Goal: Task Accomplishment & Management: Complete application form

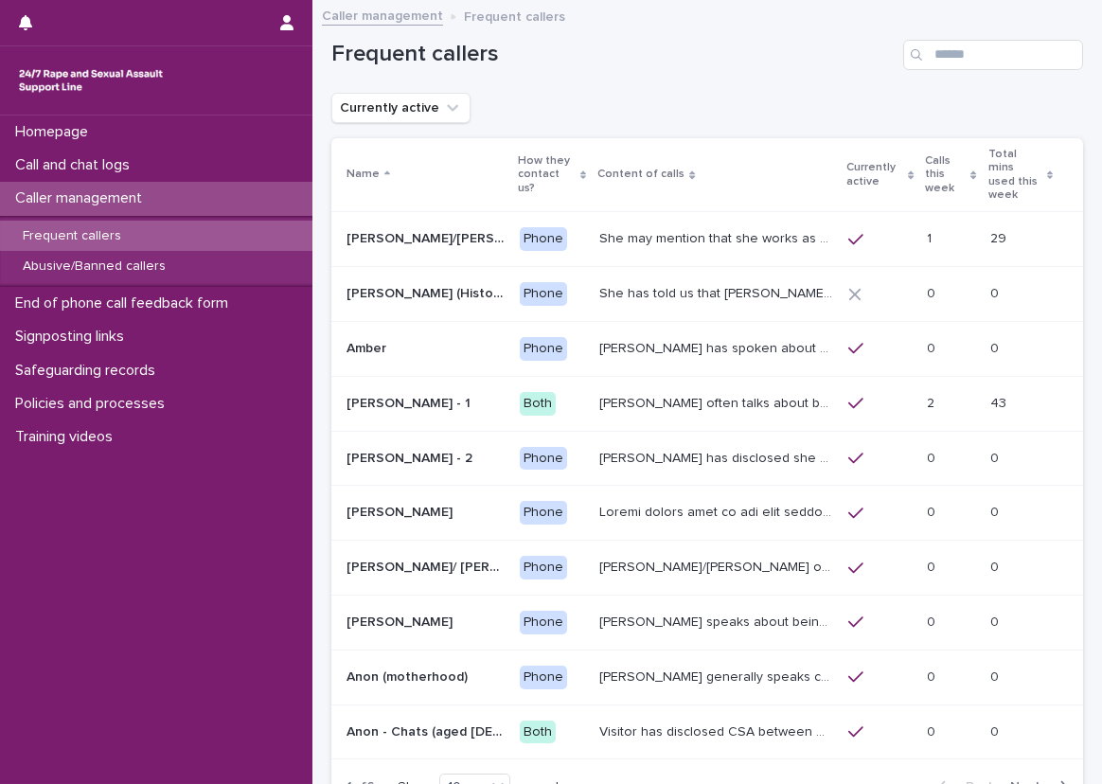
click at [483, 98] on div "Currently active" at bounding box center [707, 108] width 752 height 30
click at [144, 166] on p "Call and chat logs" at bounding box center [76, 165] width 137 height 18
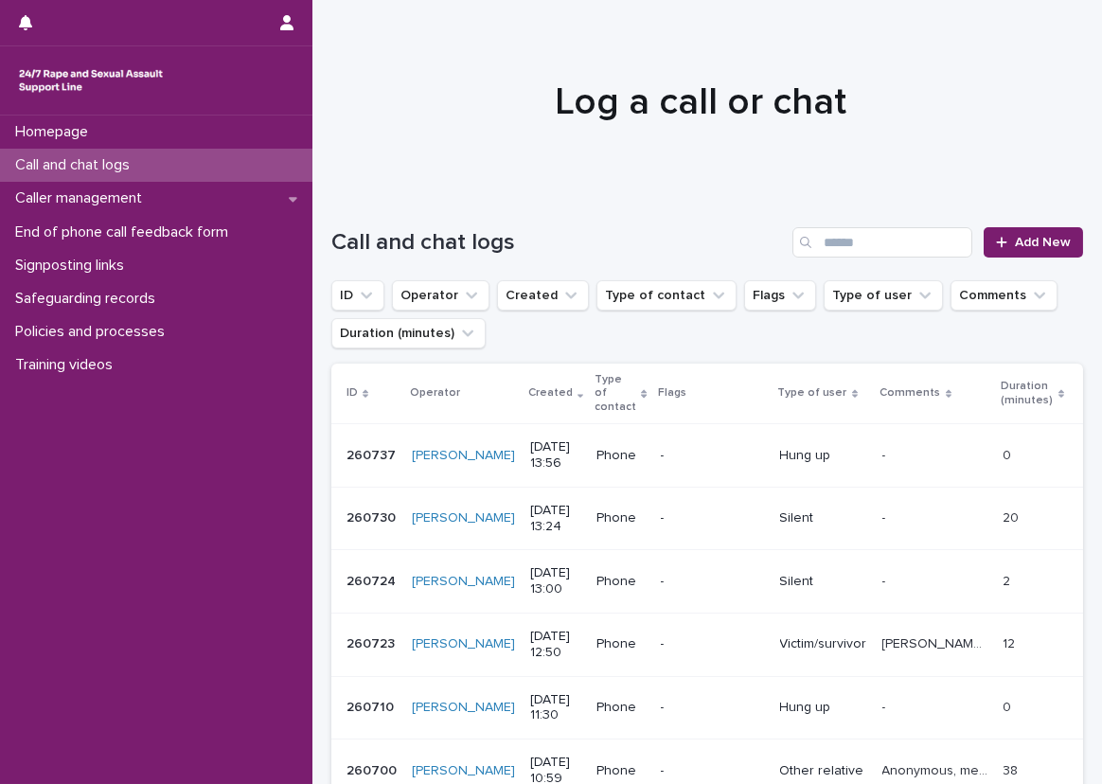
click at [244, 167] on div "Call and chat logs" at bounding box center [156, 165] width 313 height 33
click at [993, 251] on link "Add New" at bounding box center [1033, 242] width 99 height 30
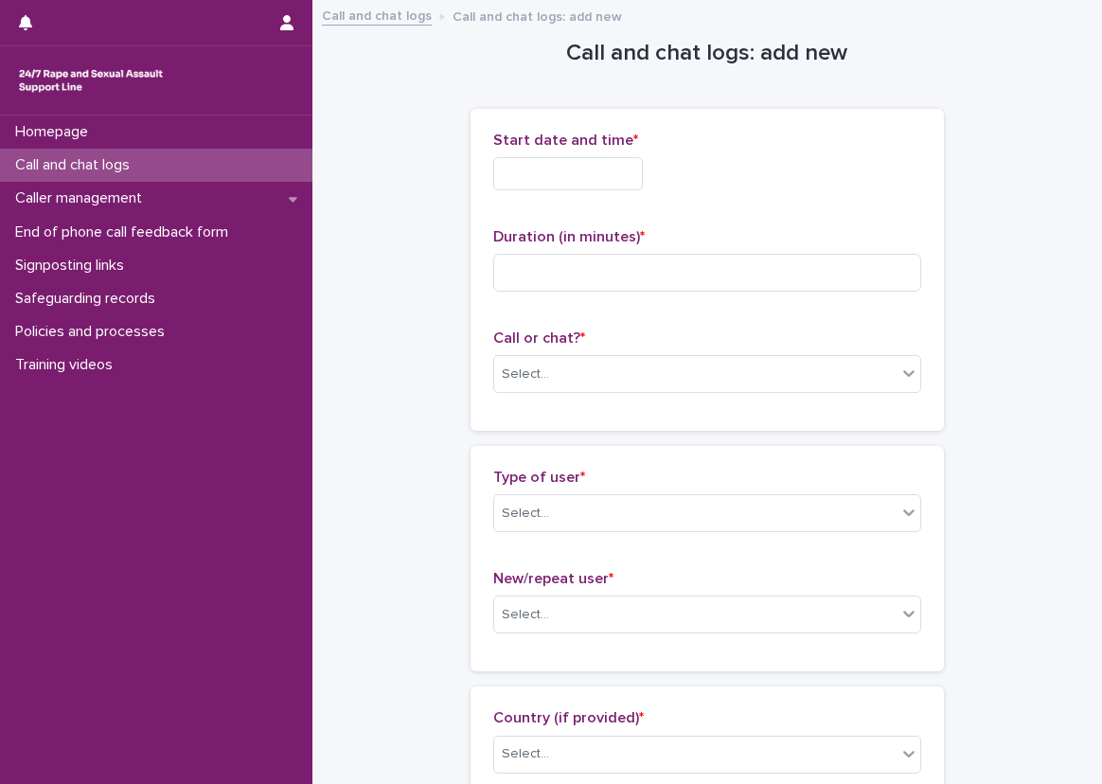
click at [555, 176] on input "text" at bounding box center [568, 173] width 150 height 33
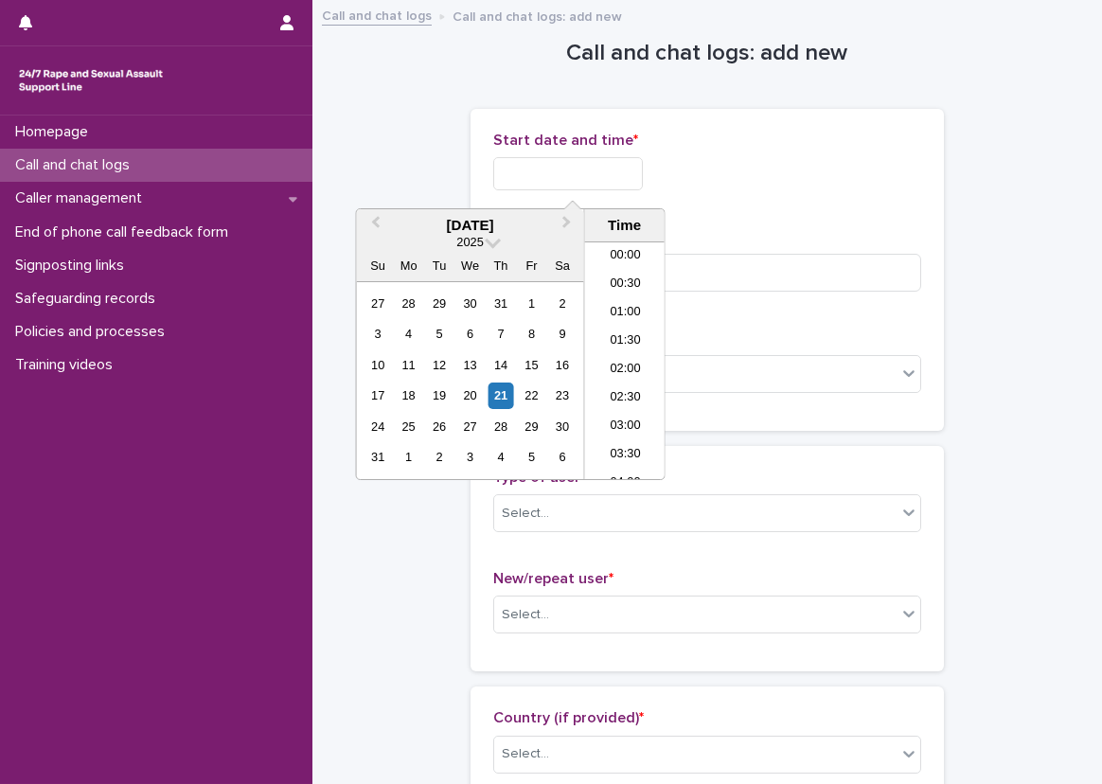
scroll to position [719, 0]
click at [634, 302] on li "13:30" at bounding box center [625, 305] width 80 height 28
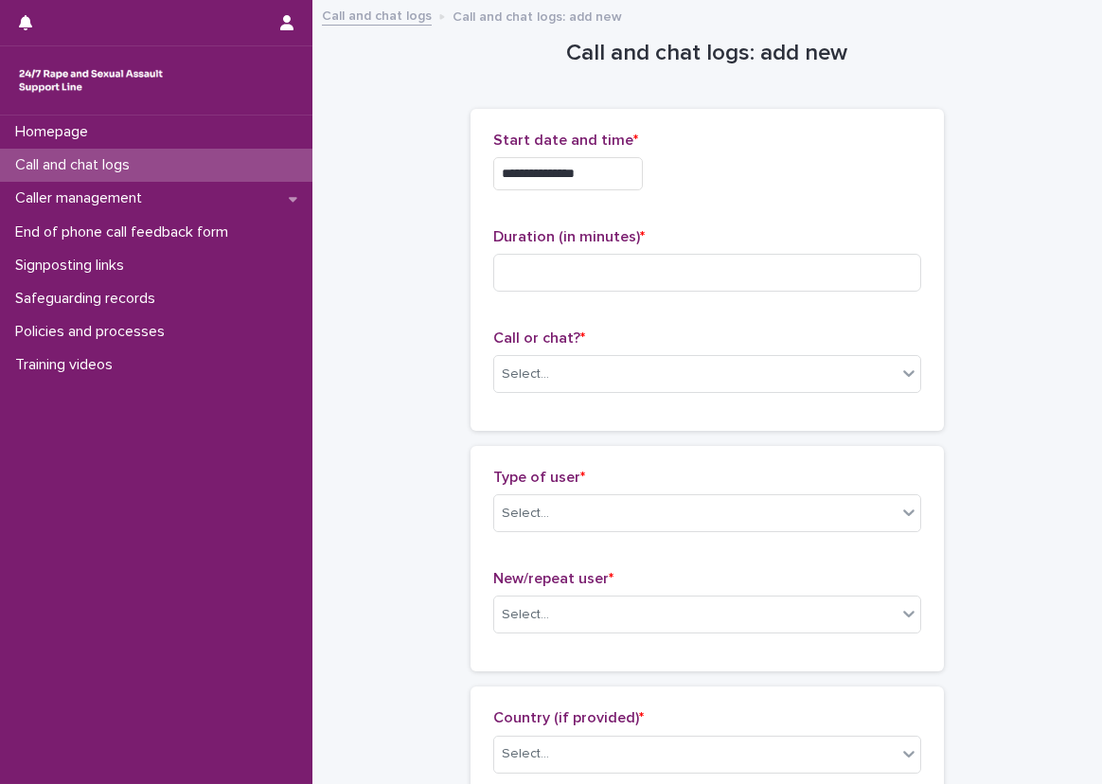
click at [621, 168] on input "**********" at bounding box center [568, 173] width 150 height 33
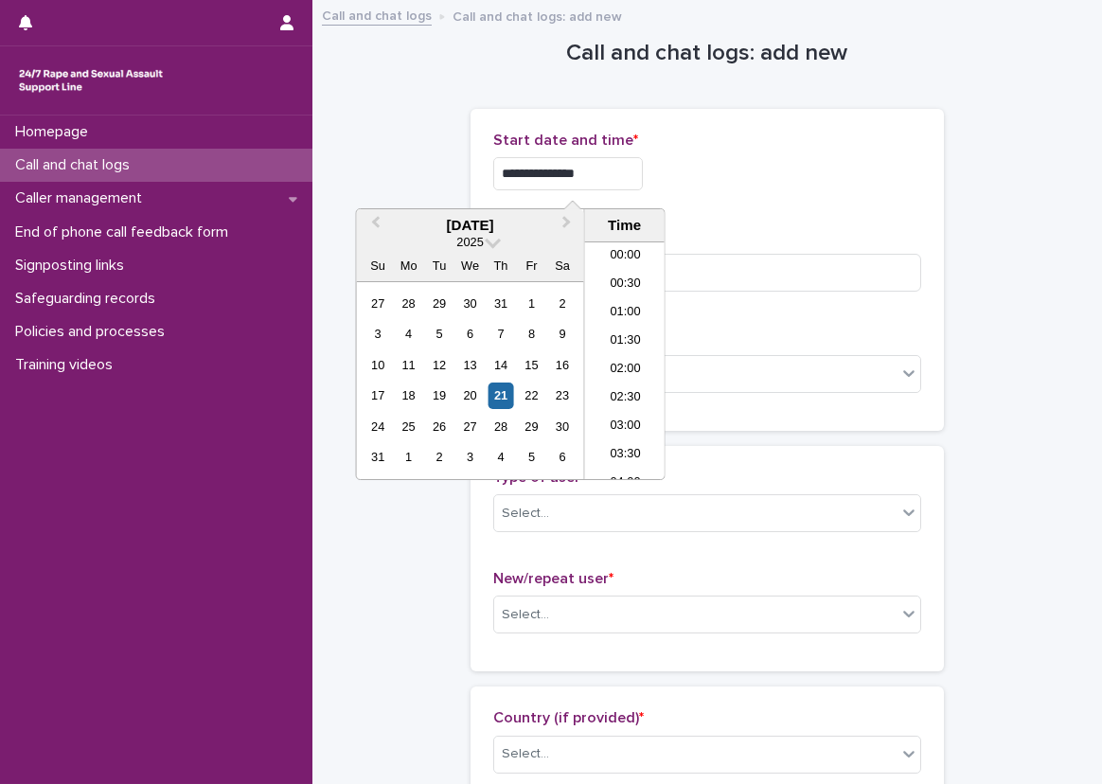
scroll to position [663, 0]
type input "**********"
click at [719, 187] on div "**********" at bounding box center [707, 173] width 428 height 33
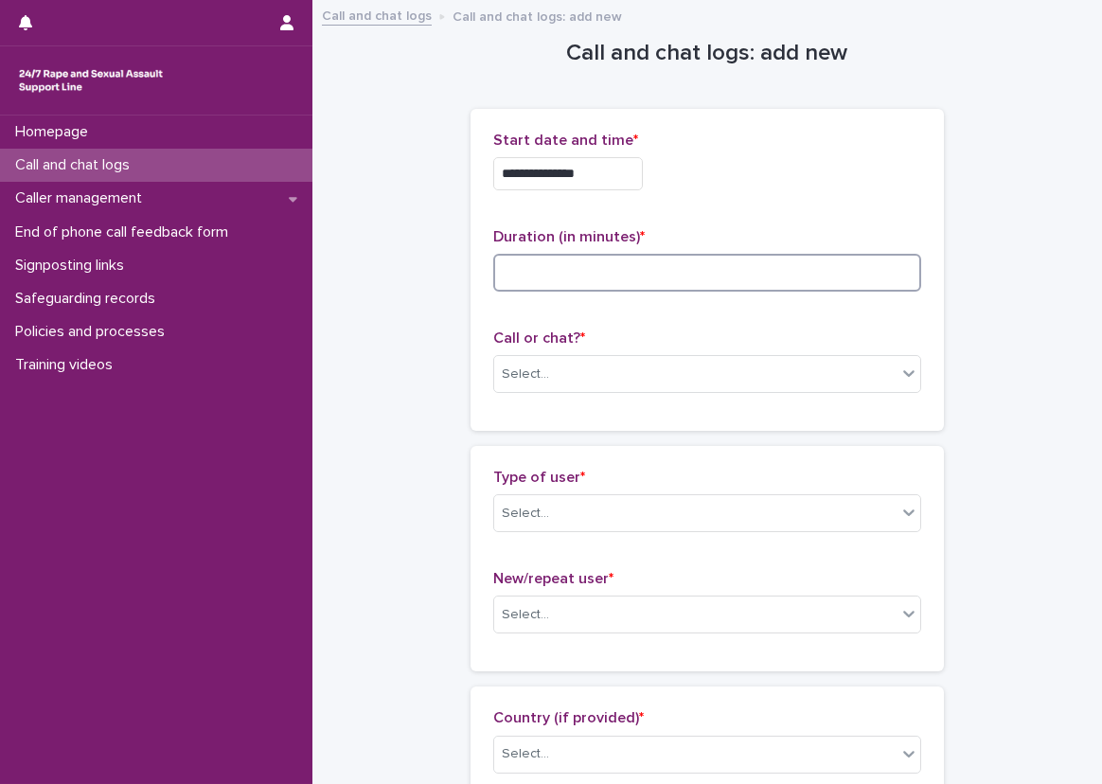
click at [656, 276] on input at bounding box center [707, 273] width 428 height 38
click at [574, 369] on div "Select..." at bounding box center [695, 374] width 402 height 31
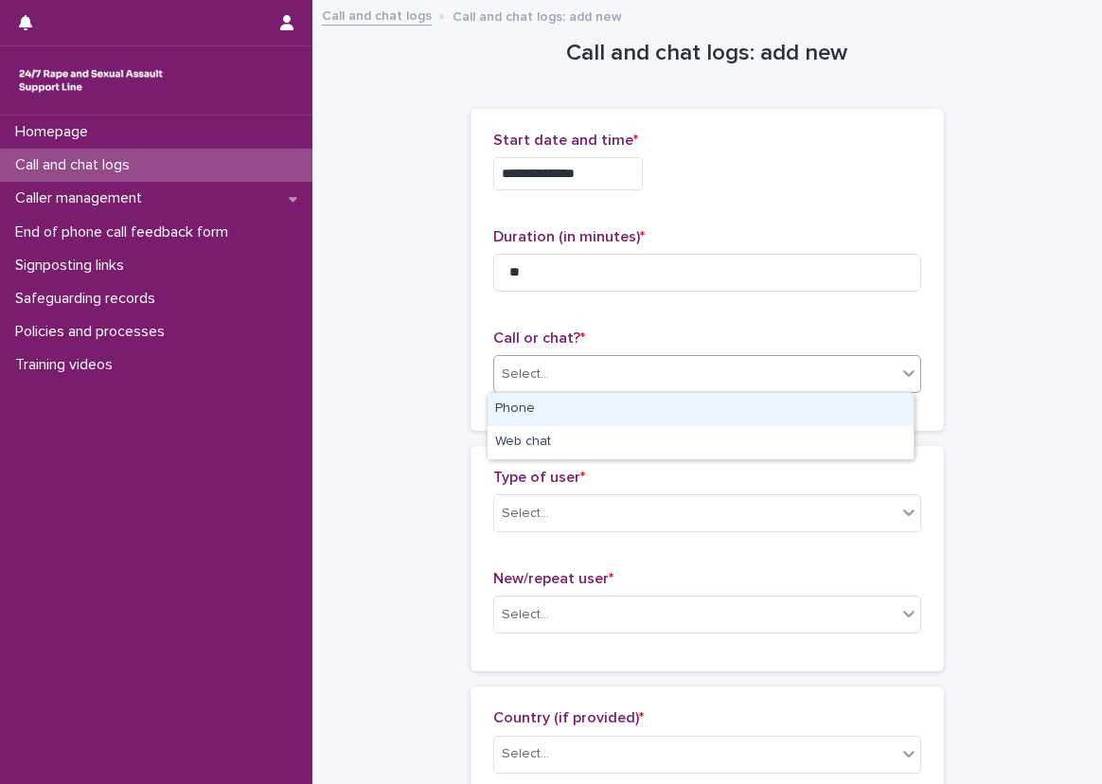
click at [515, 415] on div "Phone" at bounding box center [701, 409] width 426 height 33
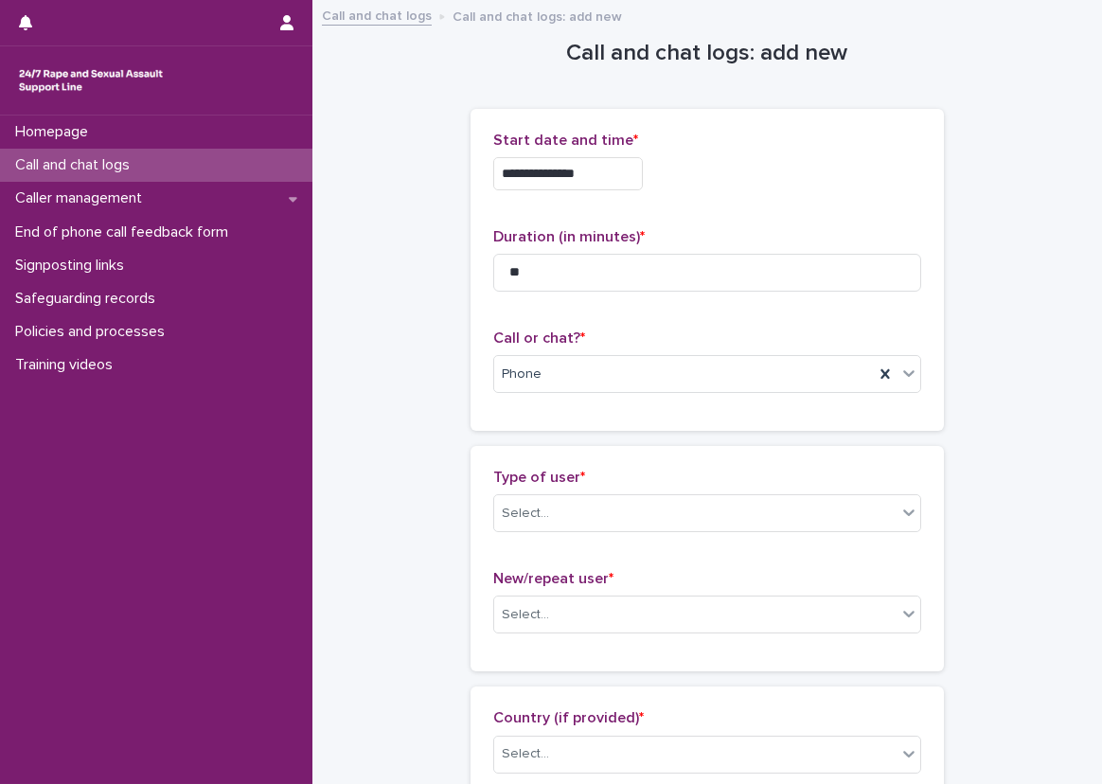
click at [538, 434] on div "**********" at bounding box center [708, 277] width 474 height 337
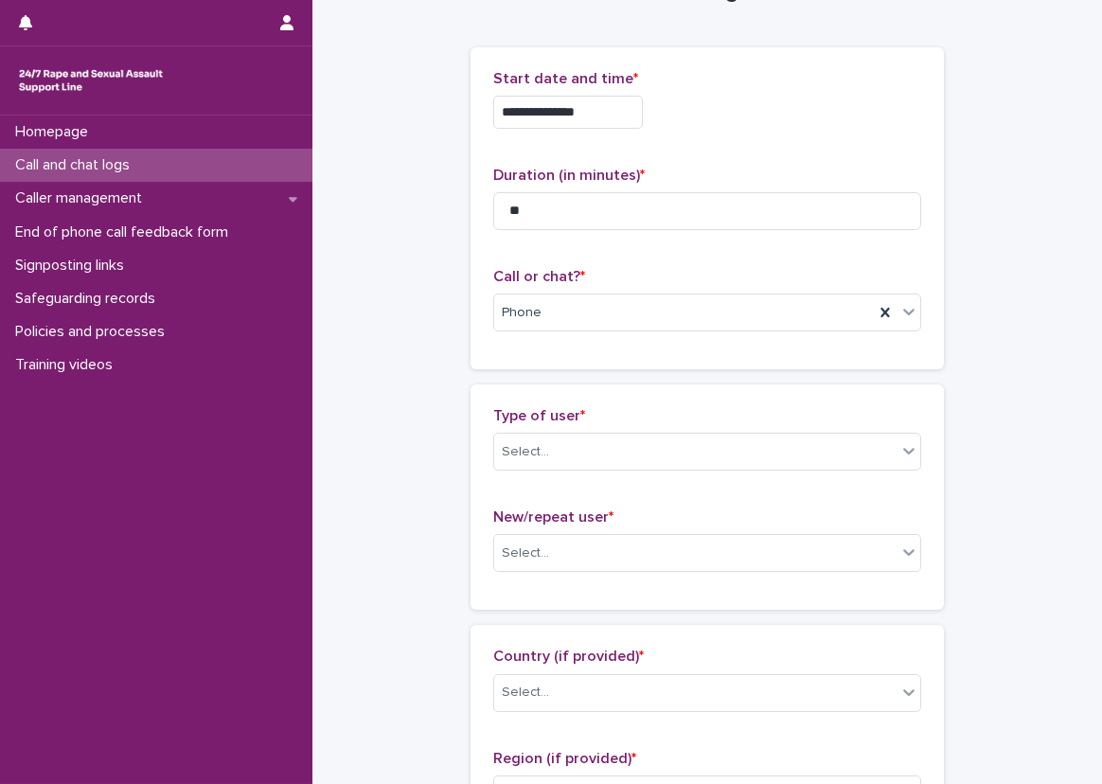
scroll to position [95, 0]
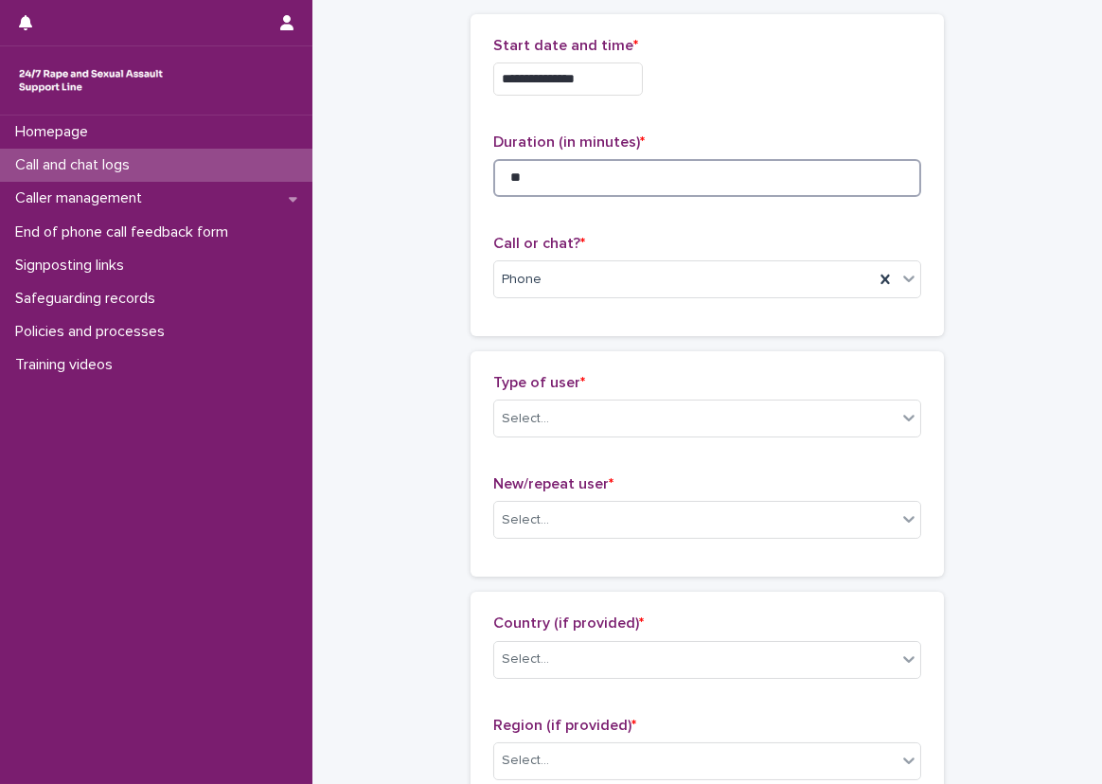
click at [554, 171] on input "**" at bounding box center [707, 178] width 428 height 38
type input "*"
type input "**"
click at [550, 226] on div "**********" at bounding box center [707, 175] width 428 height 277
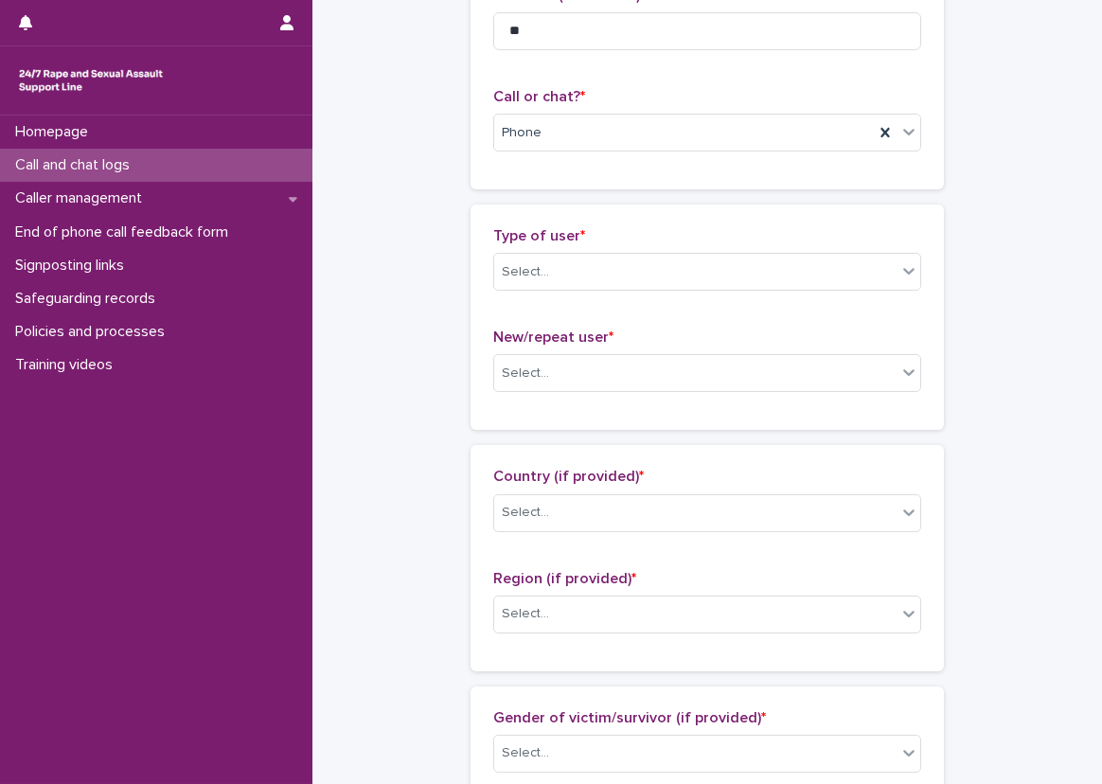
scroll to position [284, 0]
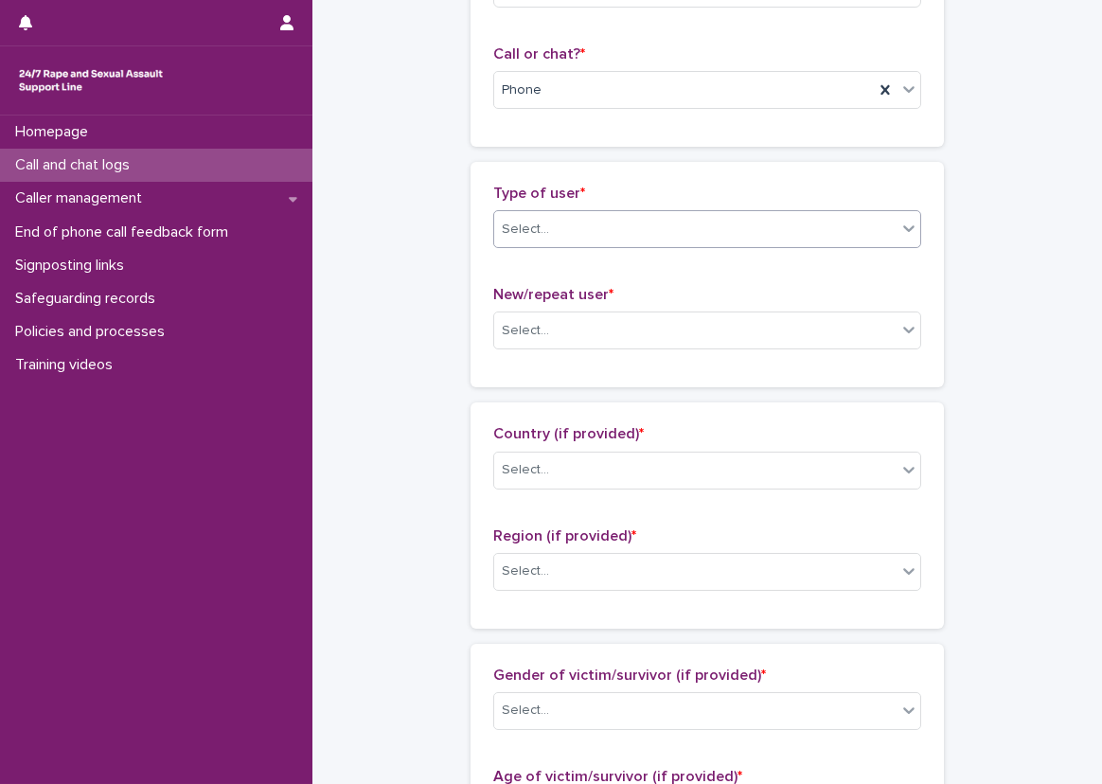
click at [554, 245] on div "Select..." at bounding box center [707, 229] width 428 height 38
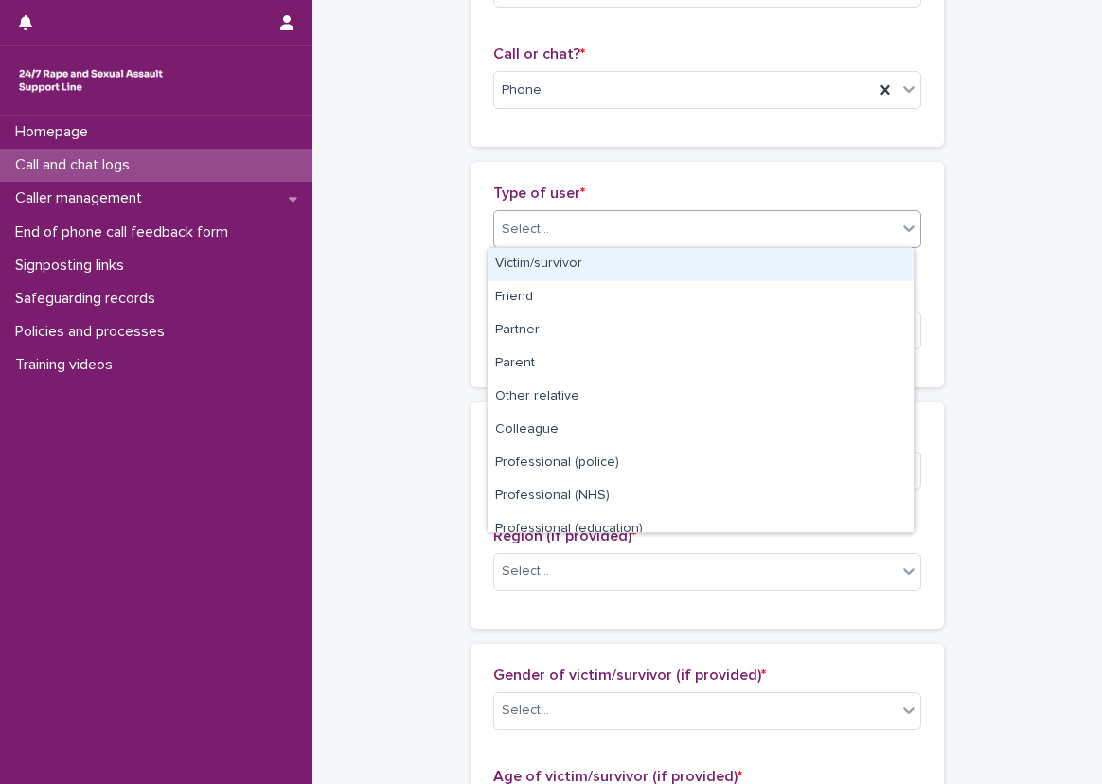
click at [578, 274] on div "Victim/survivor" at bounding box center [701, 264] width 426 height 33
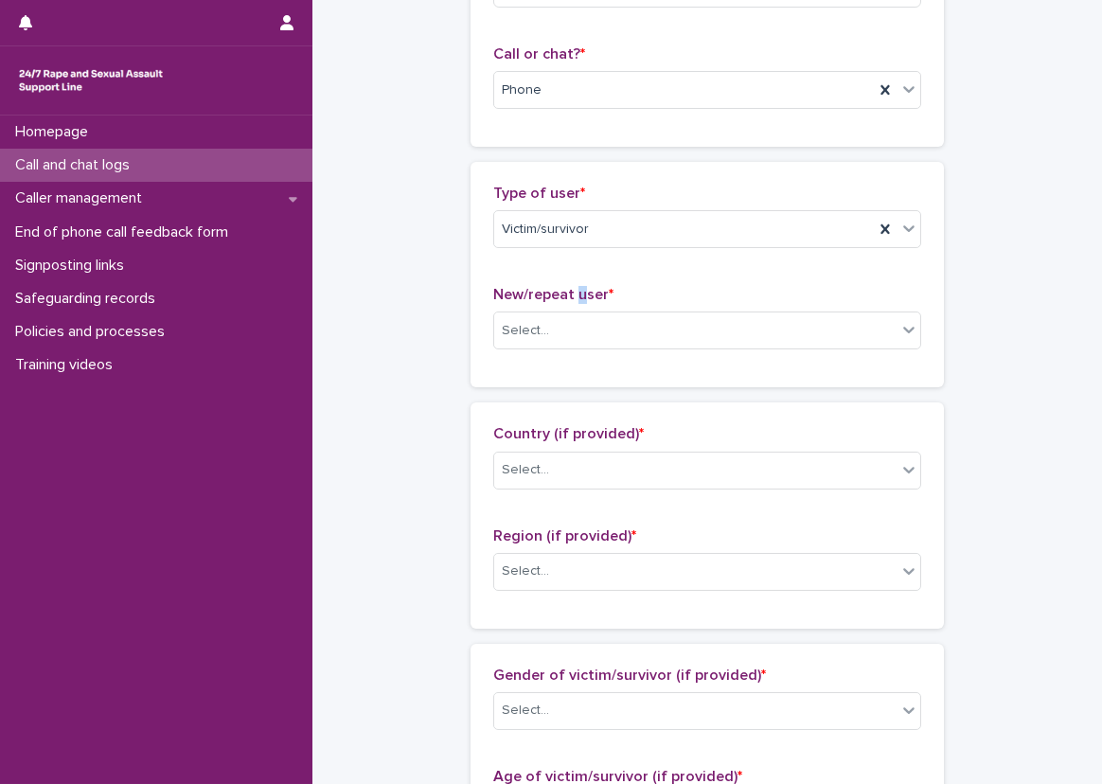
click at [571, 298] on span "New/repeat user *" at bounding box center [553, 294] width 120 height 15
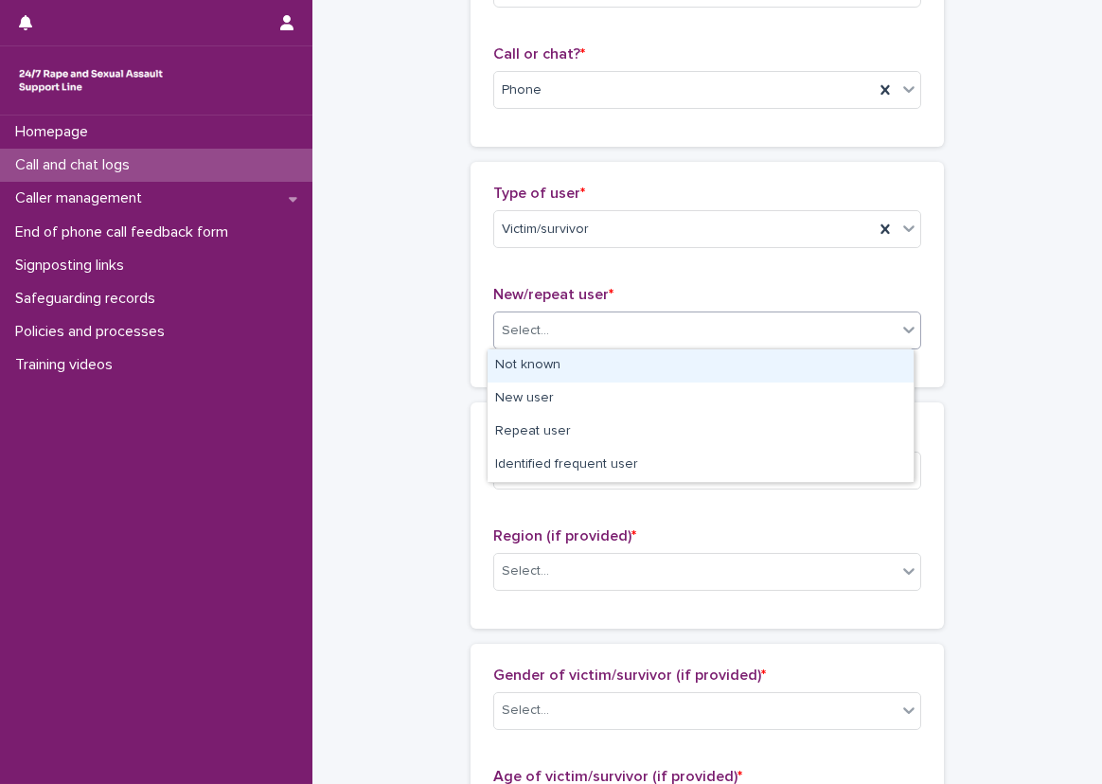
drag, startPoint x: 571, startPoint y: 298, endPoint x: 557, endPoint y: 319, distance: 25.2
click at [557, 319] on div "Select..." at bounding box center [695, 330] width 402 height 31
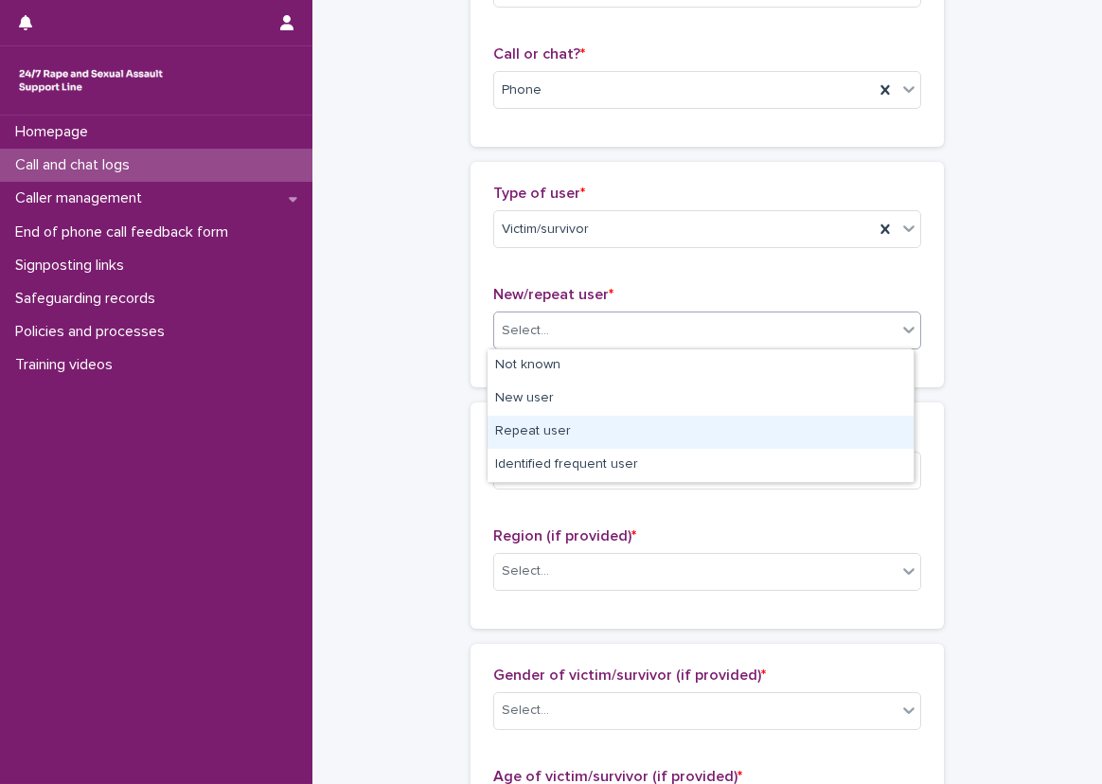
click at [537, 434] on div "Repeat user" at bounding box center [701, 432] width 426 height 33
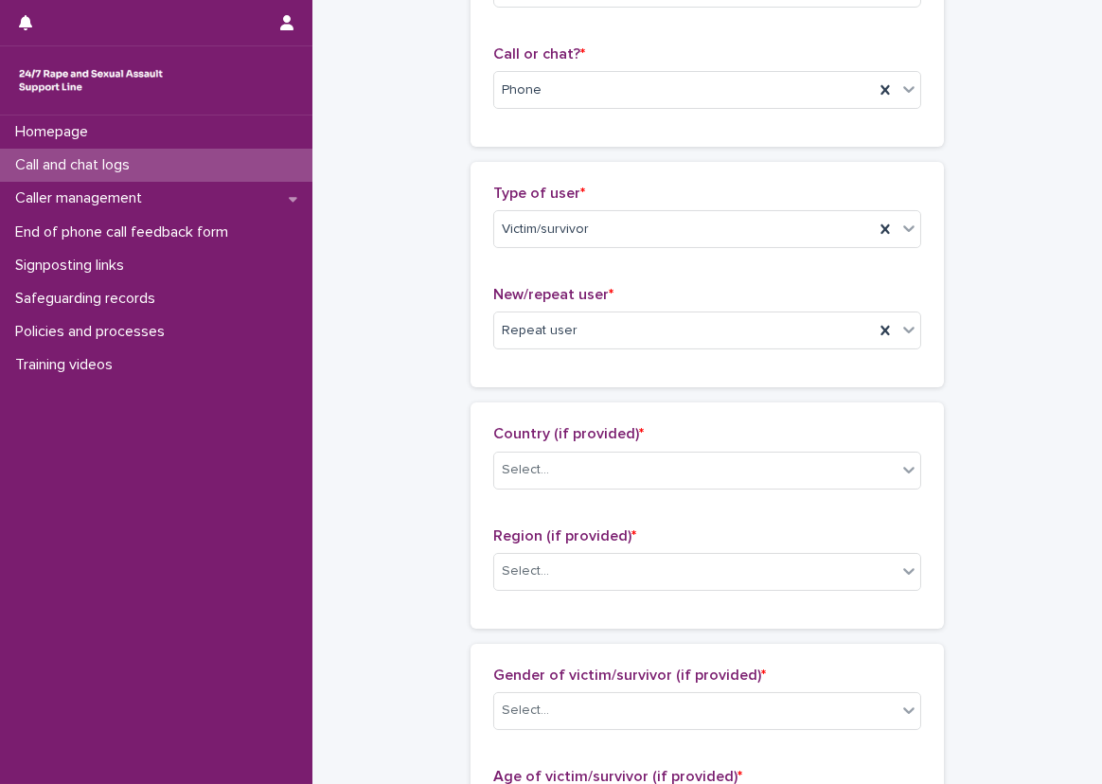
click at [427, 376] on div "**********" at bounding box center [707, 743] width 752 height 2050
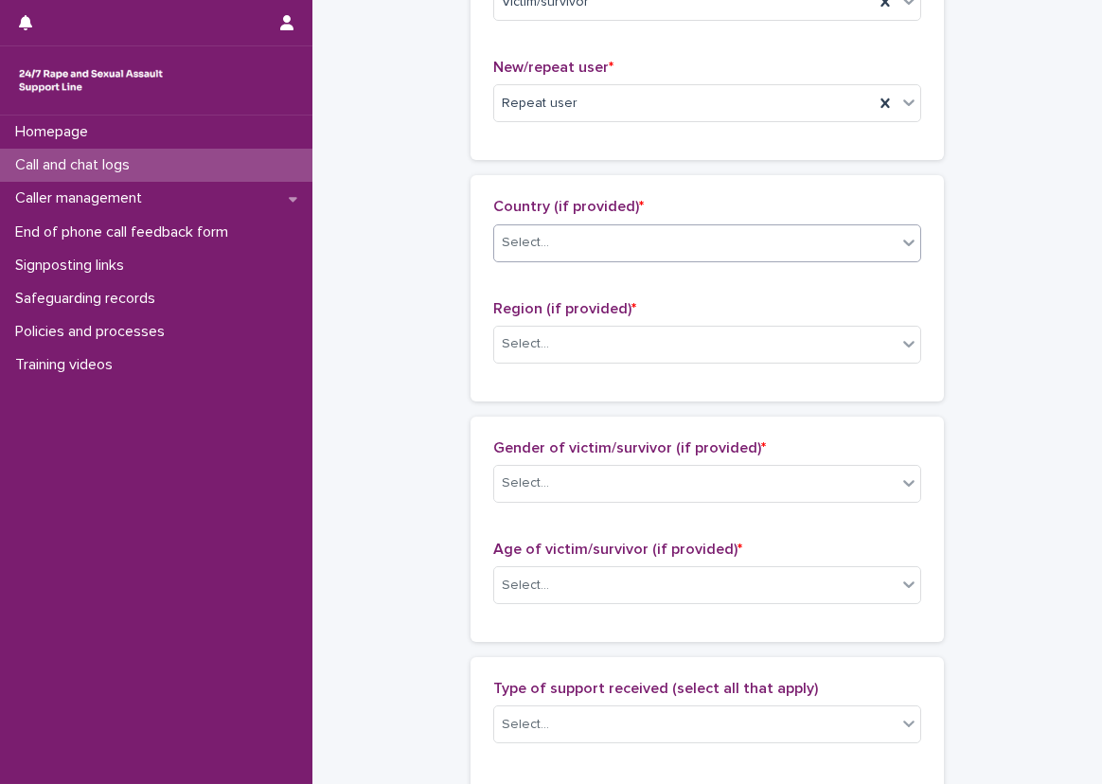
scroll to position [568, 0]
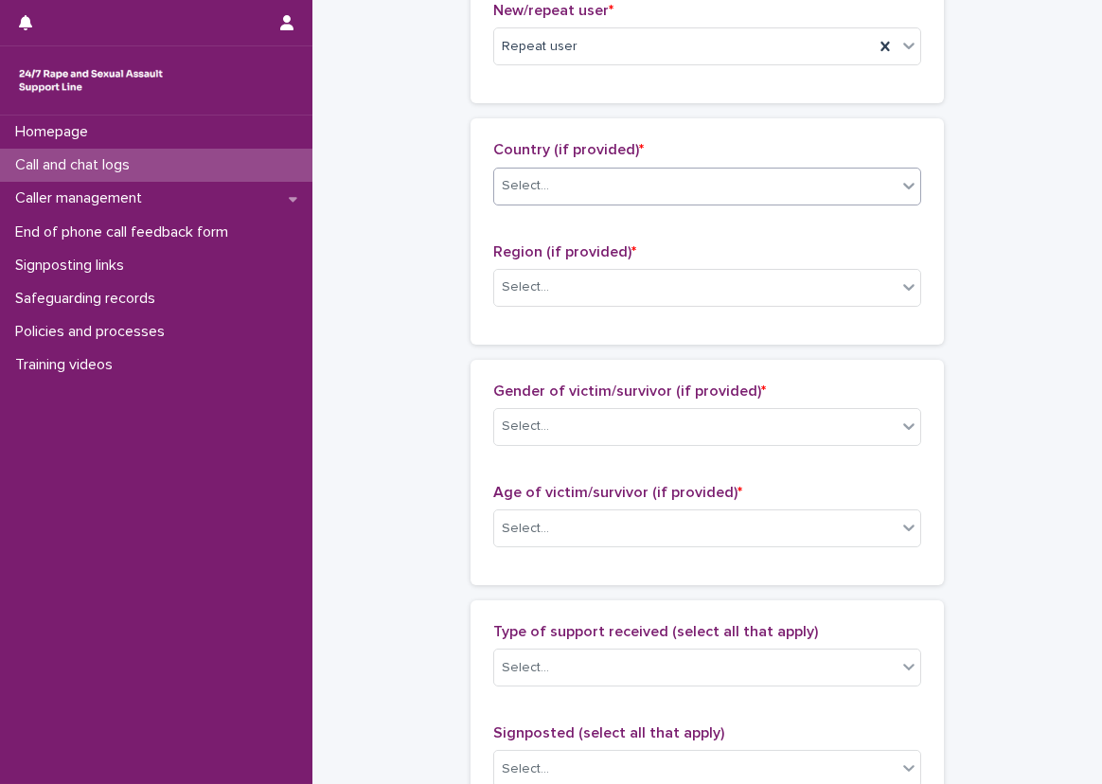
click at [582, 168] on div "Select..." at bounding box center [707, 187] width 428 height 38
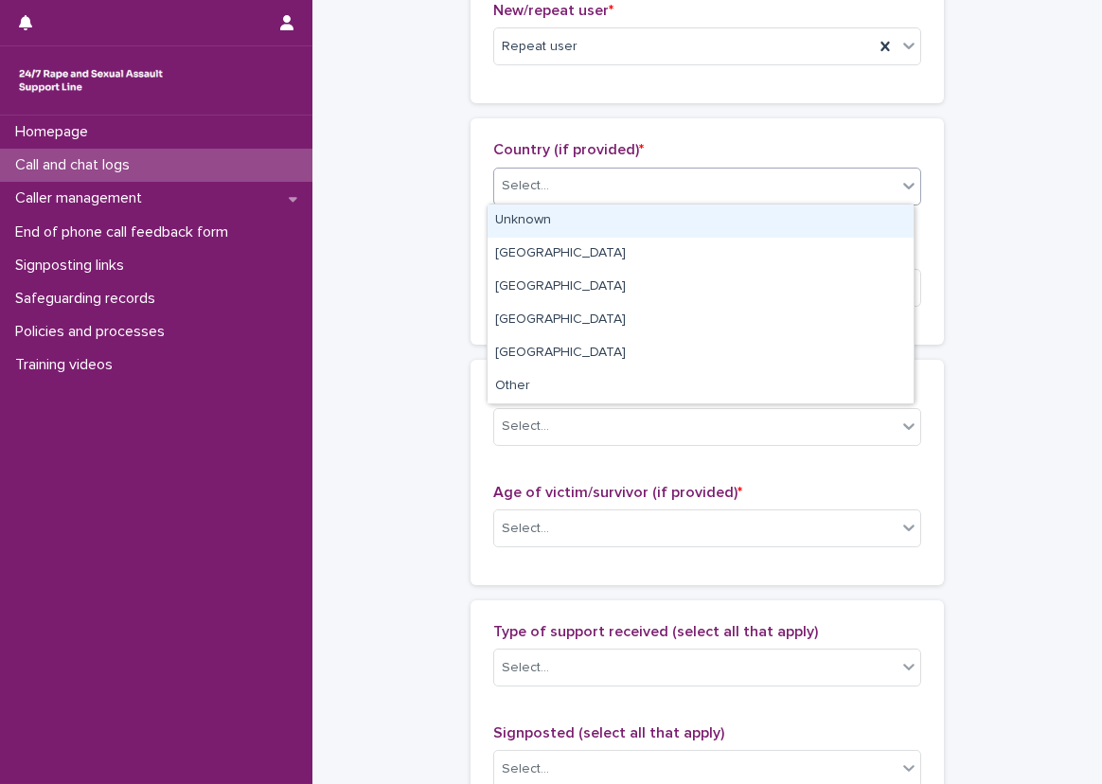
click at [582, 224] on div "Unknown" at bounding box center [701, 221] width 426 height 33
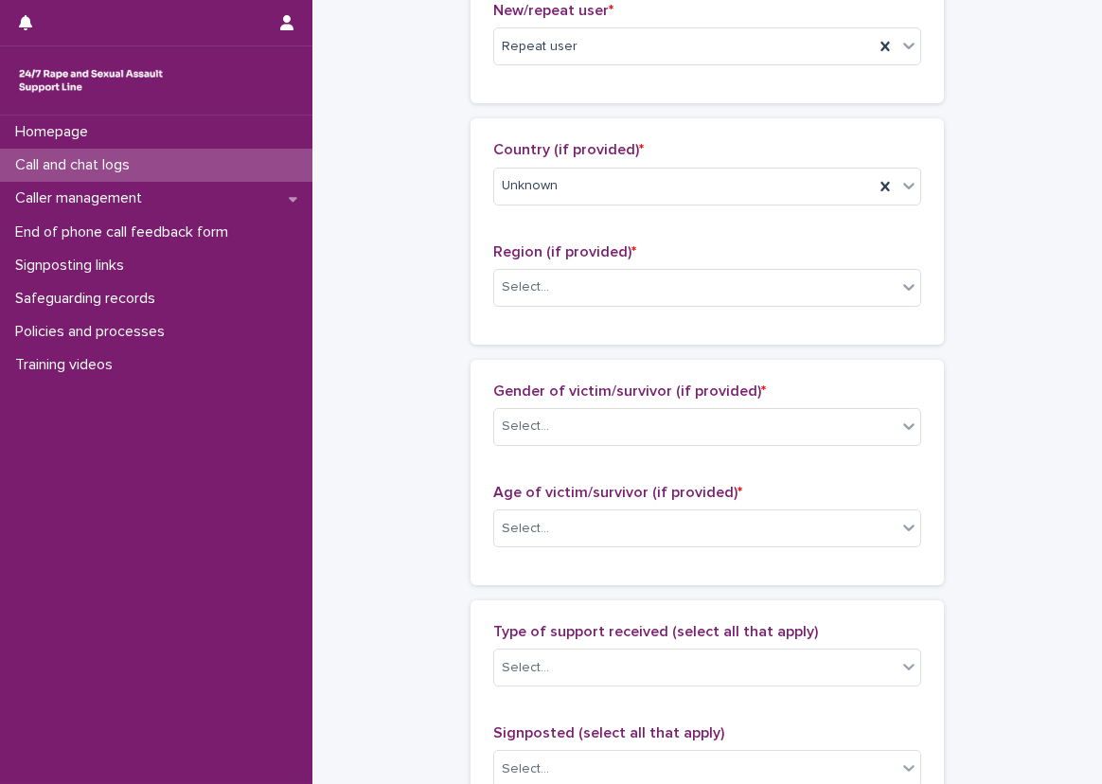
click at [581, 263] on div "Region (if provided) * Select..." at bounding box center [707, 282] width 428 height 79
click at [579, 291] on div "Select..." at bounding box center [695, 287] width 402 height 31
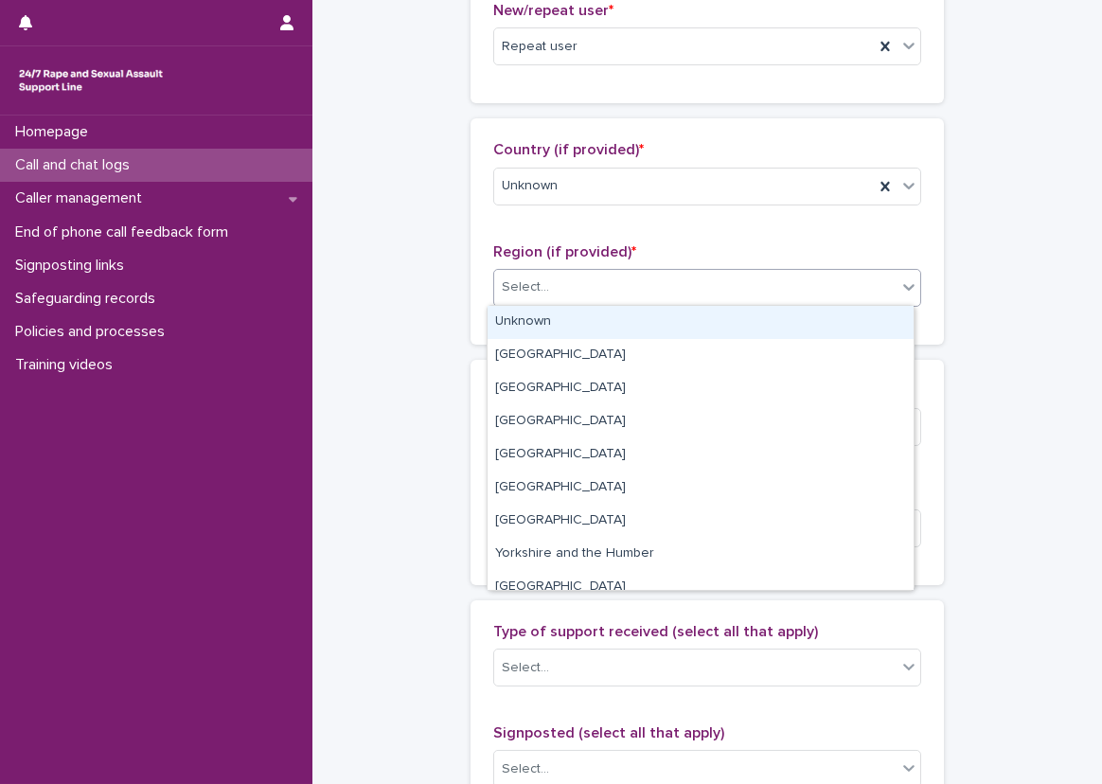
click at [555, 332] on div "Unknown" at bounding box center [701, 322] width 426 height 33
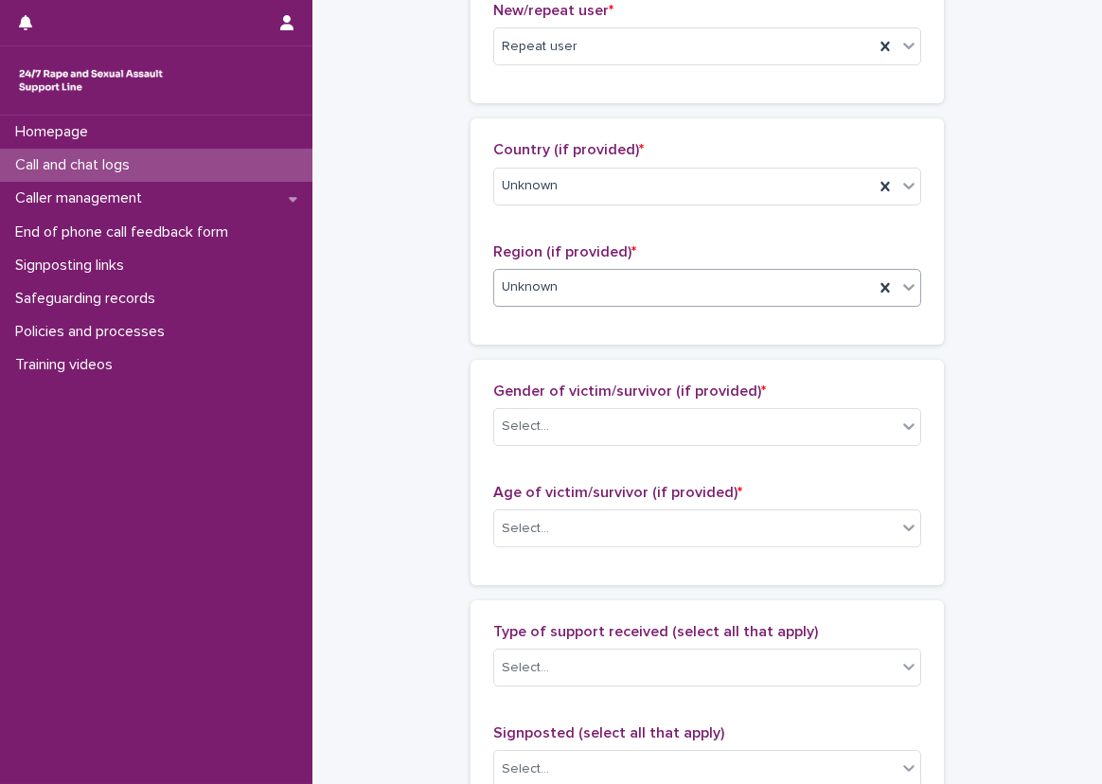
click at [442, 335] on div "**********" at bounding box center [707, 459] width 752 height 2050
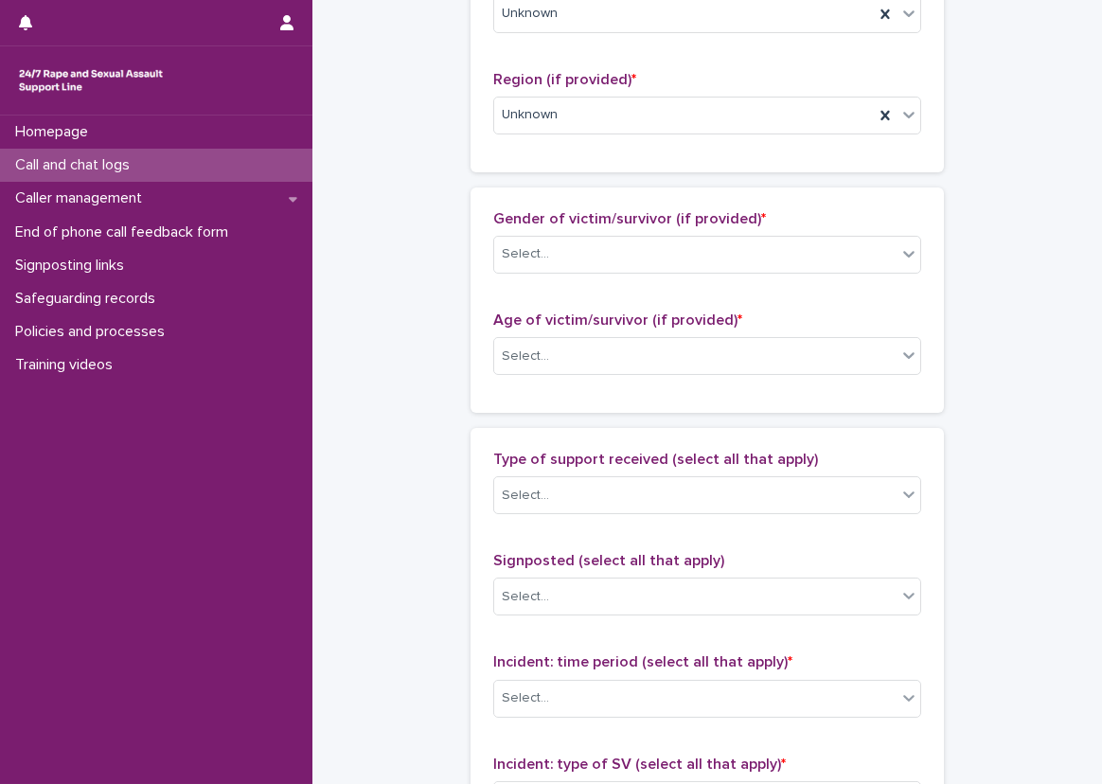
scroll to position [852, 0]
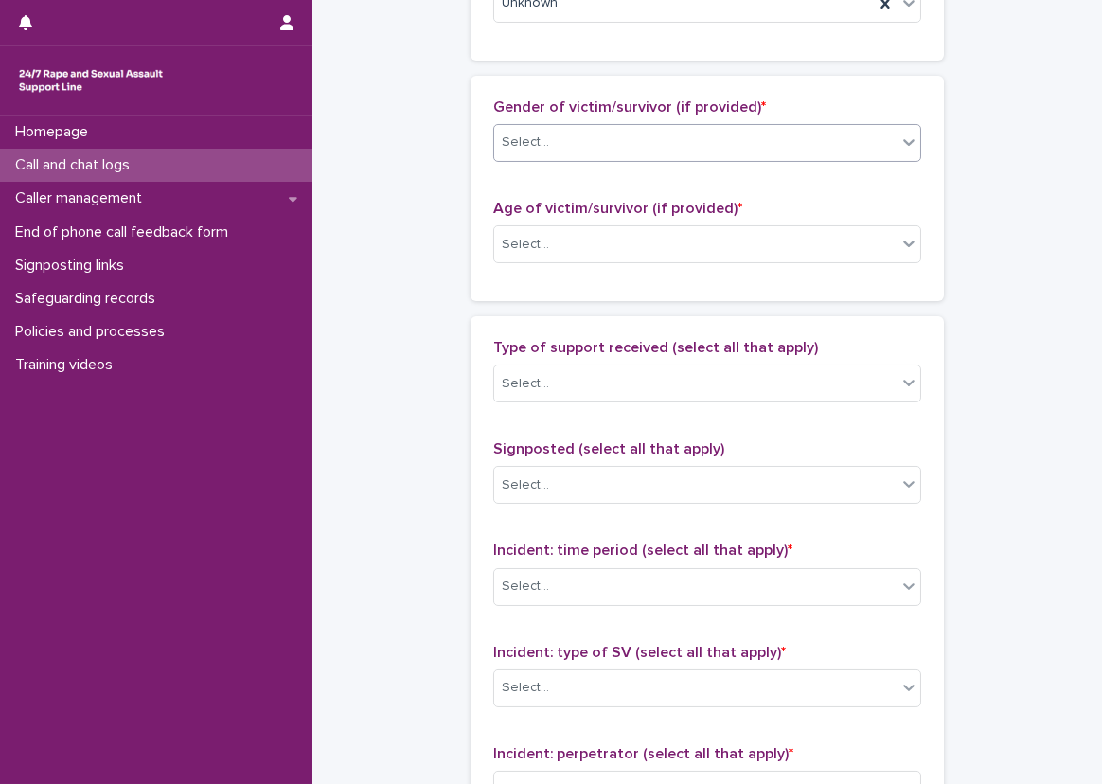
click at [540, 149] on div "Select..." at bounding box center [695, 142] width 402 height 31
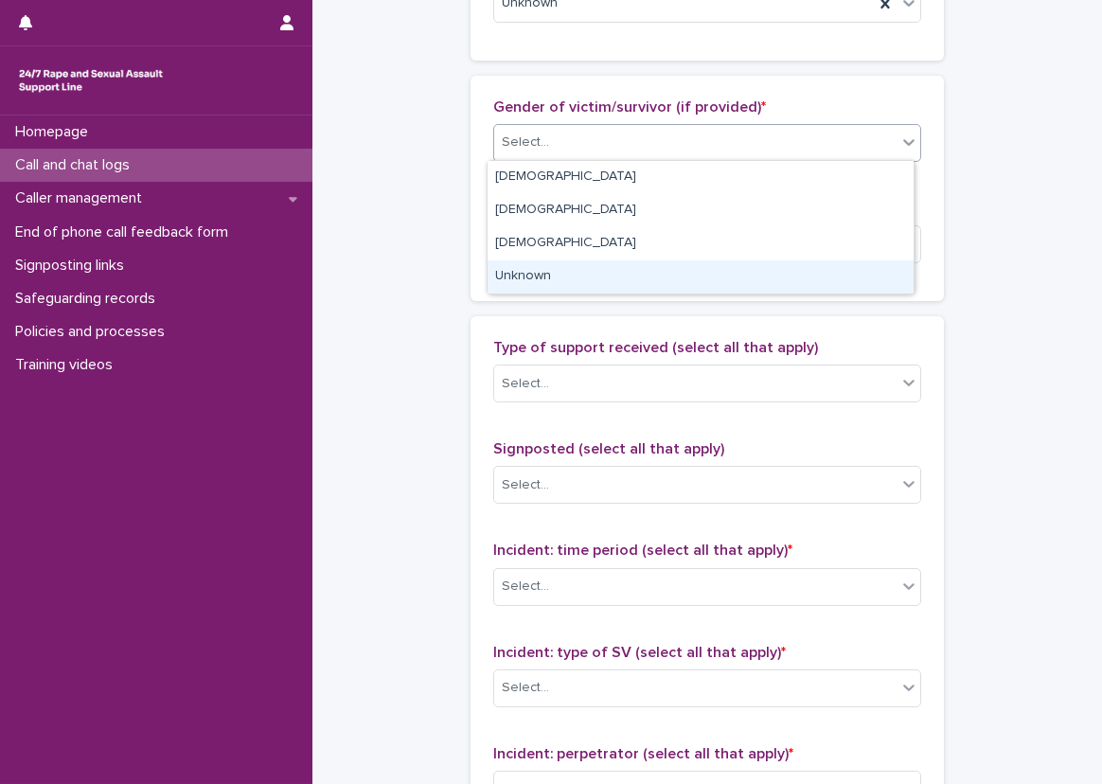
click at [545, 262] on div "Unknown" at bounding box center [701, 276] width 426 height 33
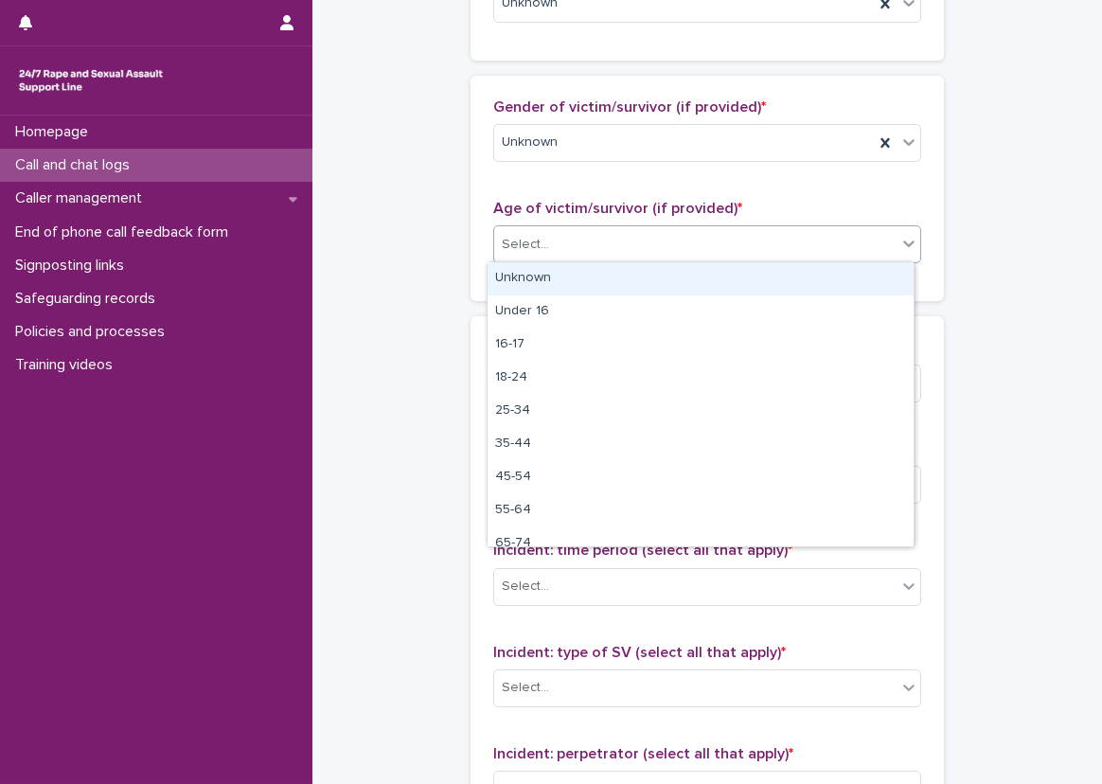
click at [547, 242] on div "Select..." at bounding box center [695, 244] width 402 height 31
click at [541, 273] on div "Unknown" at bounding box center [701, 278] width 426 height 33
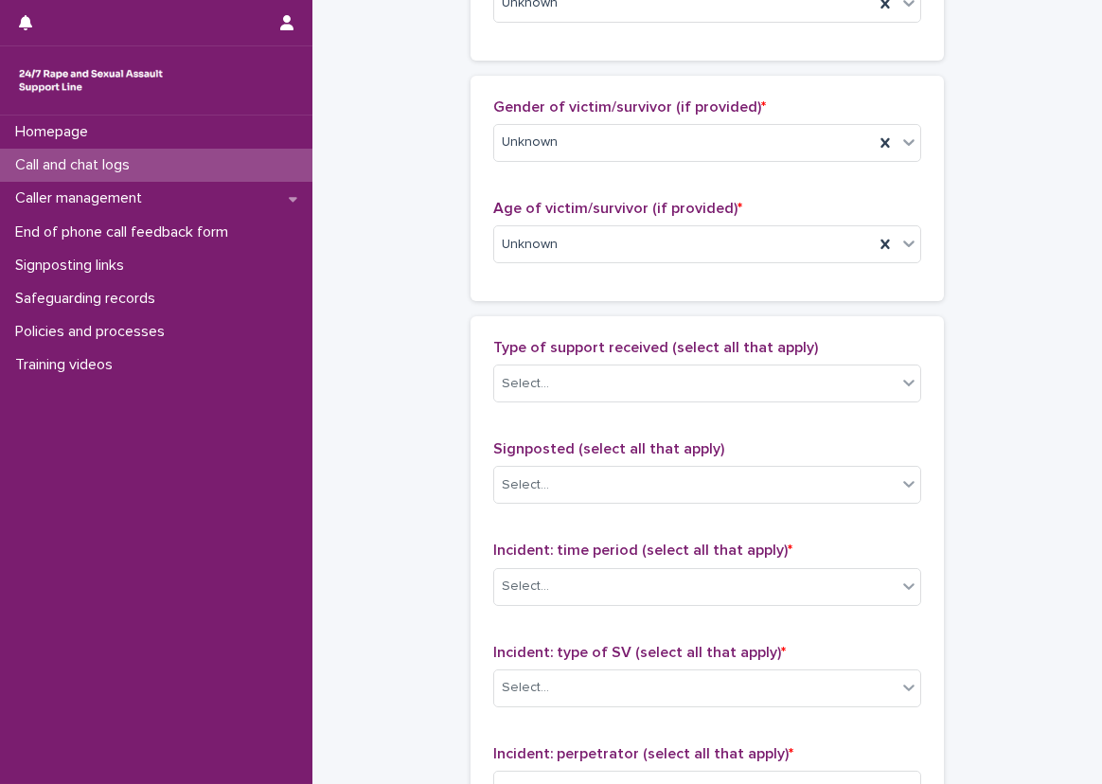
click at [490, 278] on div "Gender of victim/survivor (if provided) * Unknown Age of victim/survivor (if pr…" at bounding box center [708, 188] width 474 height 225
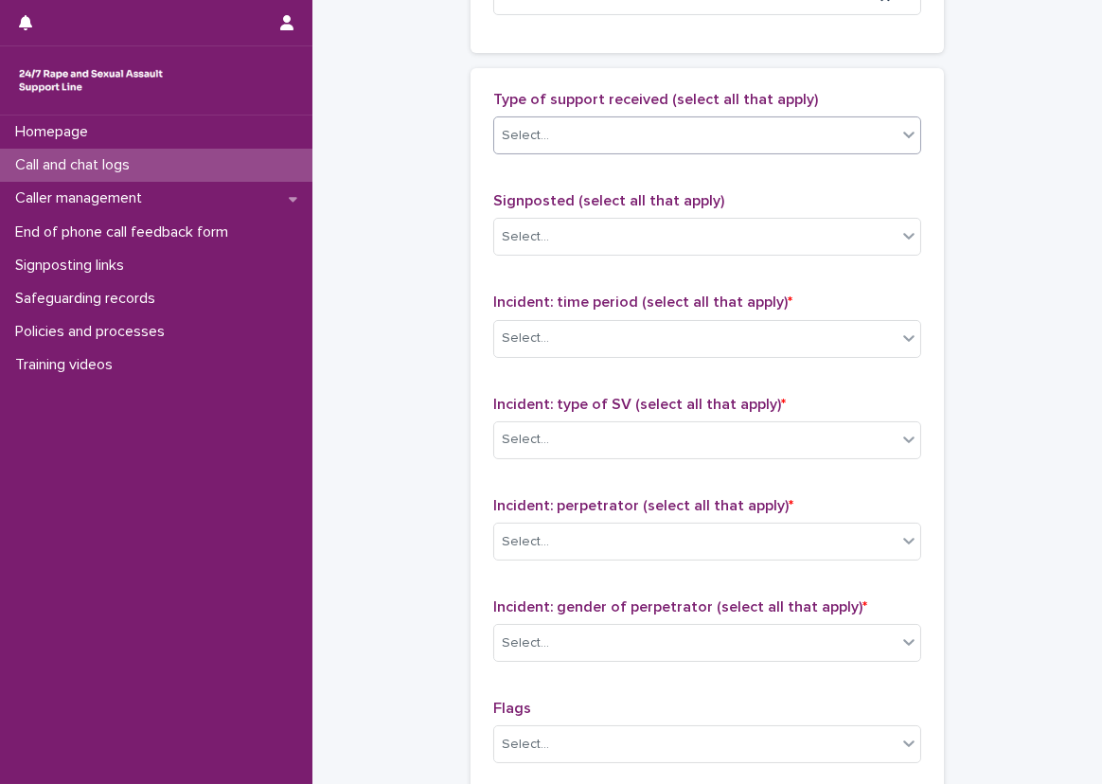
scroll to position [1042, 0]
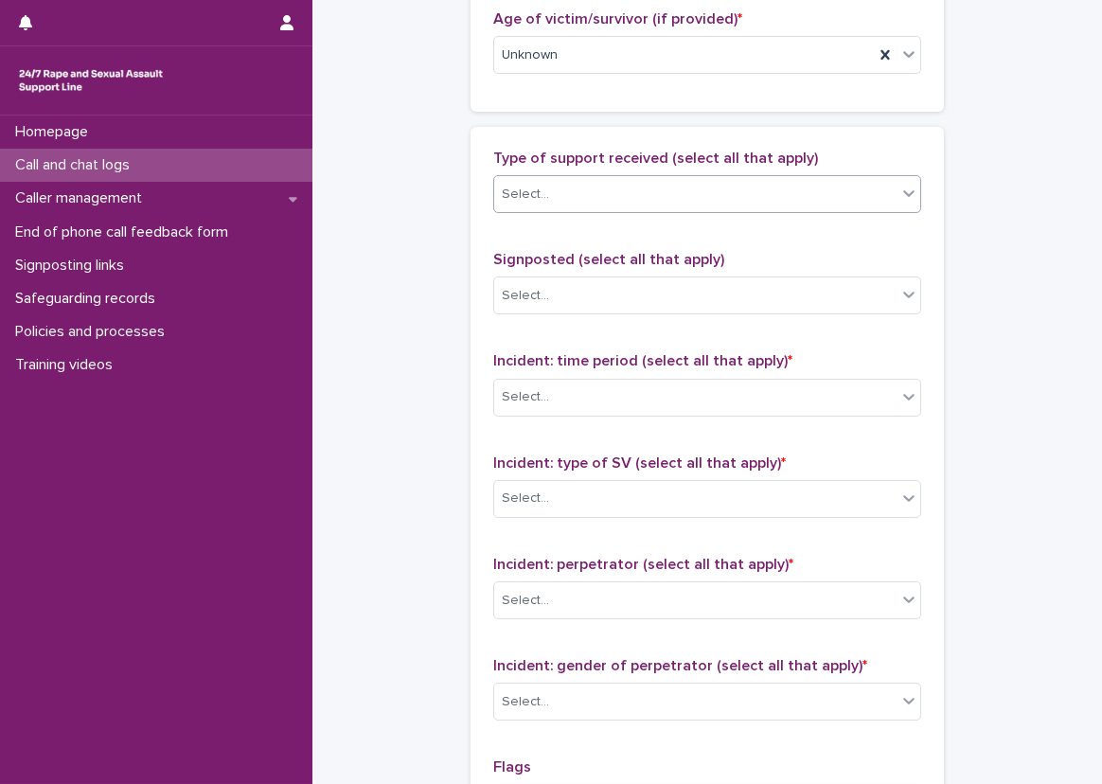
click at [530, 185] on div "Select..." at bounding box center [525, 195] width 47 height 20
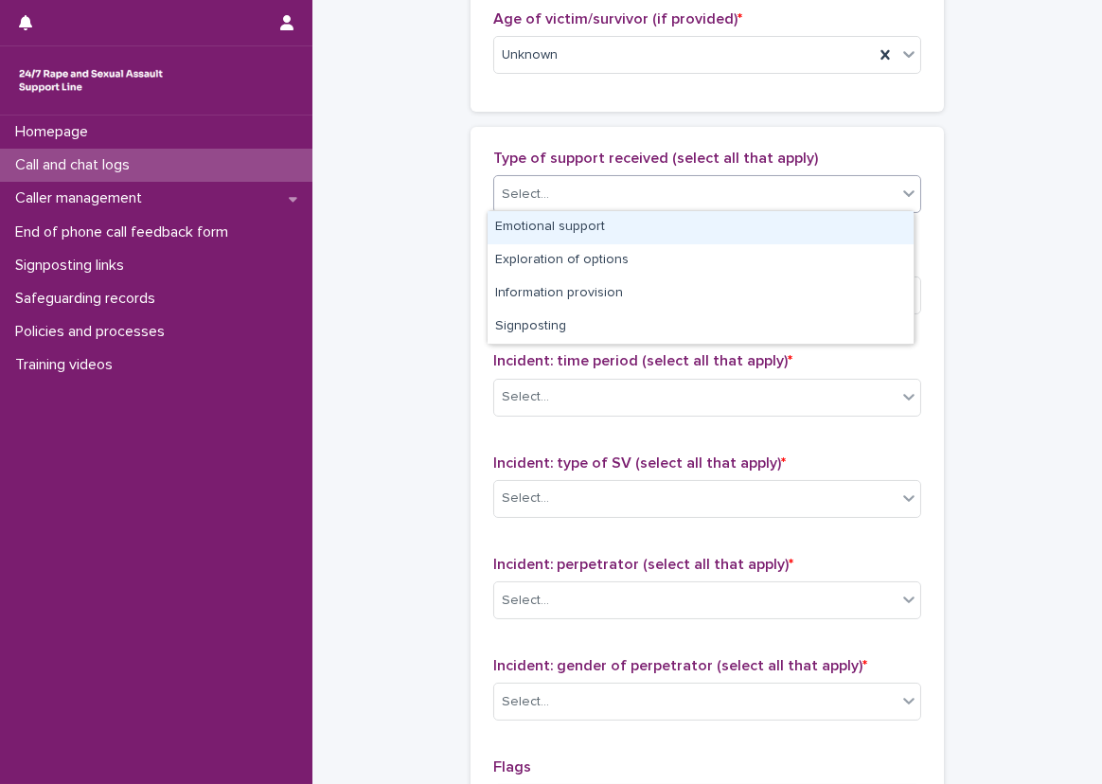
click at [560, 227] on div "Emotional support" at bounding box center [701, 227] width 426 height 33
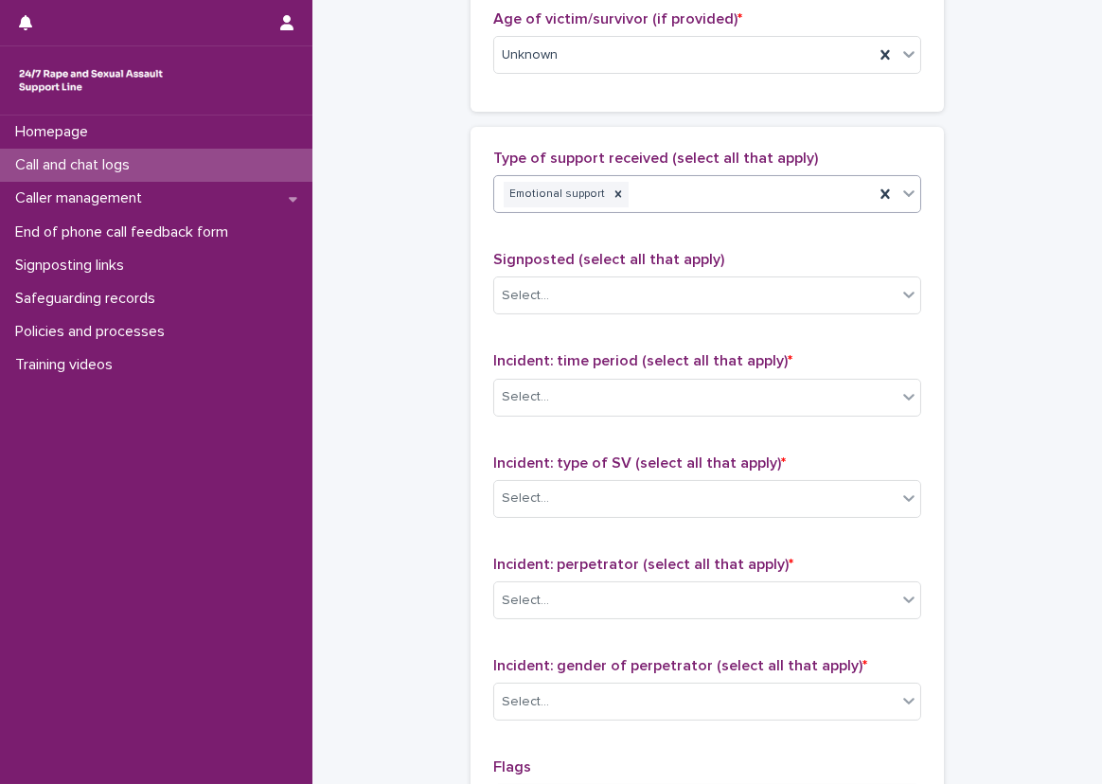
click at [702, 192] on div "Emotional support" at bounding box center [684, 194] width 380 height 33
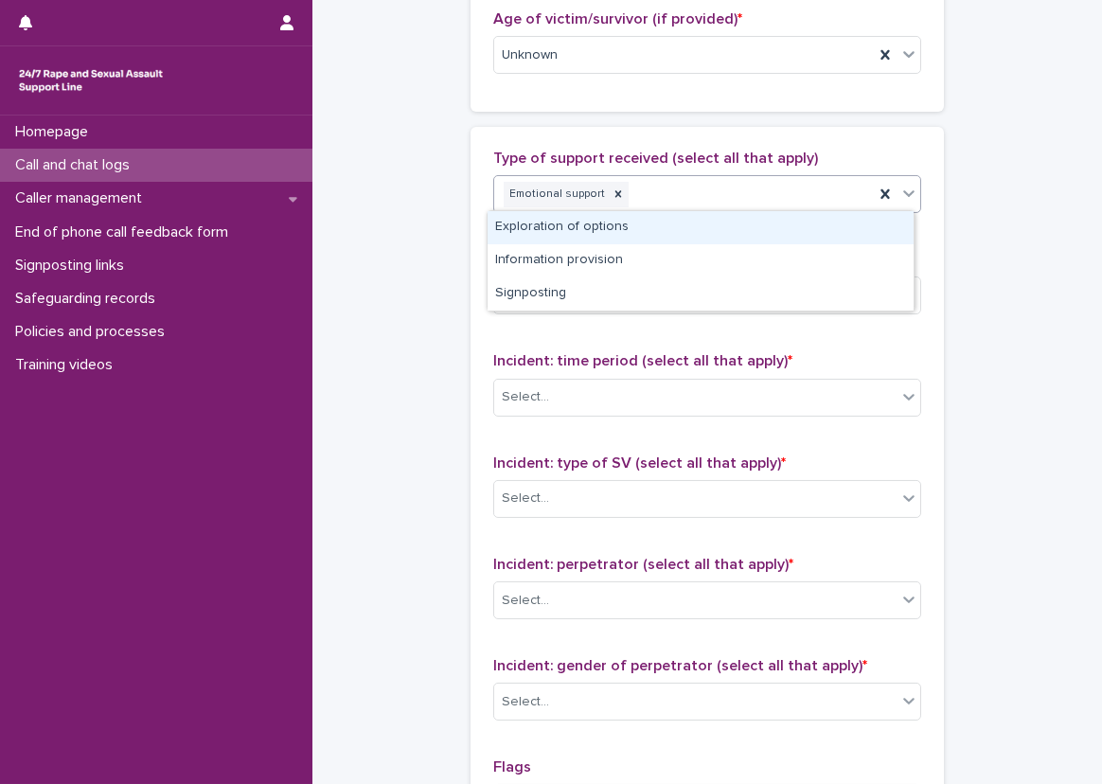
click at [724, 137] on div "Type of support received (select all that apply) option Emotional support, sele…" at bounding box center [708, 545] width 474 height 837
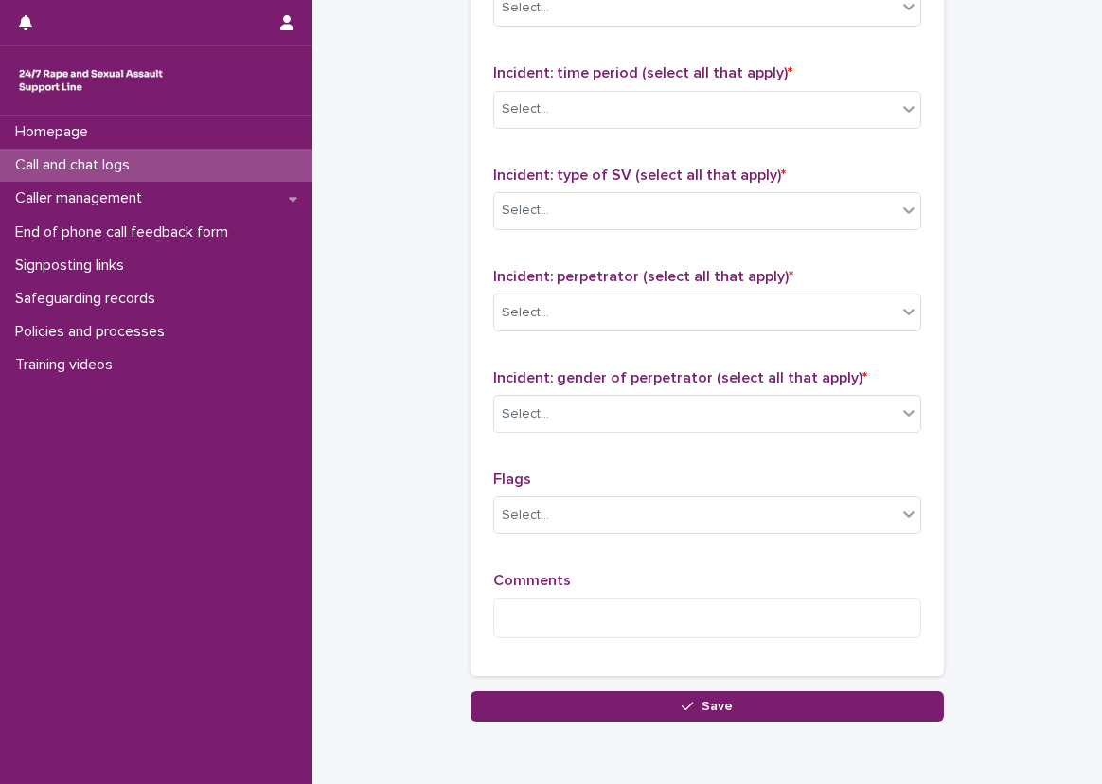
scroll to position [1363, 0]
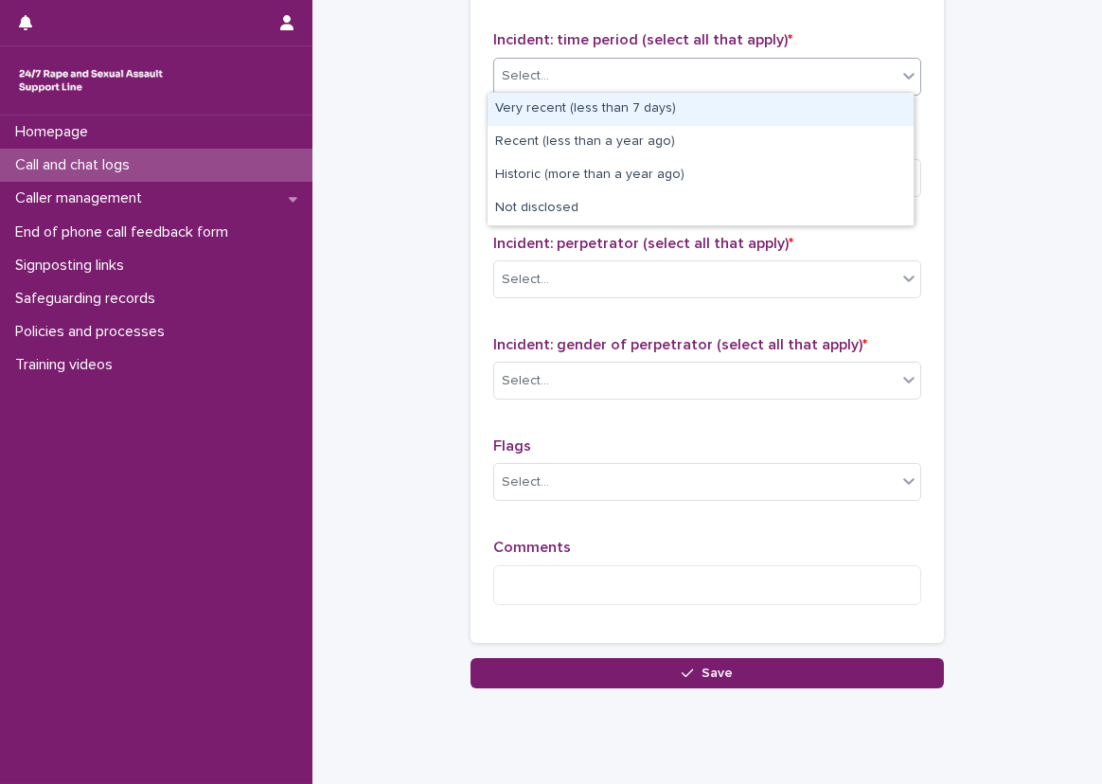
click at [672, 79] on div "Select..." at bounding box center [695, 76] width 402 height 31
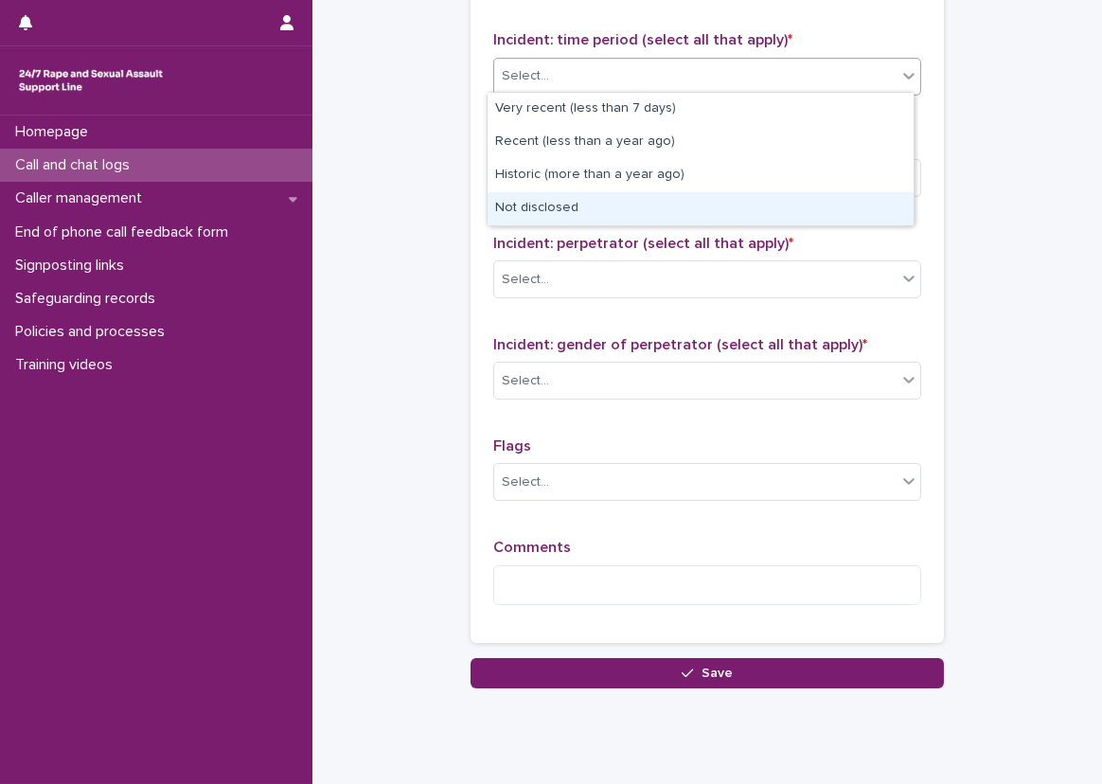
click at [557, 196] on div "Not disclosed" at bounding box center [701, 208] width 426 height 33
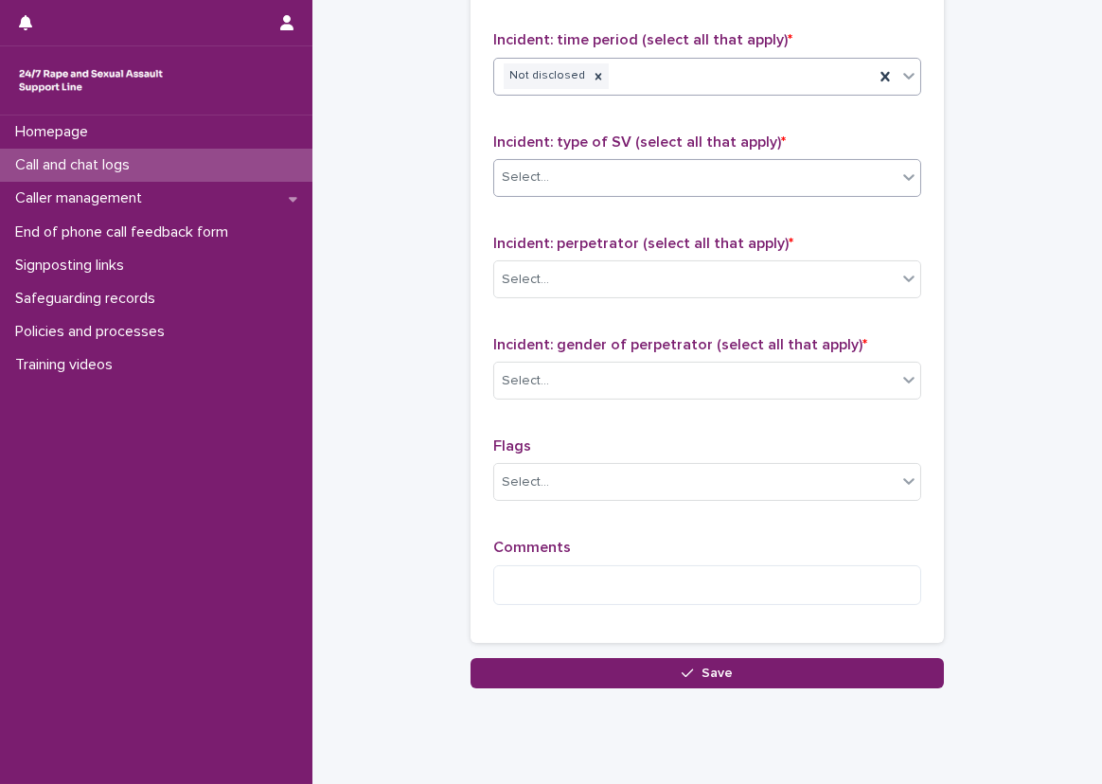
click at [563, 159] on div "Select..." at bounding box center [707, 178] width 428 height 38
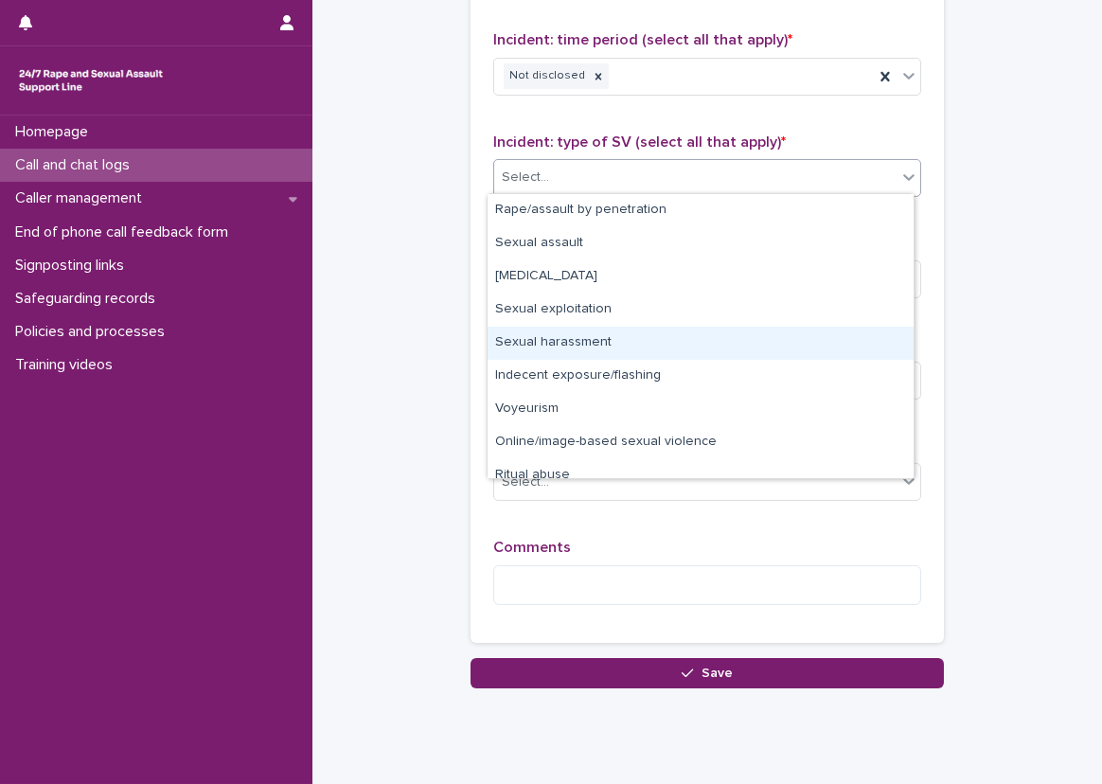
scroll to position [47, 0]
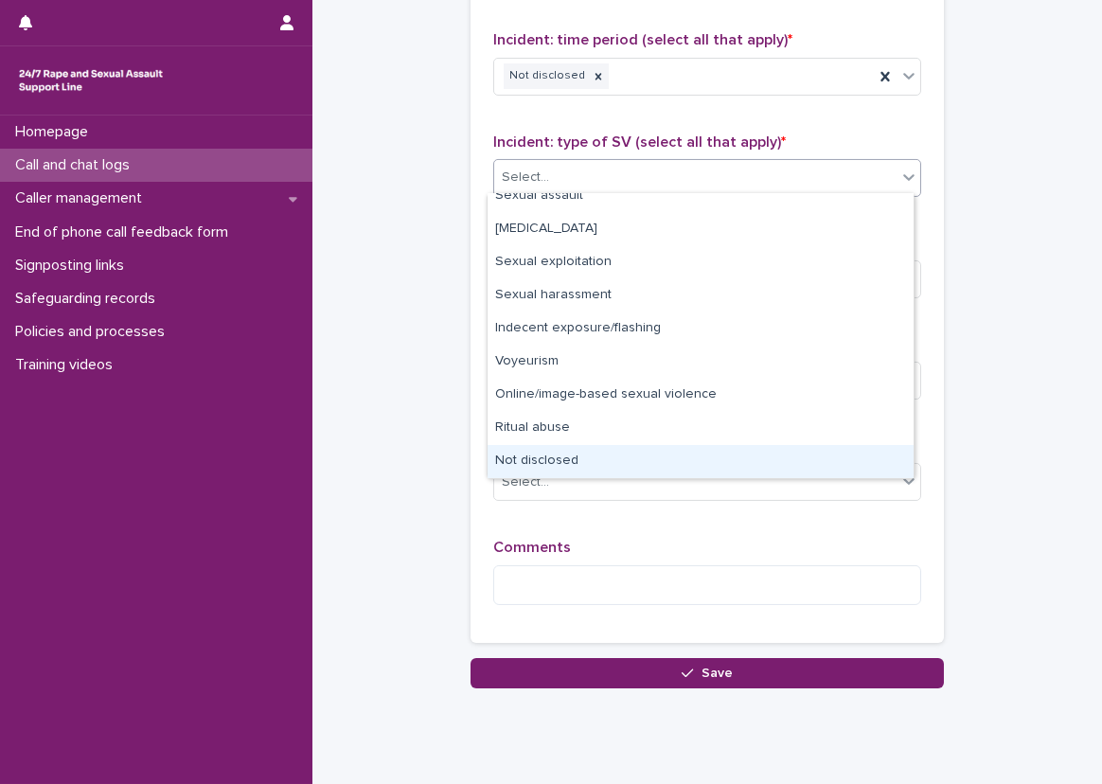
click at [596, 471] on div "Not disclosed" at bounding box center [701, 461] width 426 height 33
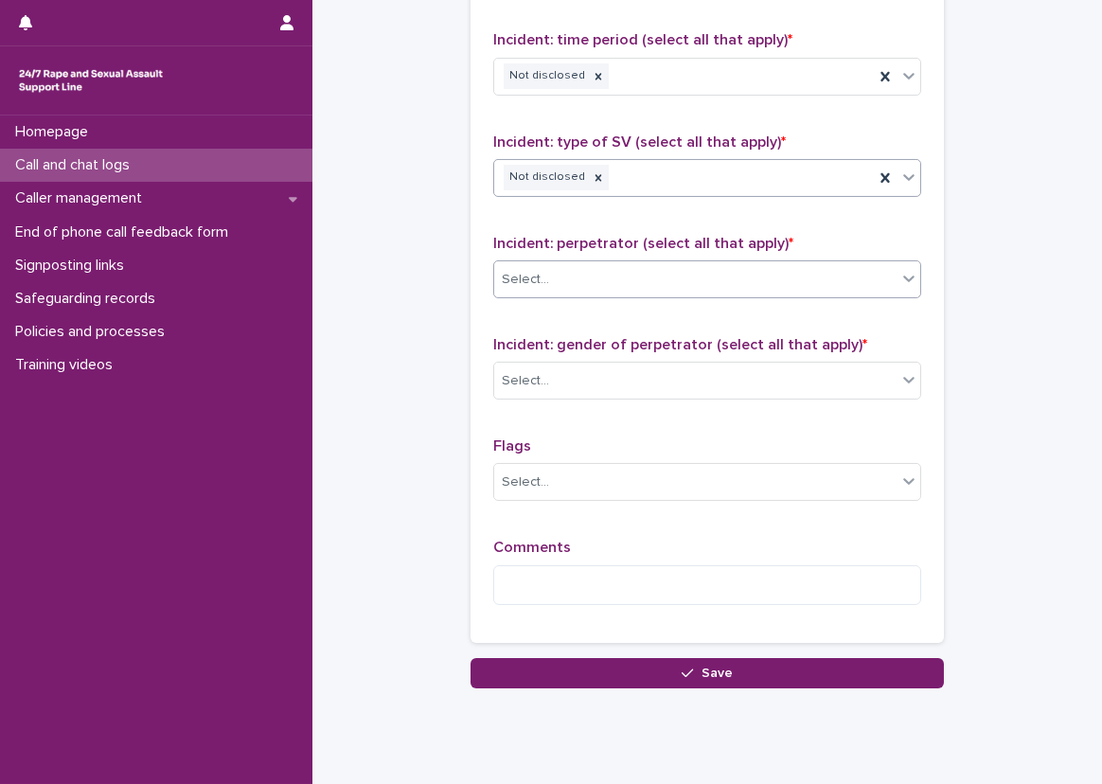
click at [639, 292] on div "Select..." at bounding box center [707, 279] width 428 height 38
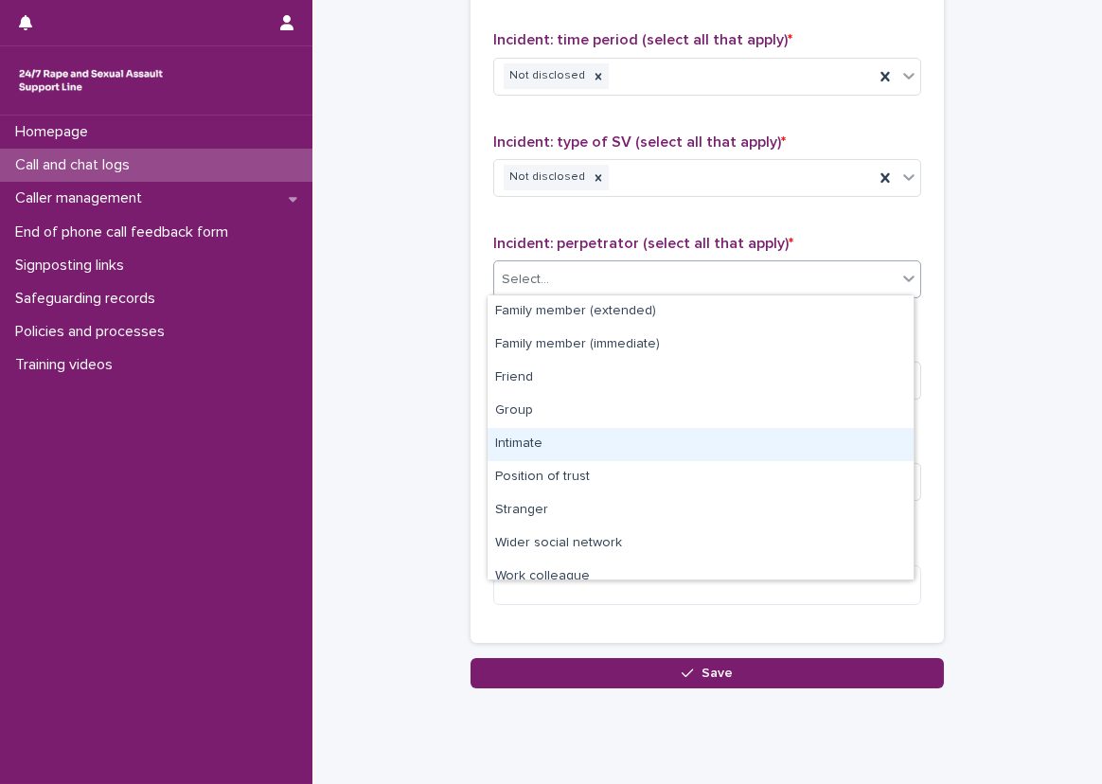
scroll to position [80, 0]
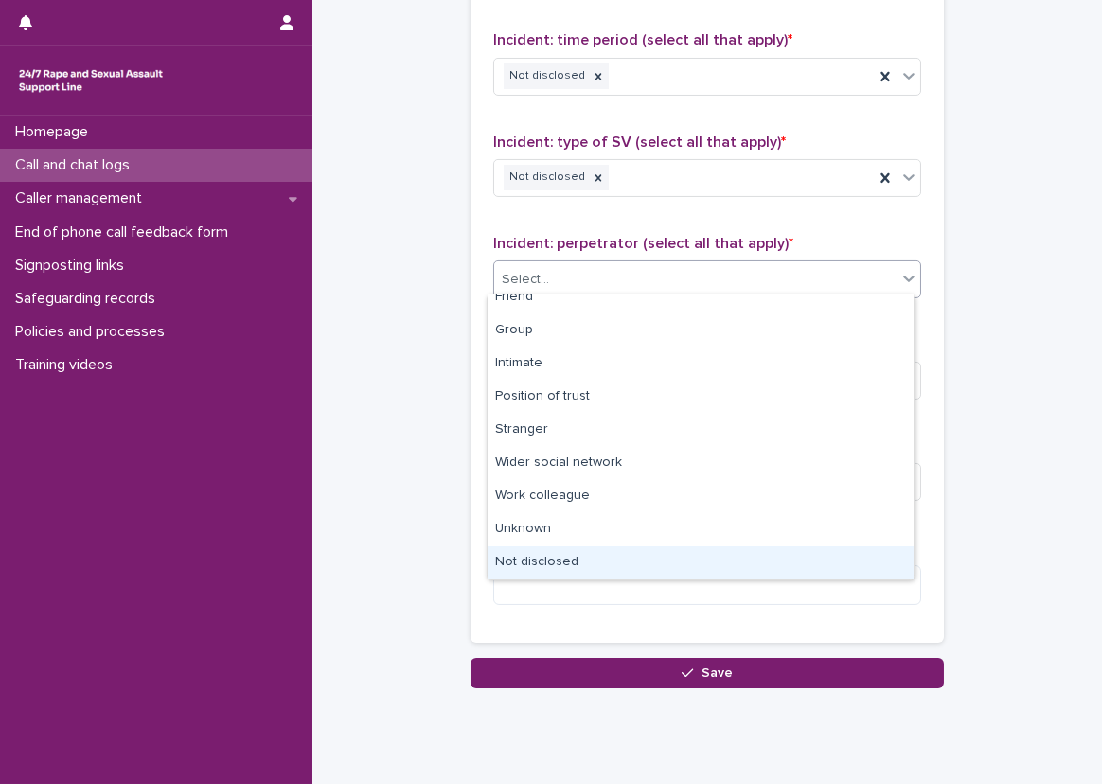
click at [612, 561] on div "Not disclosed" at bounding box center [701, 562] width 426 height 33
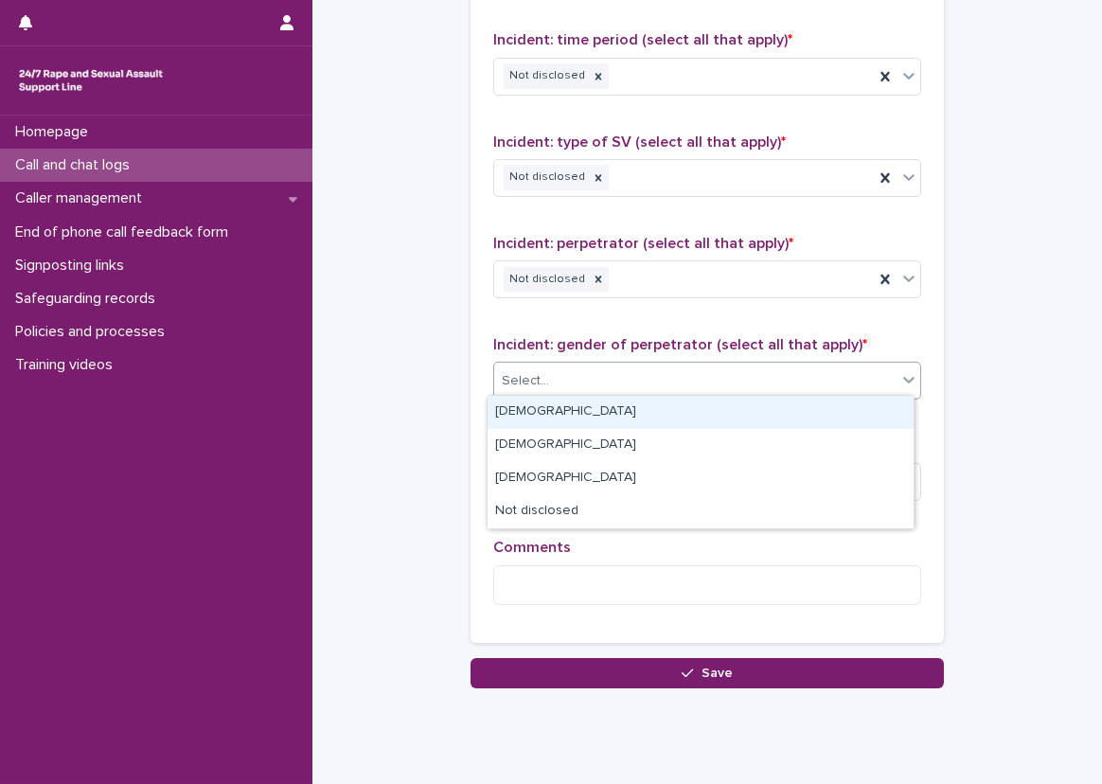
click at [657, 390] on div "Select..." at bounding box center [695, 381] width 402 height 31
click at [657, 394] on div "Select..." at bounding box center [707, 381] width 428 height 38
click at [721, 389] on div "Select..." at bounding box center [695, 381] width 402 height 31
click at [728, 407] on div "[DEMOGRAPHIC_DATA]" at bounding box center [701, 412] width 426 height 33
click at [833, 389] on div "[DEMOGRAPHIC_DATA]" at bounding box center [684, 381] width 380 height 33
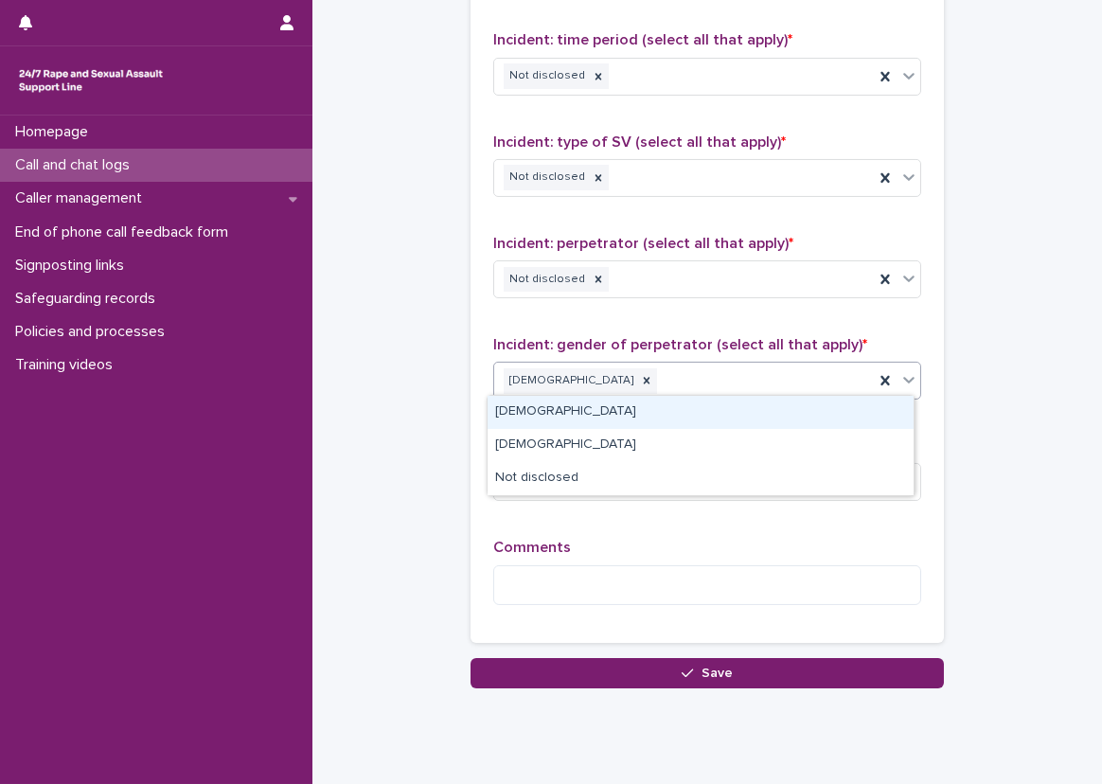
click at [823, 418] on div "[DEMOGRAPHIC_DATA]" at bounding box center [701, 412] width 426 height 33
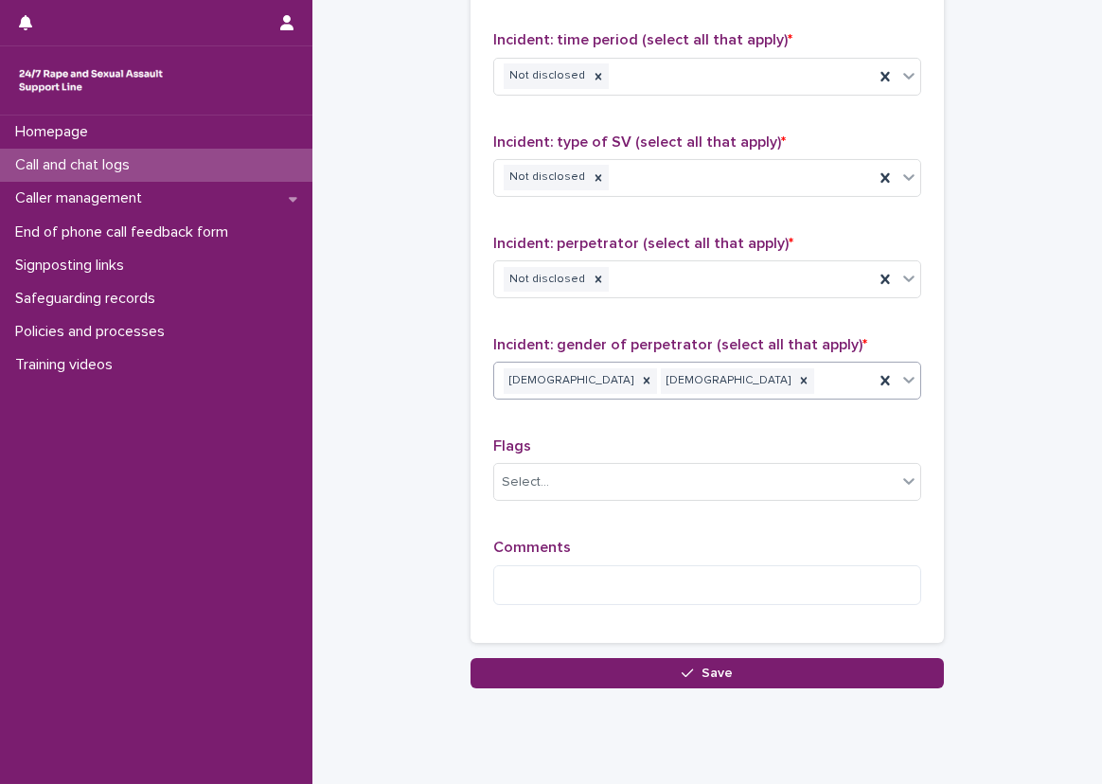
click at [811, 431] on div "Type of support received (select all that apply) Emotional support Signposted (…" at bounding box center [707, 225] width 428 height 792
click at [820, 590] on textarea at bounding box center [707, 585] width 428 height 41
click at [892, 584] on textarea at bounding box center [707, 585] width 428 height 41
click at [643, 581] on textarea "**********" at bounding box center [707, 585] width 428 height 41
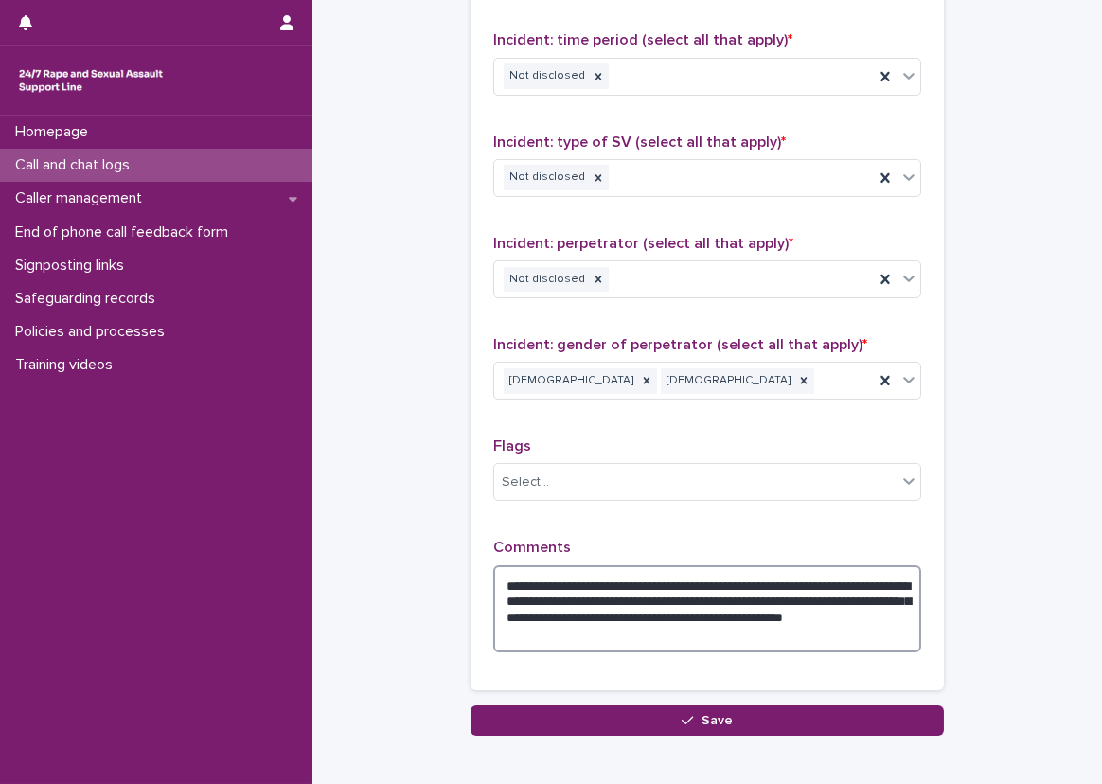
type textarea "**********"
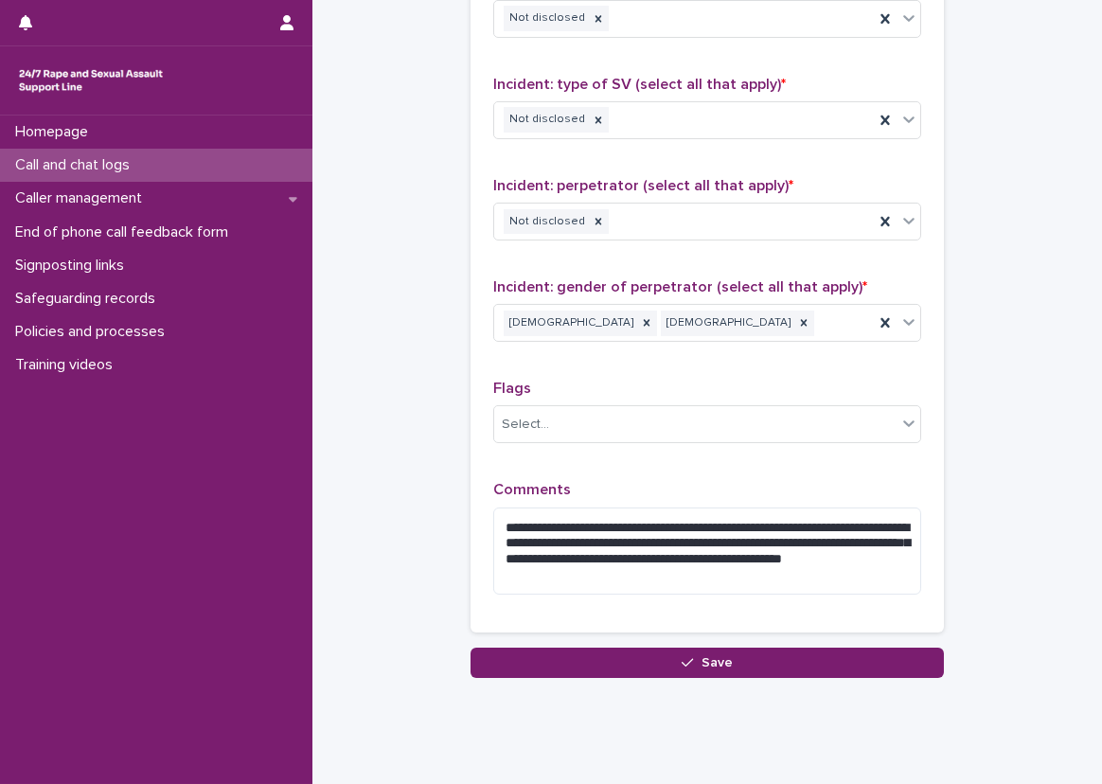
scroll to position [1458, 0]
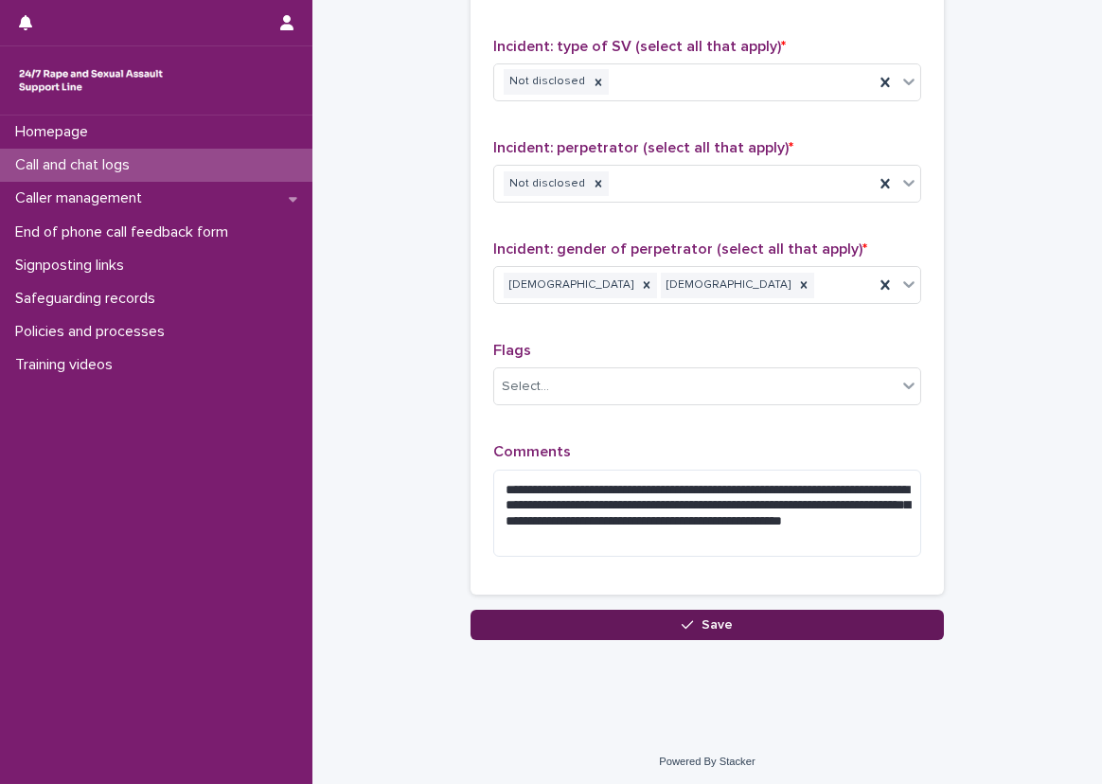
click at [688, 618] on div "button" at bounding box center [691, 624] width 19 height 13
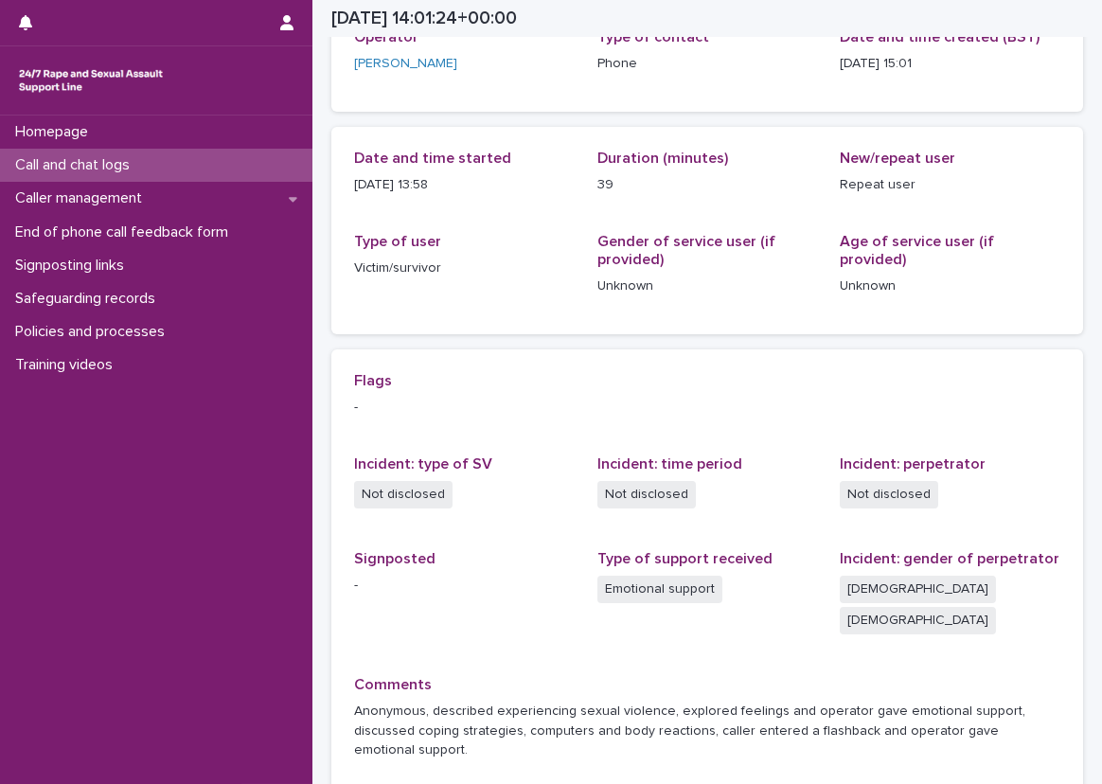
scroll to position [143, 0]
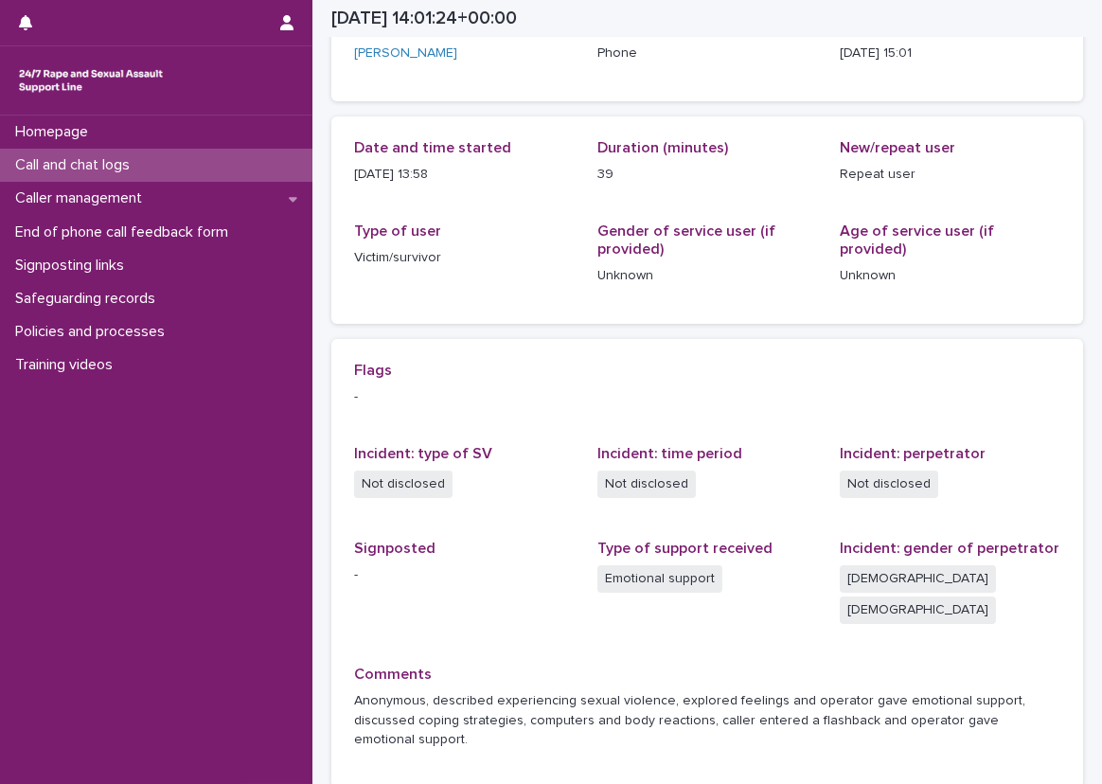
click at [1045, 555] on p "Incident: gender of perpetrator" at bounding box center [950, 549] width 221 height 18
click at [585, 349] on div "Flags - Incident: type of SV Not disclosed Incident: time period Not disclosed …" at bounding box center [707, 563] width 752 height 449
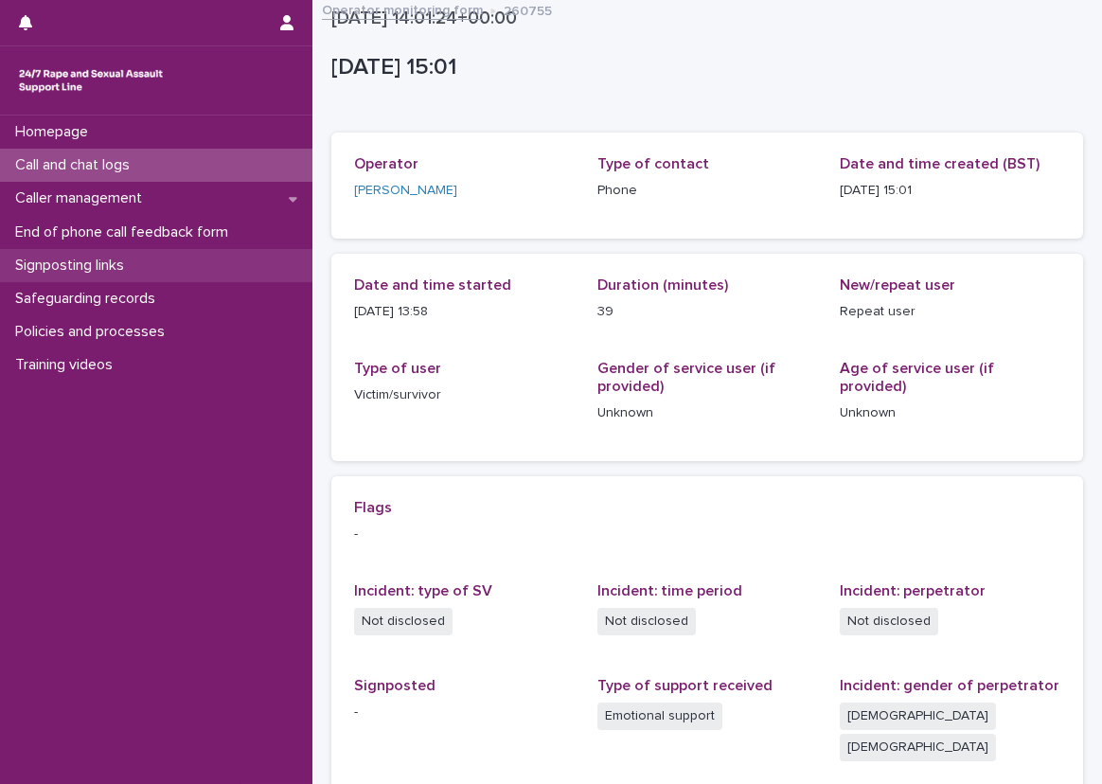
scroll to position [0, 0]
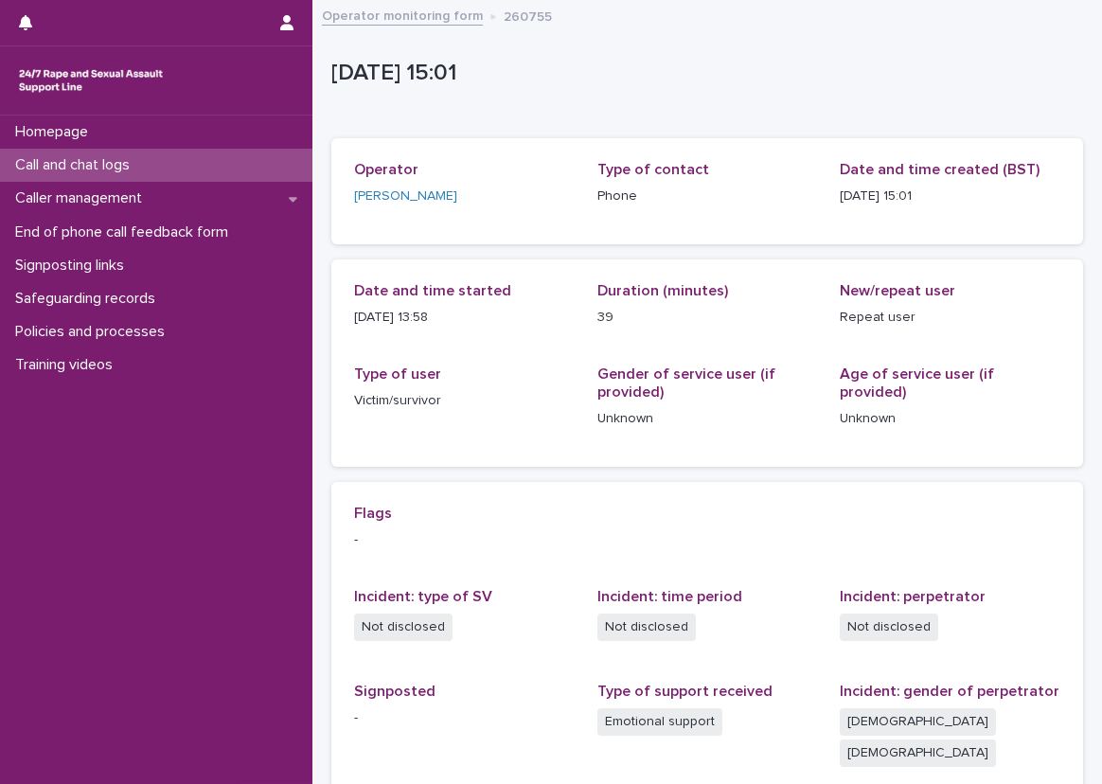
click at [230, 169] on div "Call and chat logs" at bounding box center [156, 165] width 313 height 33
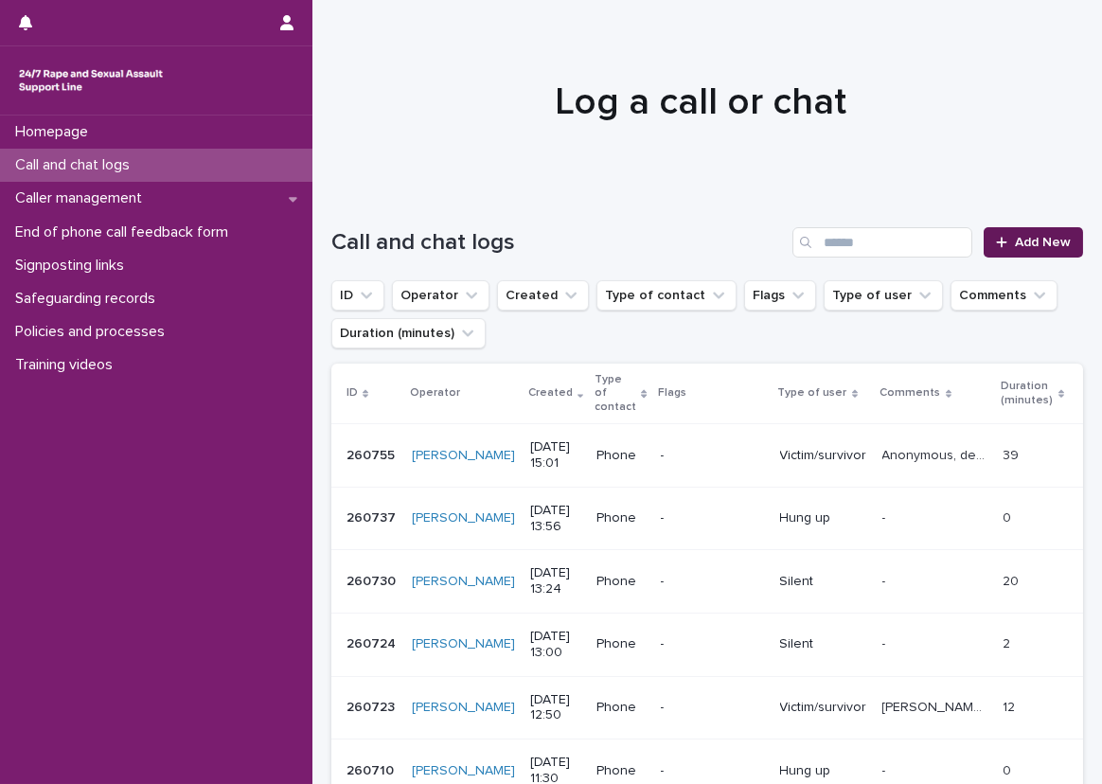
click at [987, 253] on link "Add New" at bounding box center [1033, 242] width 99 height 30
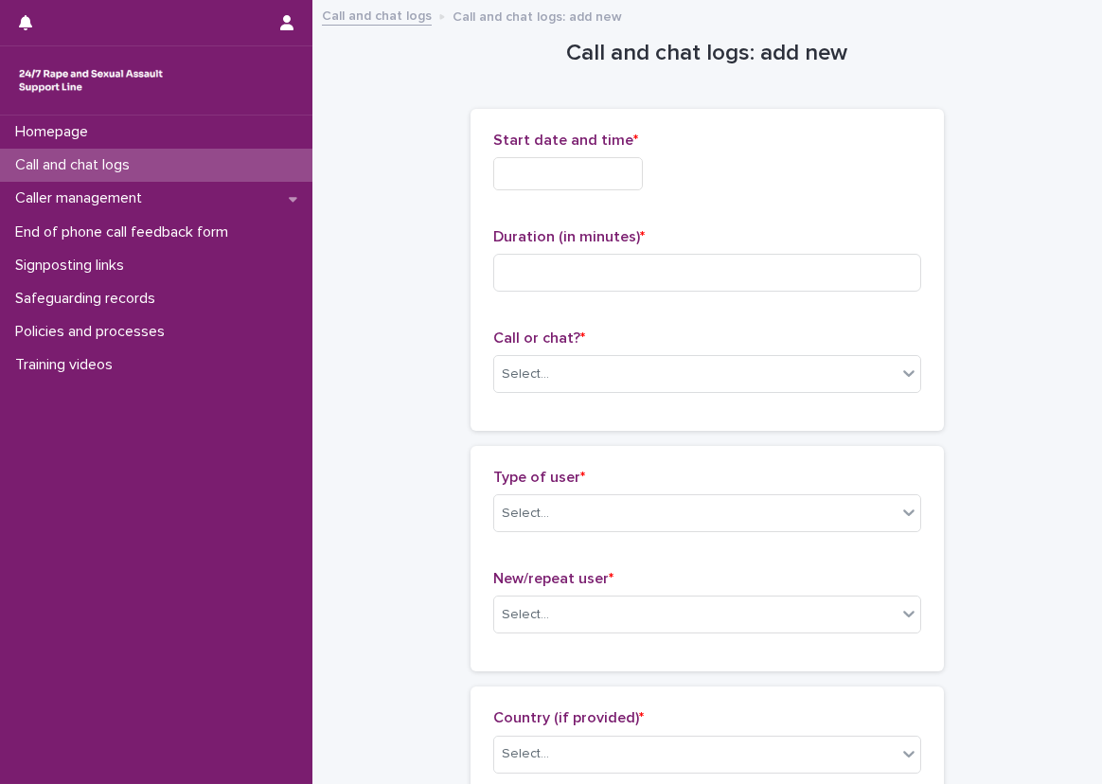
click at [573, 176] on input "text" at bounding box center [568, 173] width 150 height 33
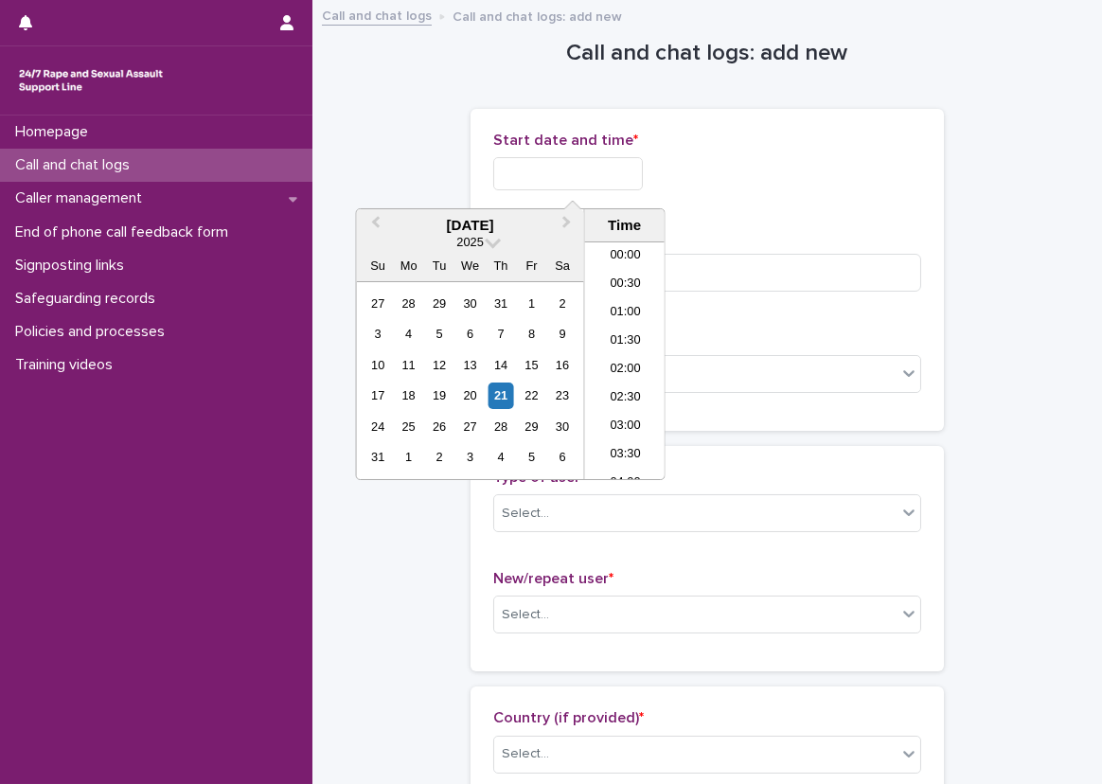
scroll to position [748, 0]
click at [619, 351] on li "15:00" at bounding box center [625, 361] width 80 height 28
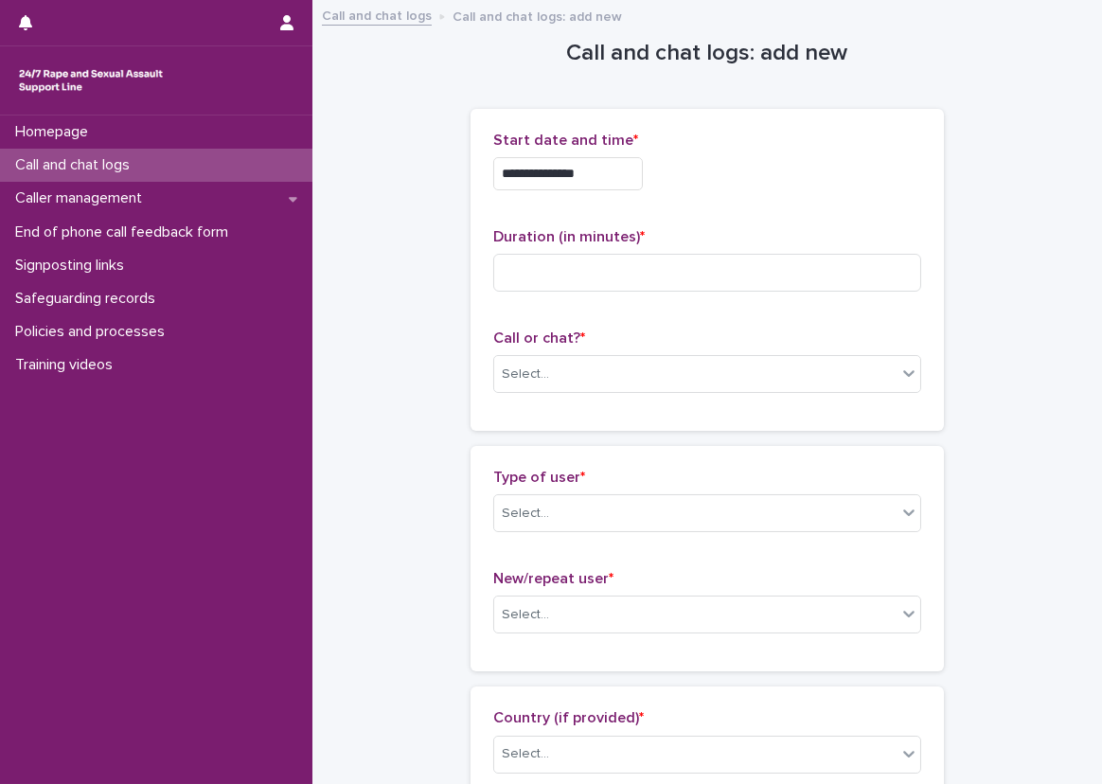
click at [612, 174] on input "**********" at bounding box center [568, 173] width 150 height 33
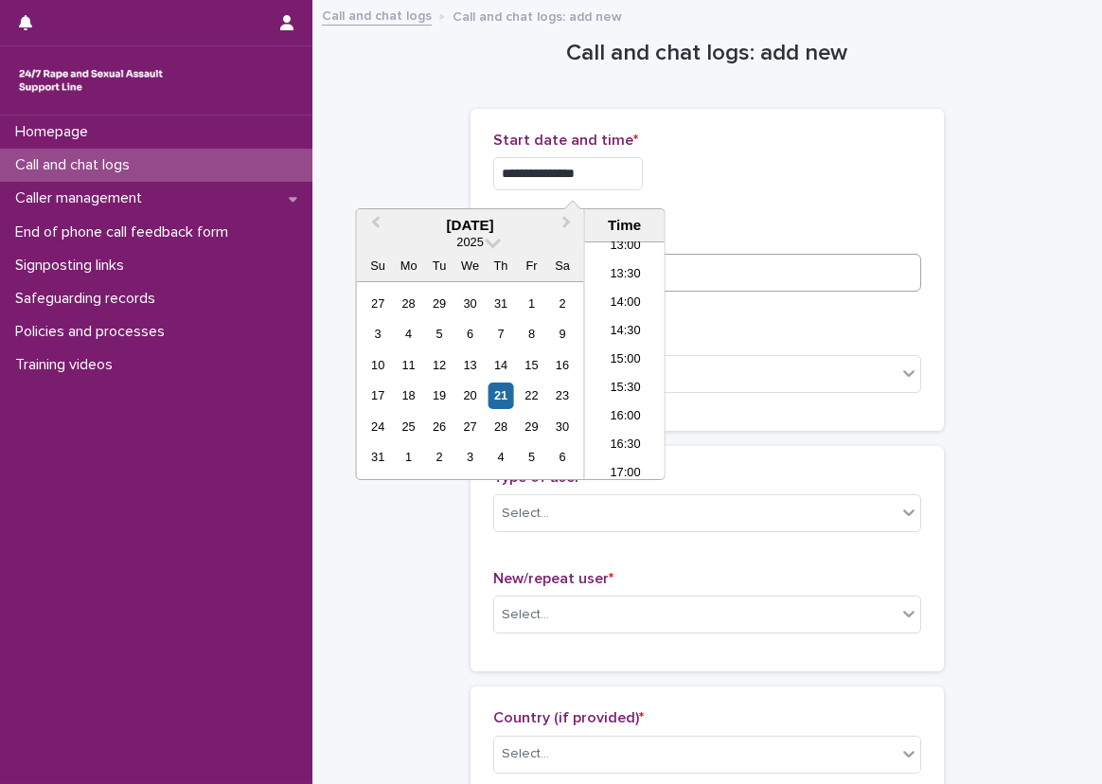
type input "**********"
click at [707, 255] on input at bounding box center [707, 273] width 428 height 38
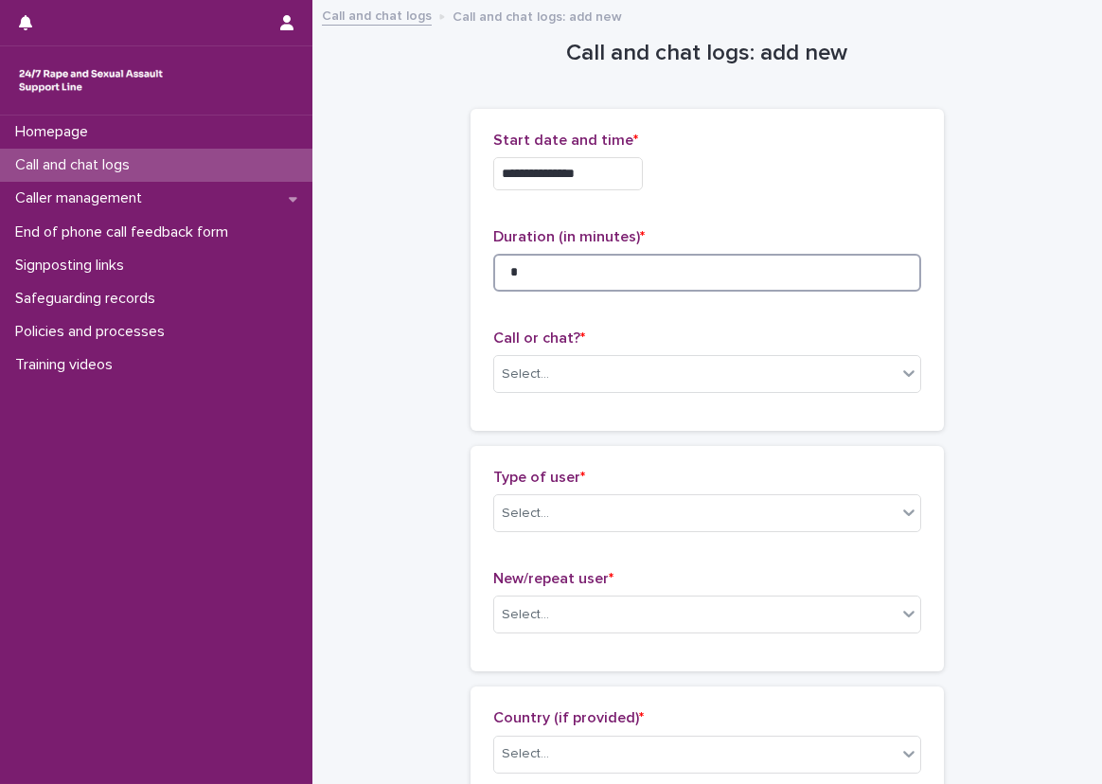
type input "*"
click at [606, 336] on p "Call or chat? *" at bounding box center [707, 339] width 428 height 18
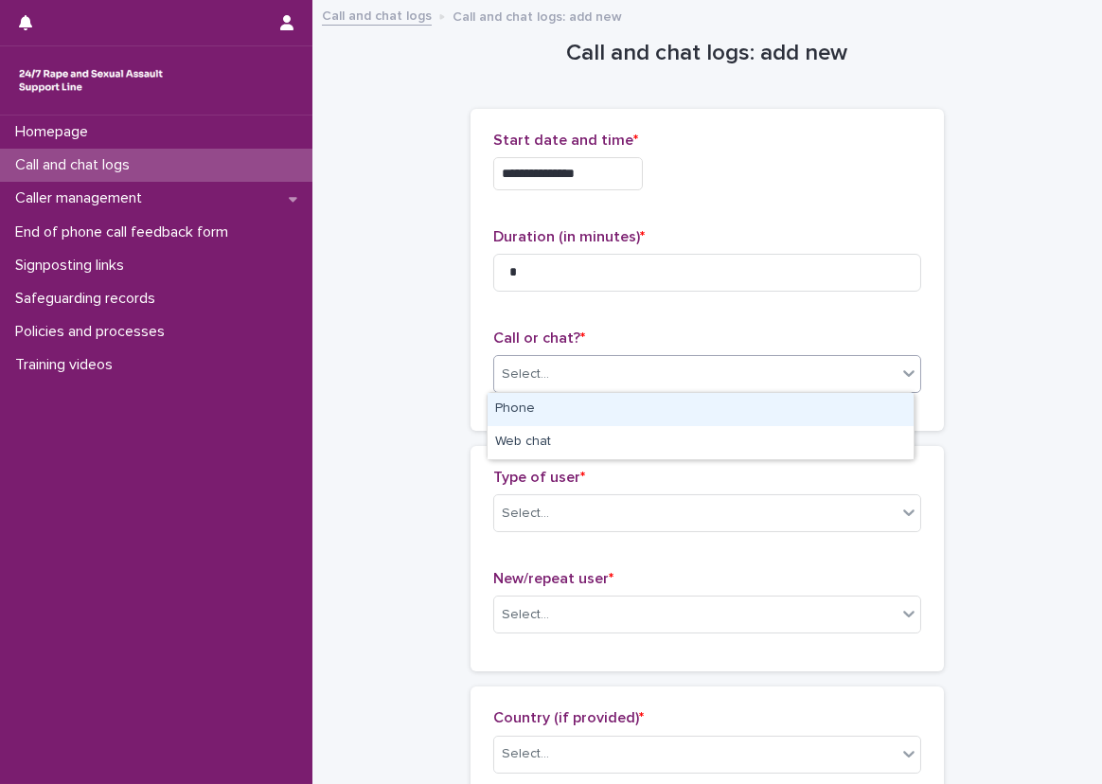
click at [597, 367] on div "Select..." at bounding box center [695, 374] width 402 height 31
click at [574, 405] on div "Phone" at bounding box center [701, 409] width 426 height 33
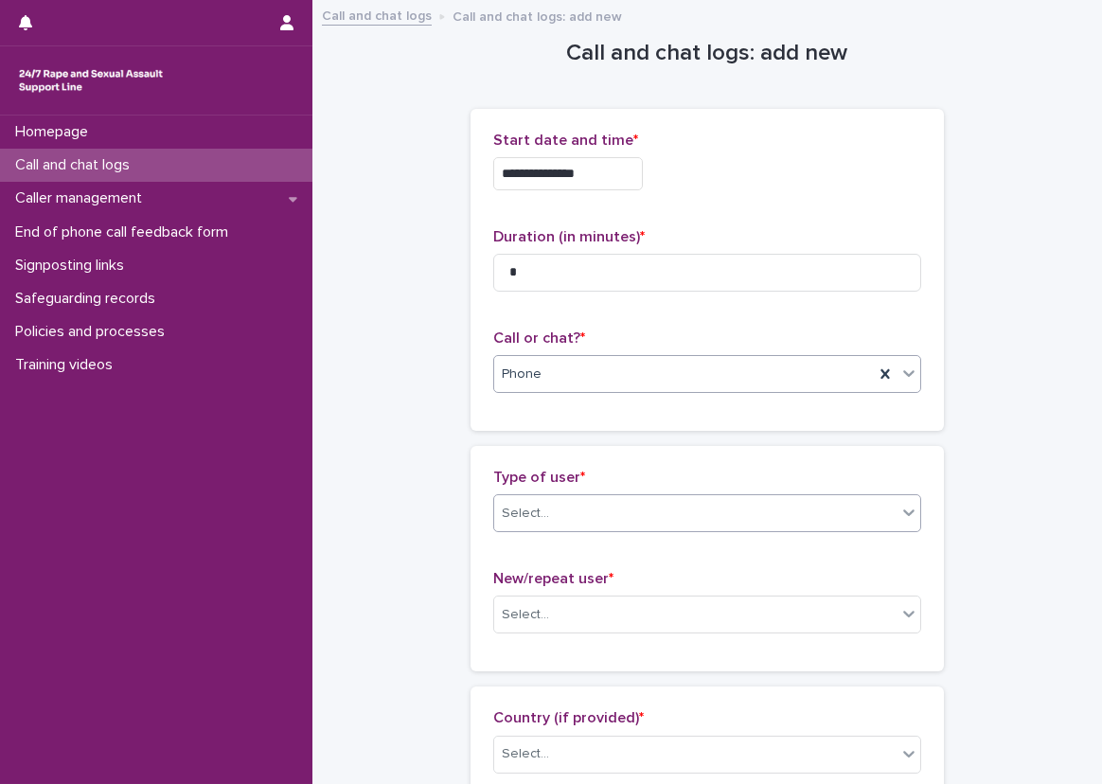
click at [589, 494] on div "Select..." at bounding box center [707, 513] width 428 height 38
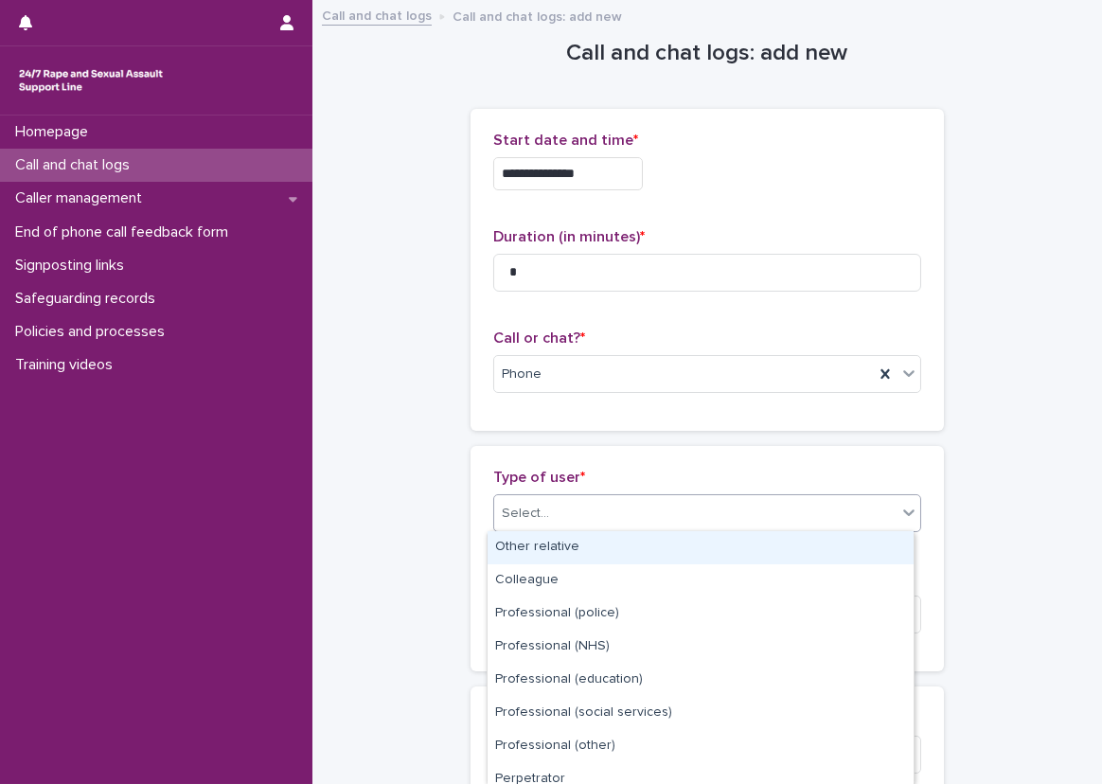
scroll to position [244, 0]
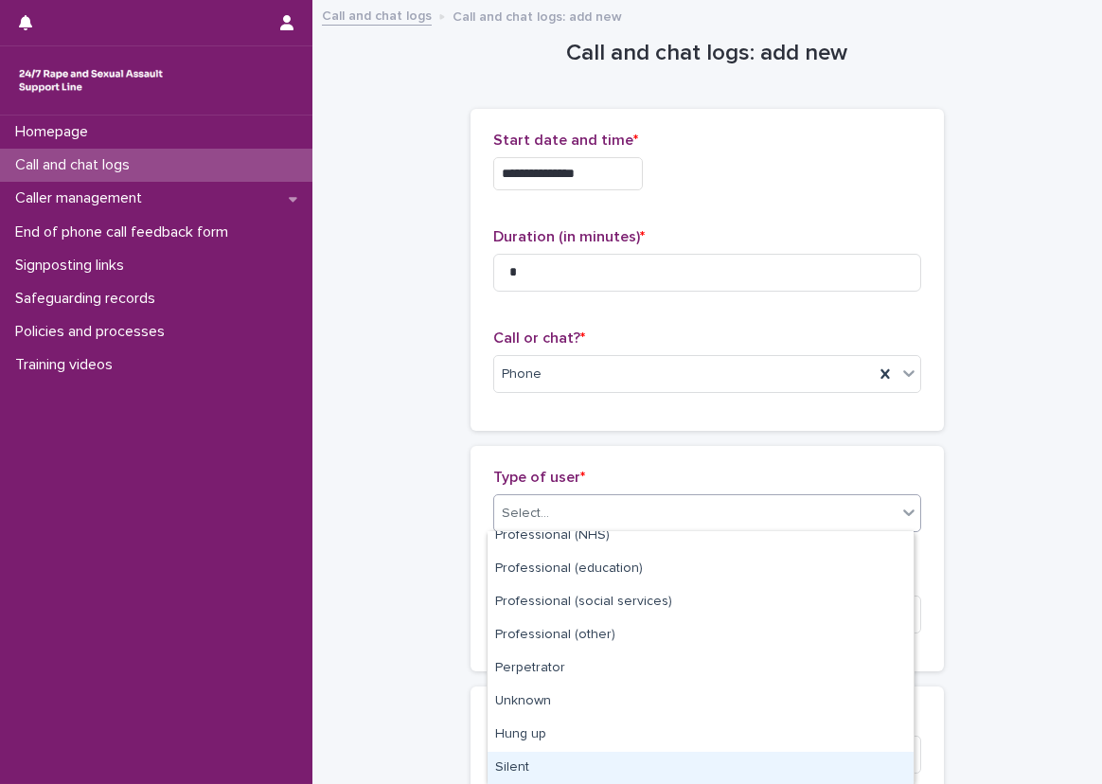
click at [557, 761] on div "Silent" at bounding box center [701, 768] width 426 height 33
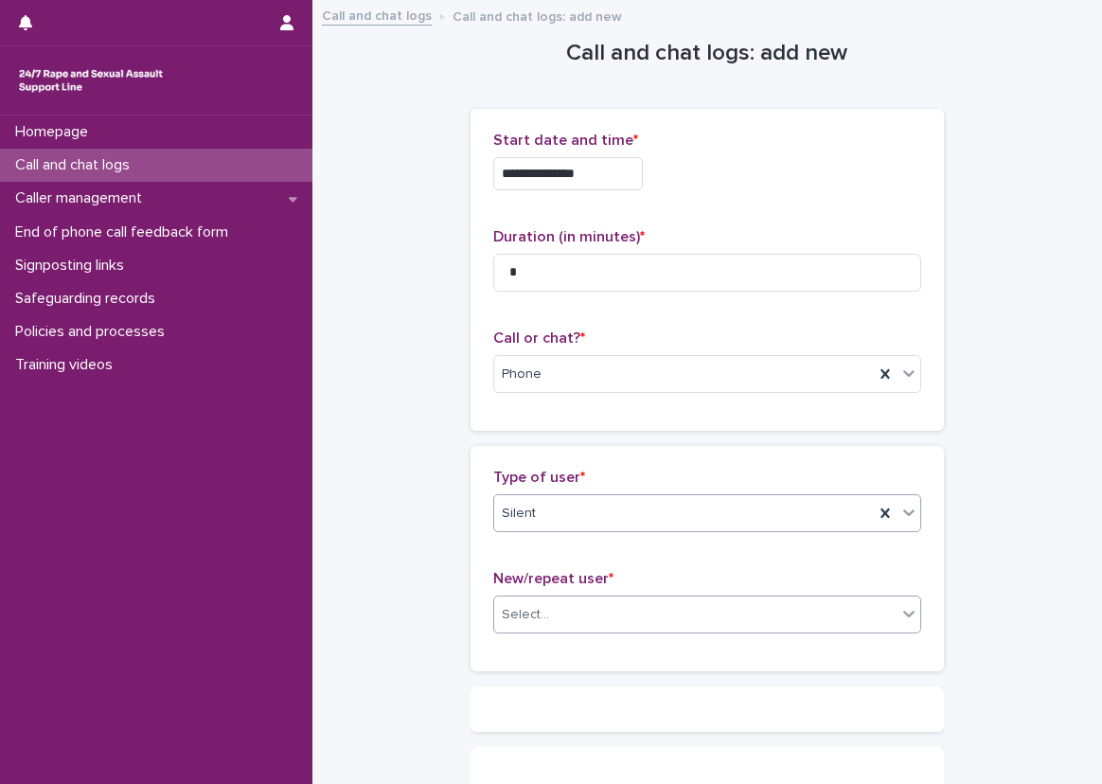
click at [574, 606] on div "Select..." at bounding box center [695, 614] width 402 height 31
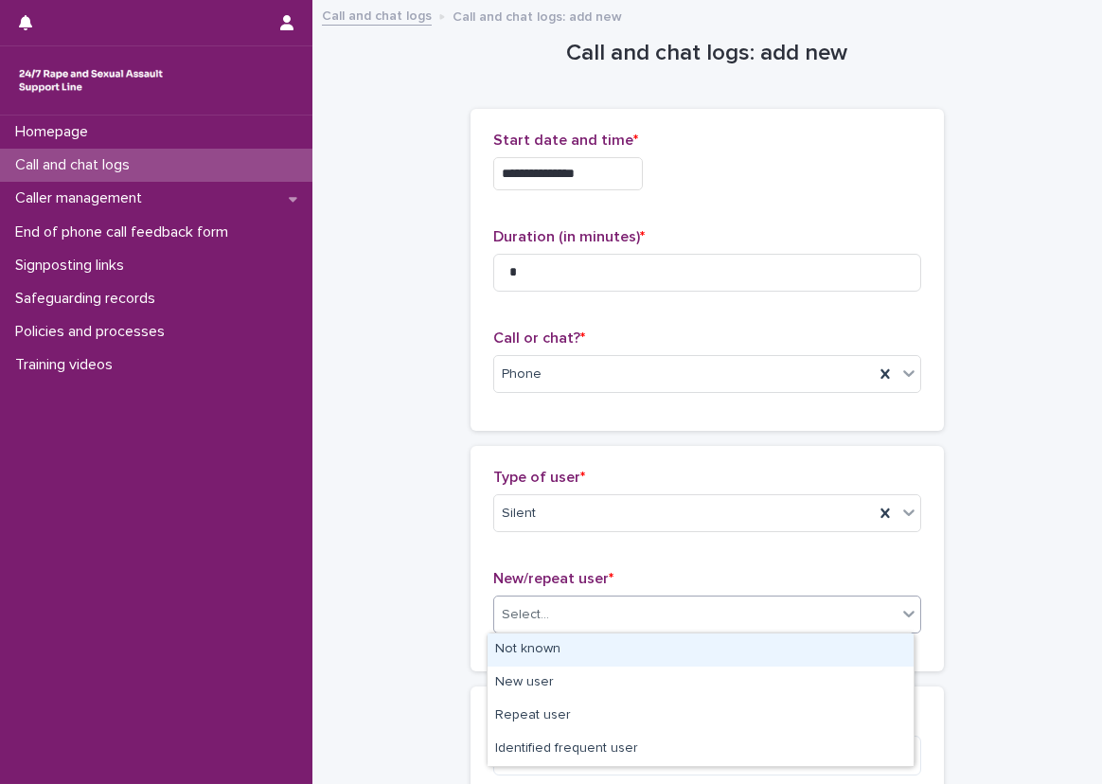
click at [561, 644] on div "Not known" at bounding box center [701, 650] width 426 height 33
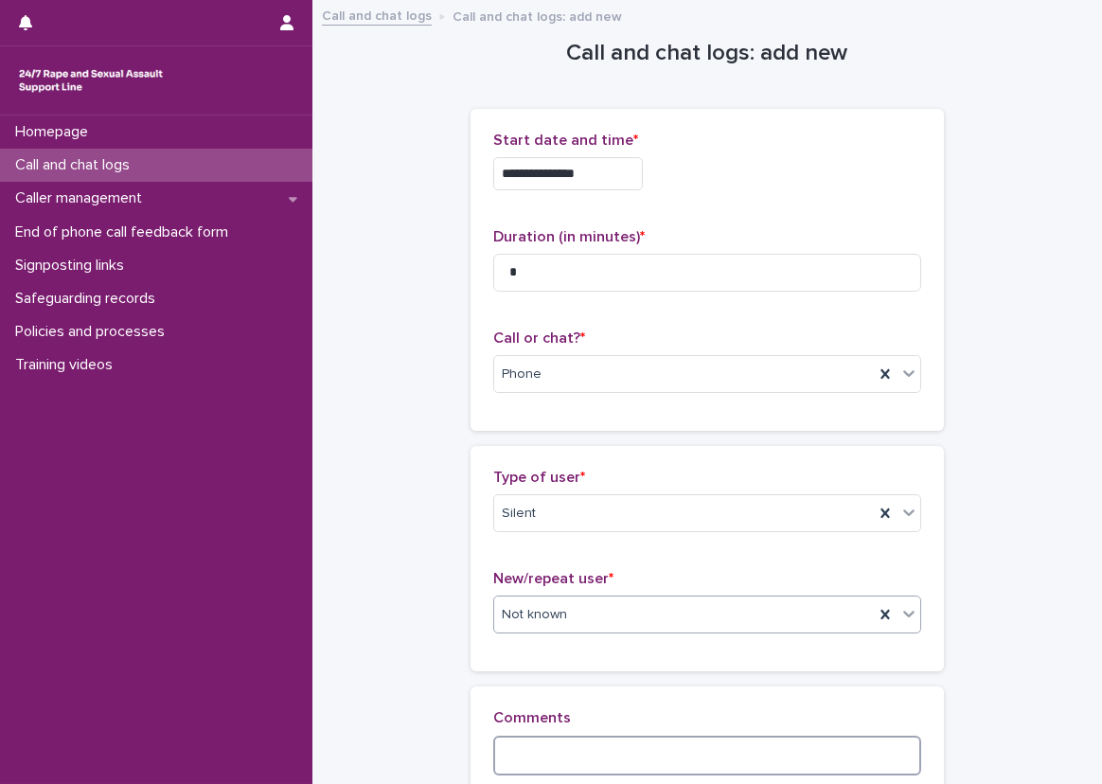
click at [550, 750] on textarea at bounding box center [707, 756] width 428 height 41
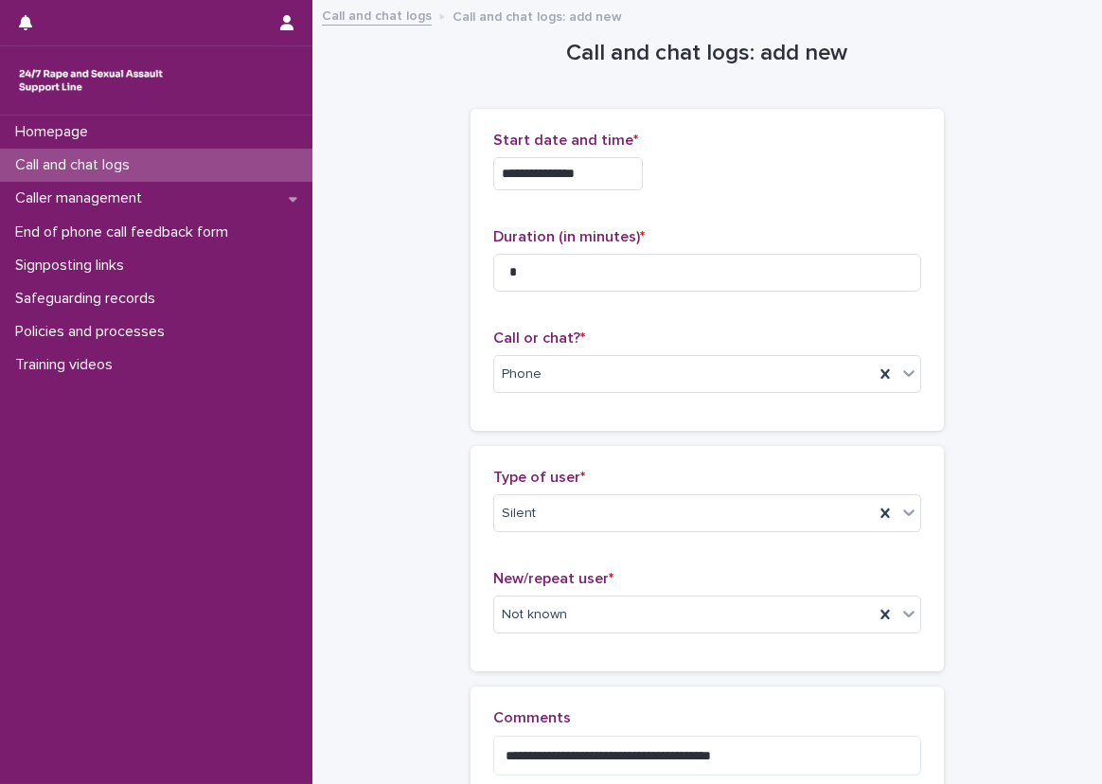
click at [595, 697] on div "**********" at bounding box center [708, 750] width 474 height 127
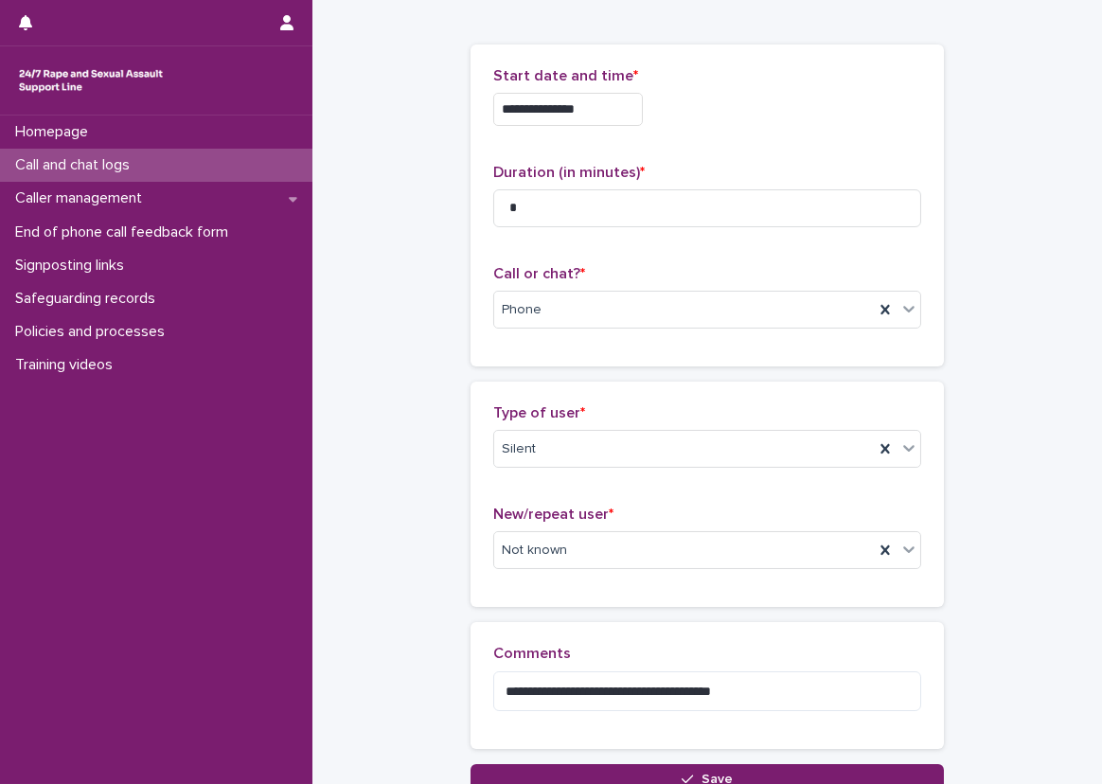
scroll to position [95, 0]
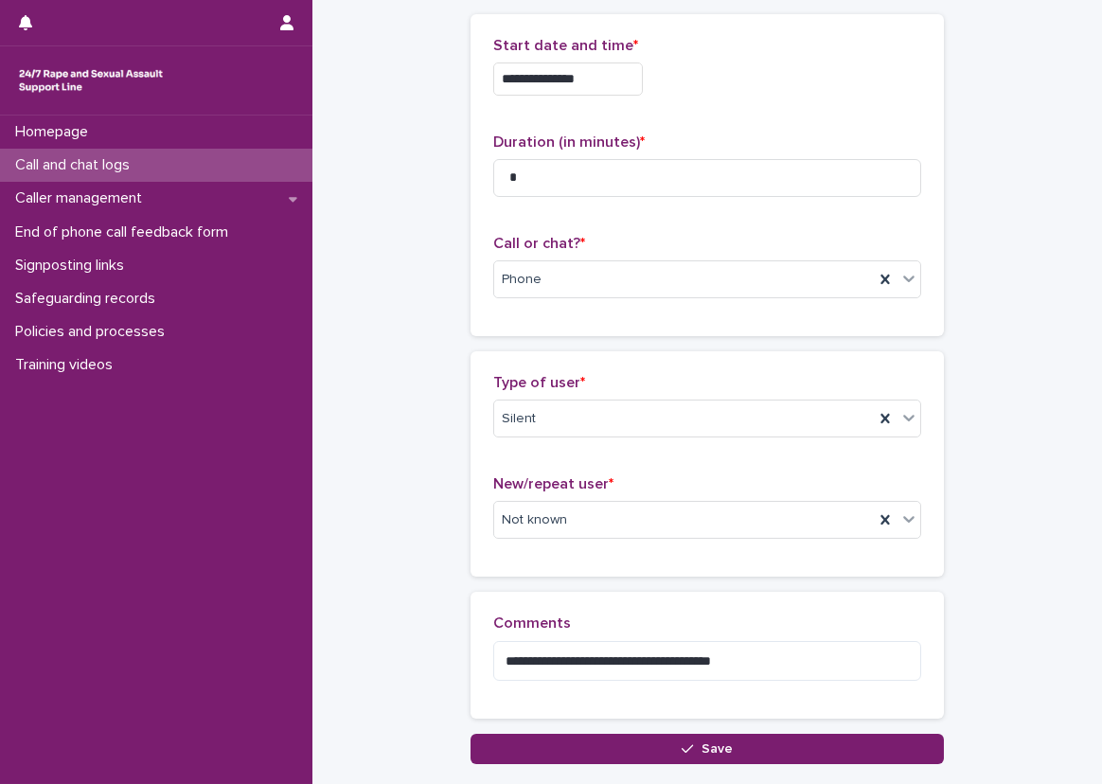
click at [456, 259] on div "**********" at bounding box center [707, 335] width 752 height 857
click at [381, 264] on div "**********" at bounding box center [707, 335] width 752 height 857
click at [510, 659] on textarea "**********" at bounding box center [707, 661] width 428 height 41
click at [478, 619] on div "**********" at bounding box center [708, 655] width 474 height 127
click at [645, 656] on textarea "**********" at bounding box center [707, 661] width 428 height 41
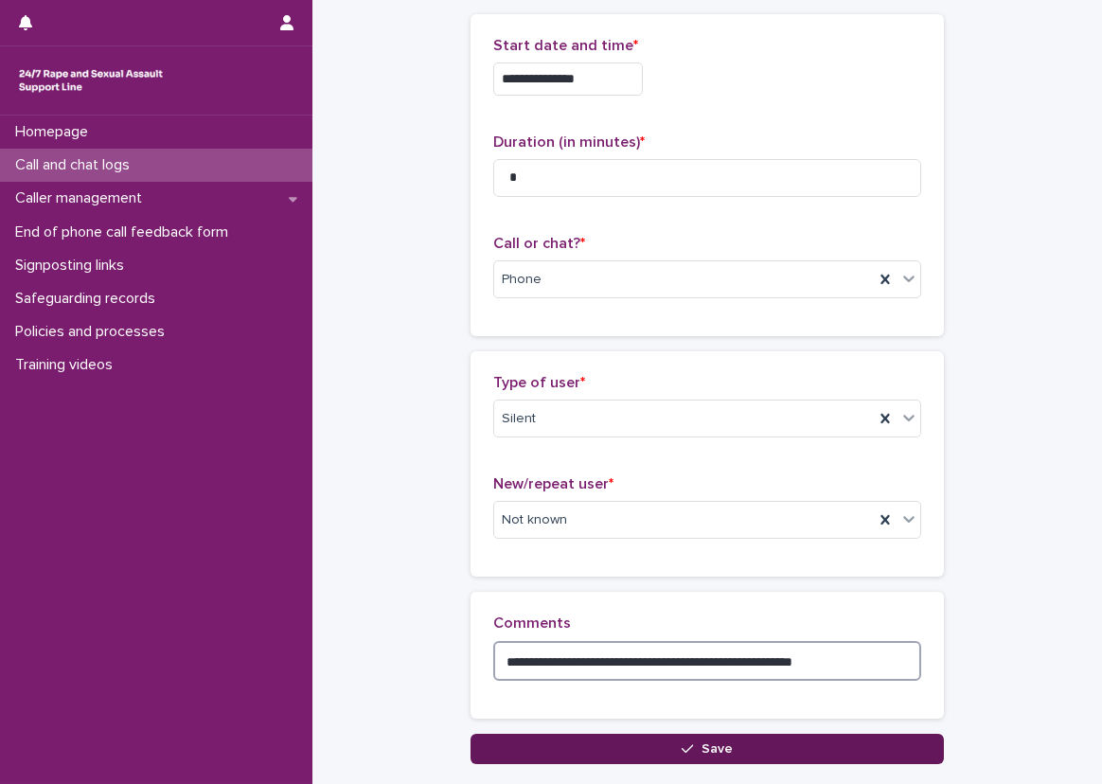
type textarea "**********"
click at [692, 737] on button "Save" at bounding box center [708, 749] width 474 height 30
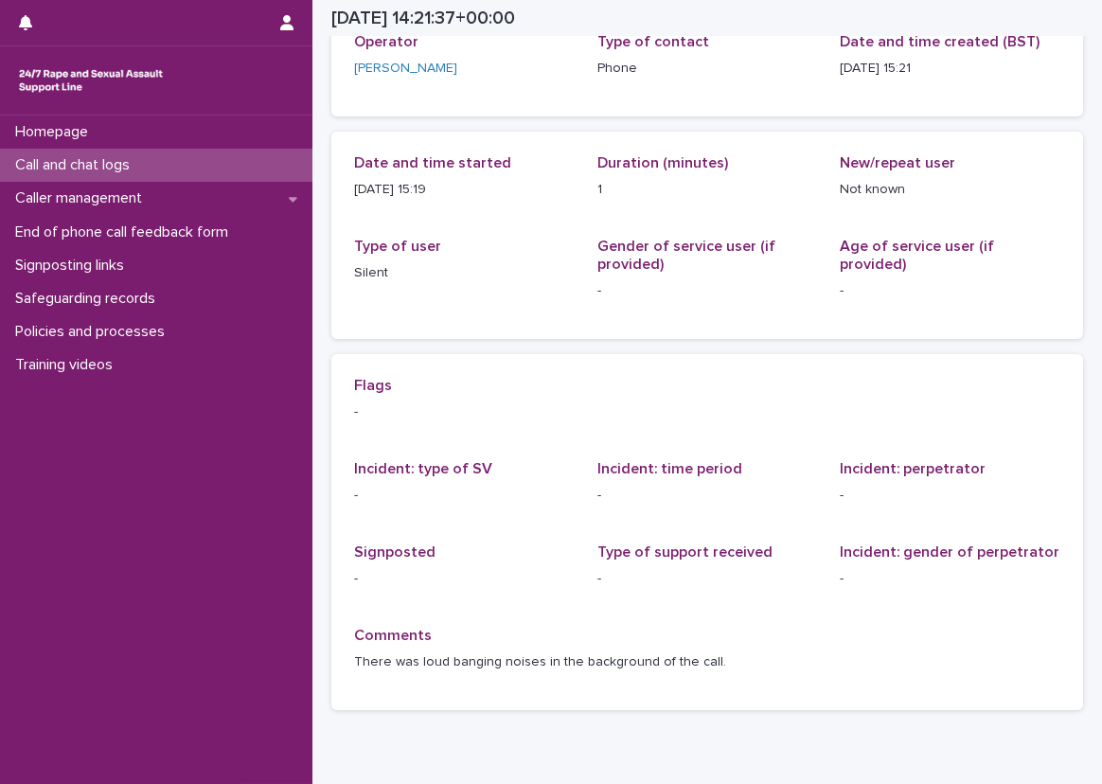
scroll to position [95, 0]
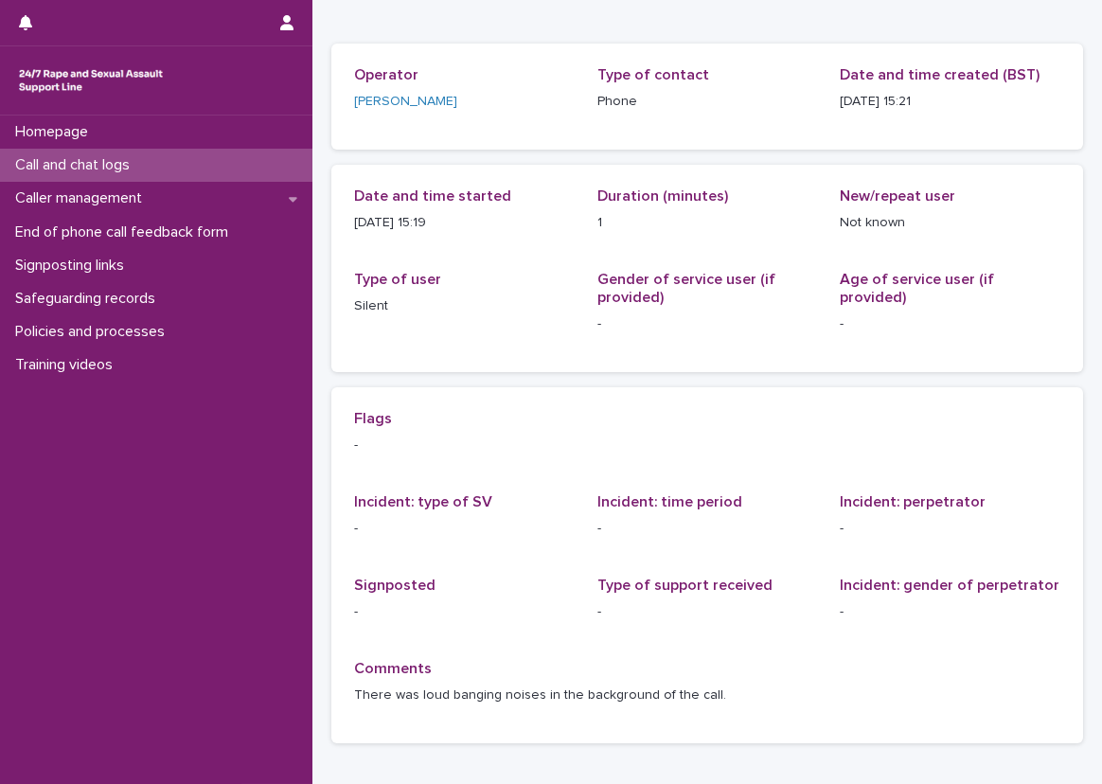
click at [259, 158] on div "Call and chat logs" at bounding box center [156, 165] width 313 height 33
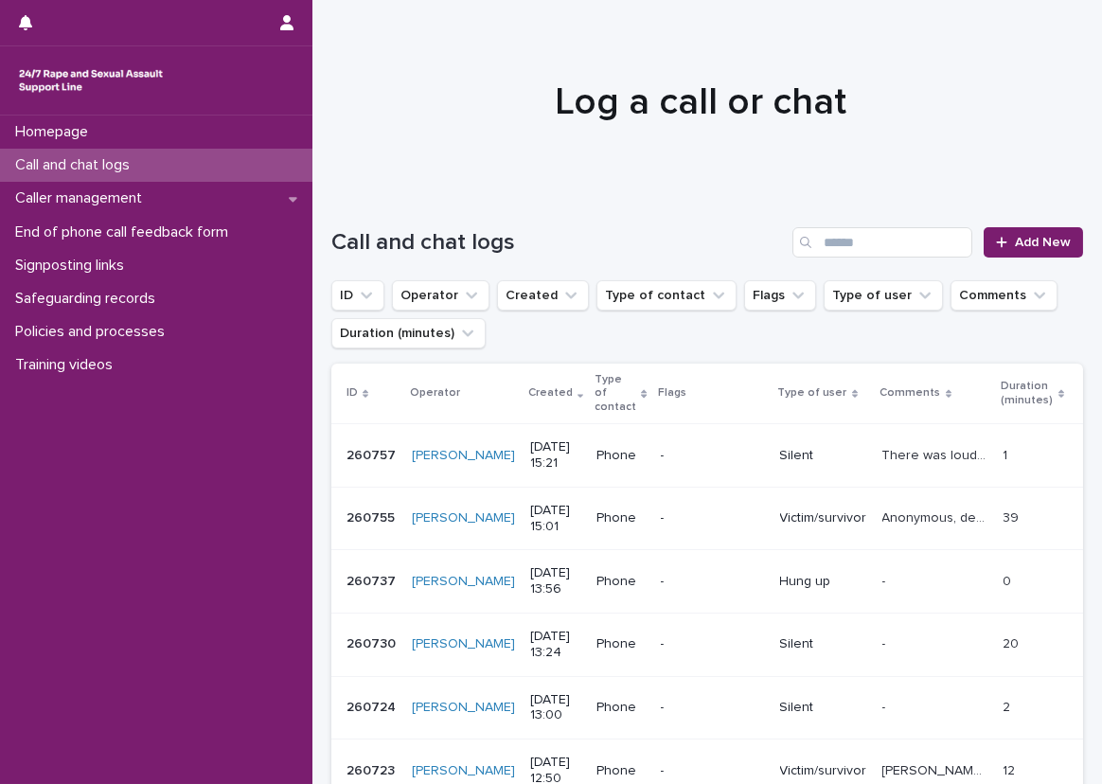
click at [516, 156] on div at bounding box center [701, 93] width 776 height 189
click at [280, 156] on div "Call and chat logs" at bounding box center [156, 165] width 313 height 33
click at [1007, 252] on link "Add New" at bounding box center [1033, 242] width 99 height 30
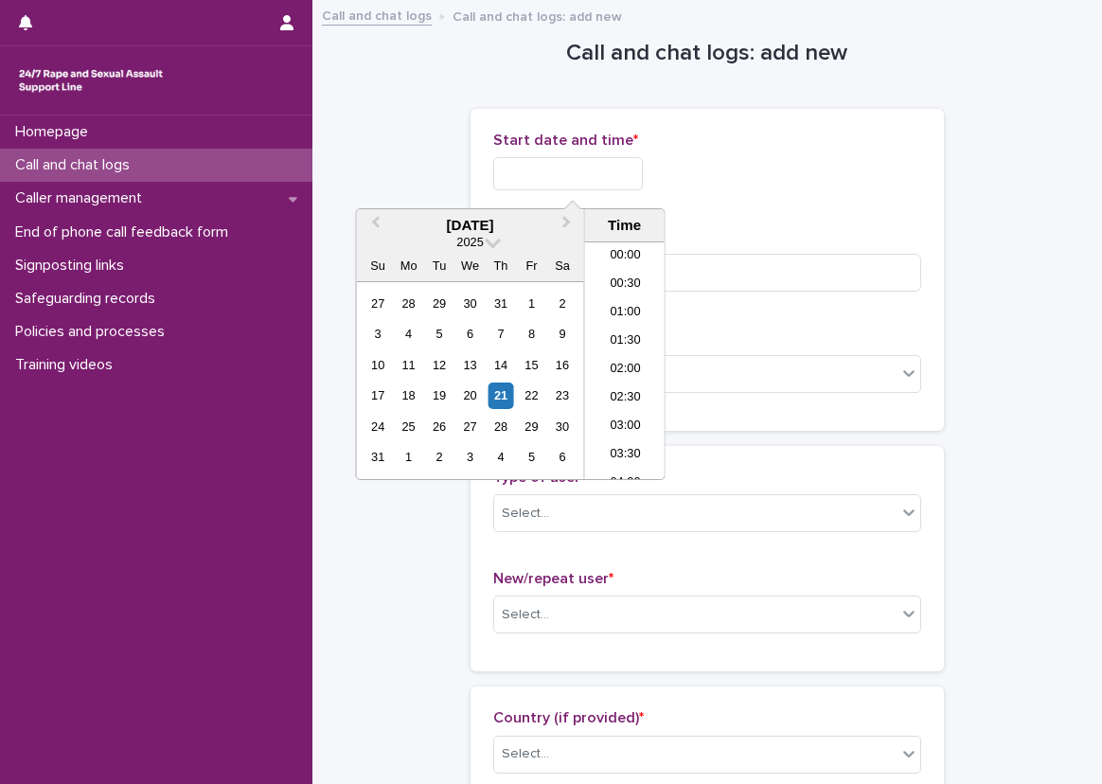
click at [608, 178] on input "text" at bounding box center [568, 173] width 150 height 33
click at [622, 338] on li "15:00" at bounding box center [625, 332] width 80 height 28
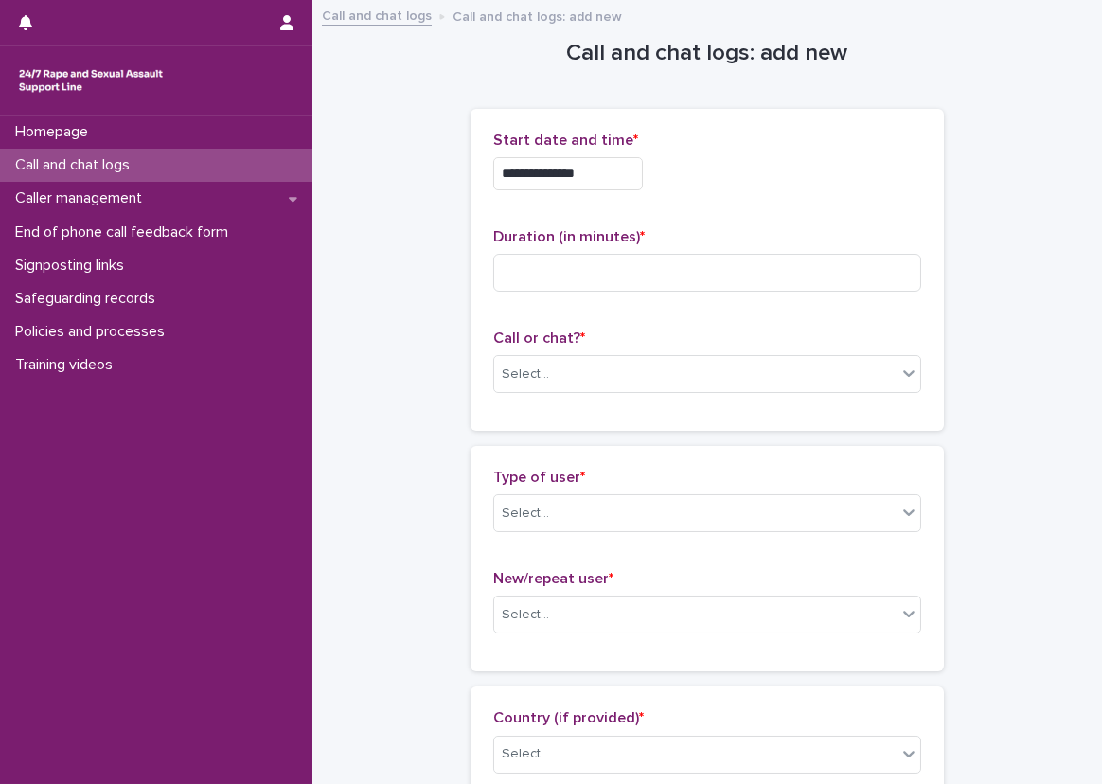
click at [618, 175] on input "**********" at bounding box center [568, 173] width 150 height 33
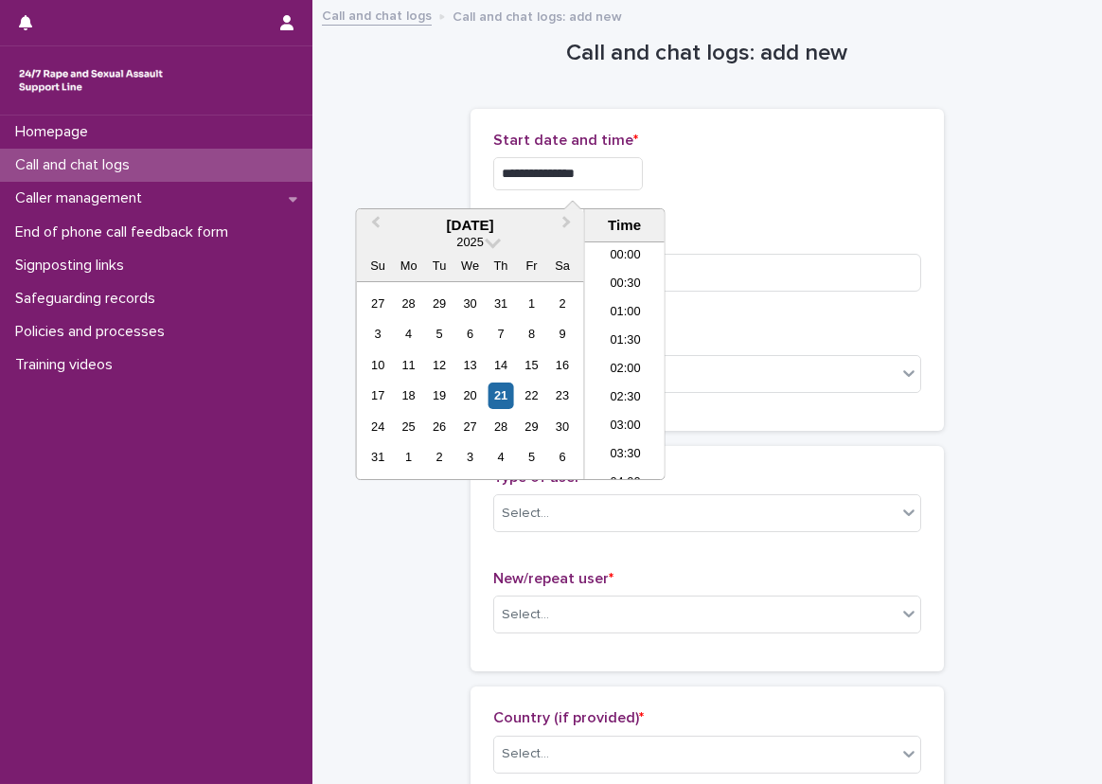
scroll to position [748, 0]
type input "**********"
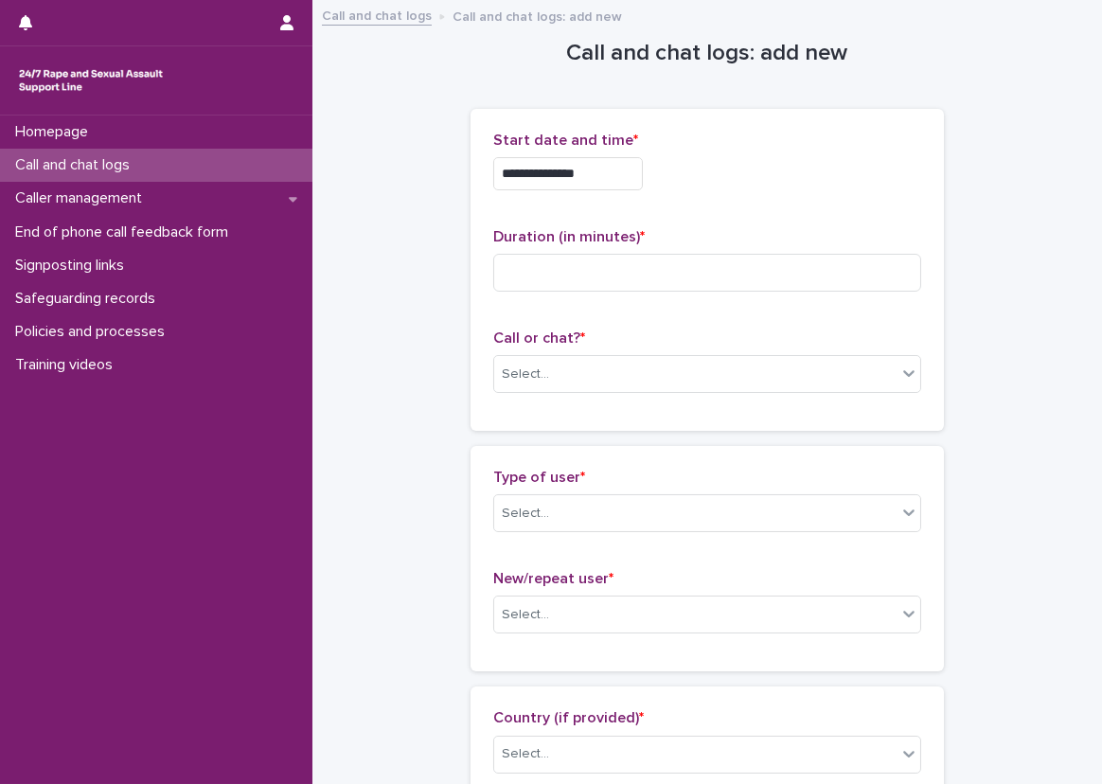
click at [696, 244] on p "Duration (in minutes) *" at bounding box center [707, 237] width 428 height 18
click at [707, 266] on input at bounding box center [707, 273] width 428 height 38
type input "**"
click at [587, 364] on div "Select..." at bounding box center [695, 374] width 402 height 31
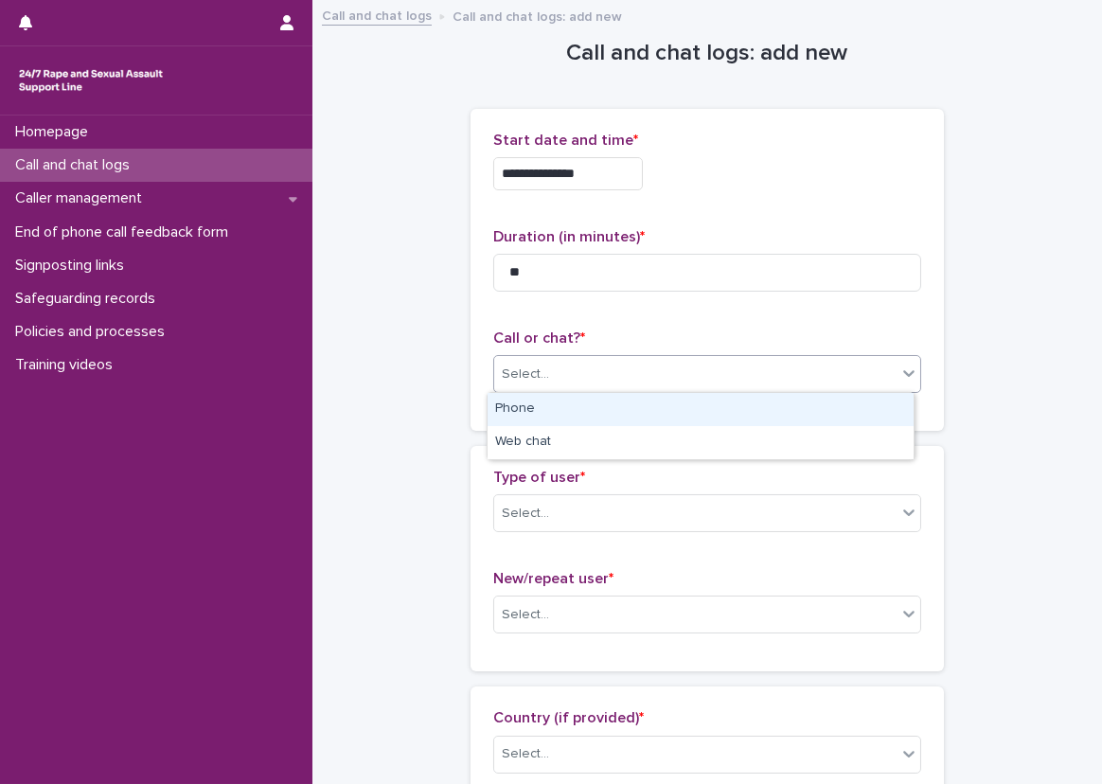
click at [583, 408] on div "Phone" at bounding box center [701, 409] width 426 height 33
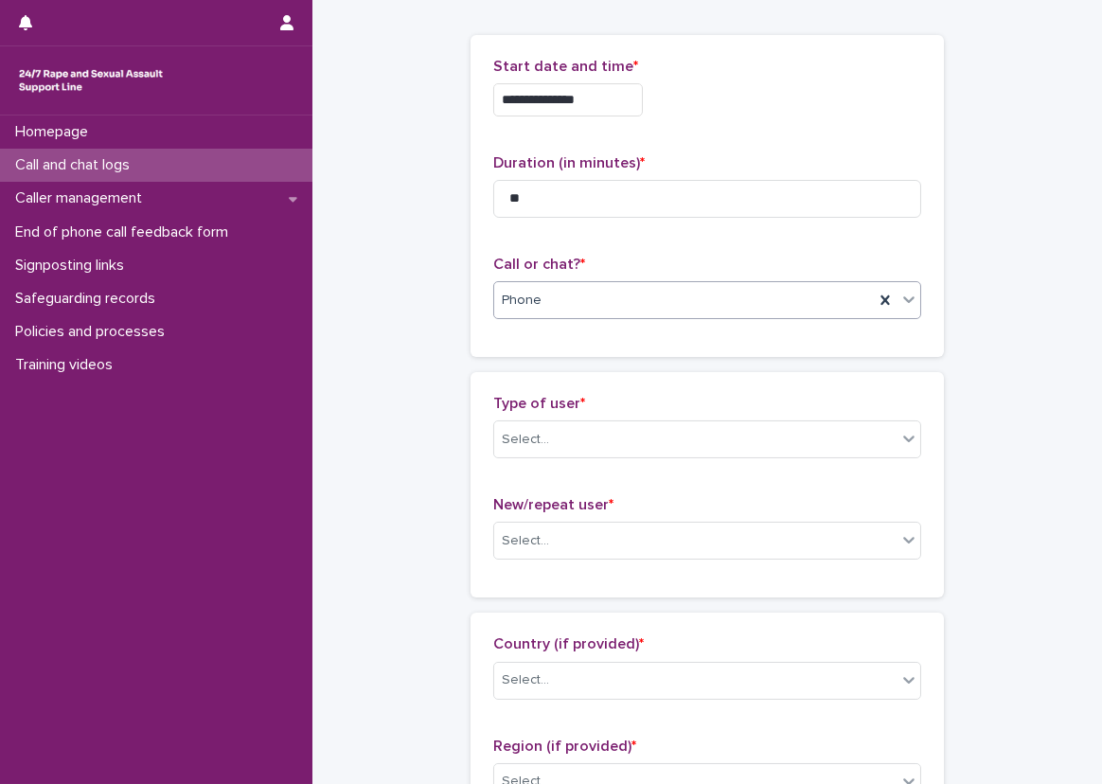
scroll to position [189, 0]
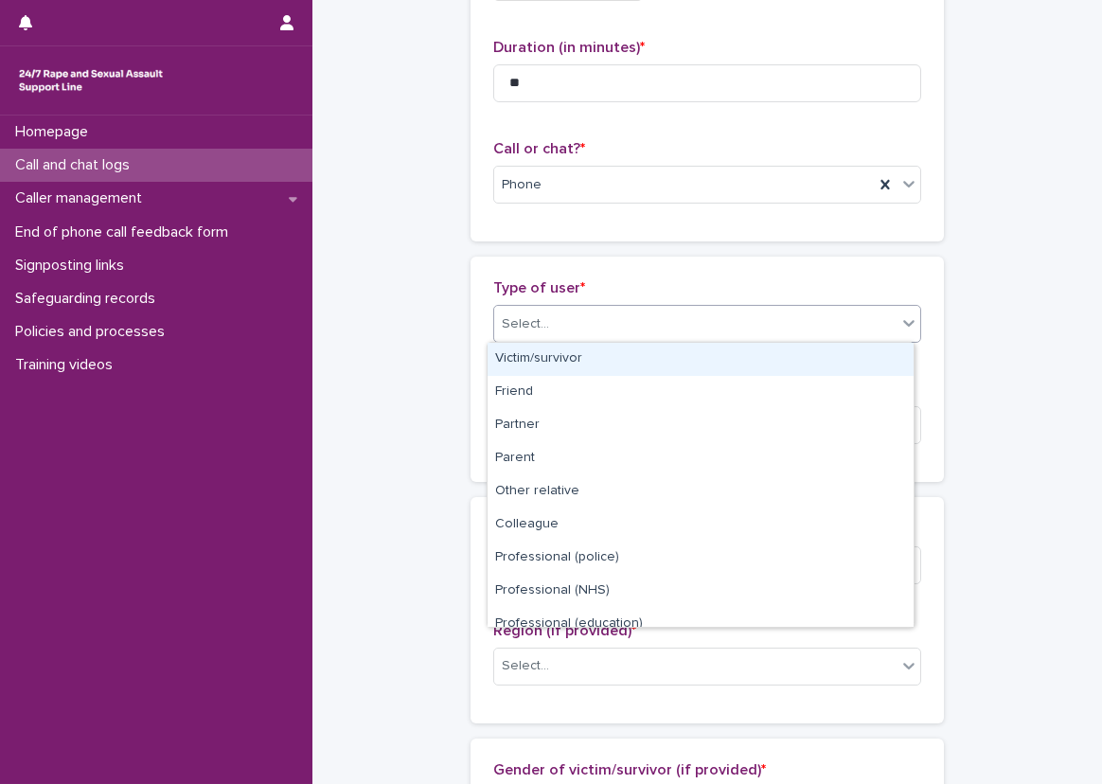
click at [537, 314] on div "Select..." at bounding box center [525, 324] width 47 height 20
click at [572, 372] on div "Victim/survivor" at bounding box center [701, 359] width 426 height 33
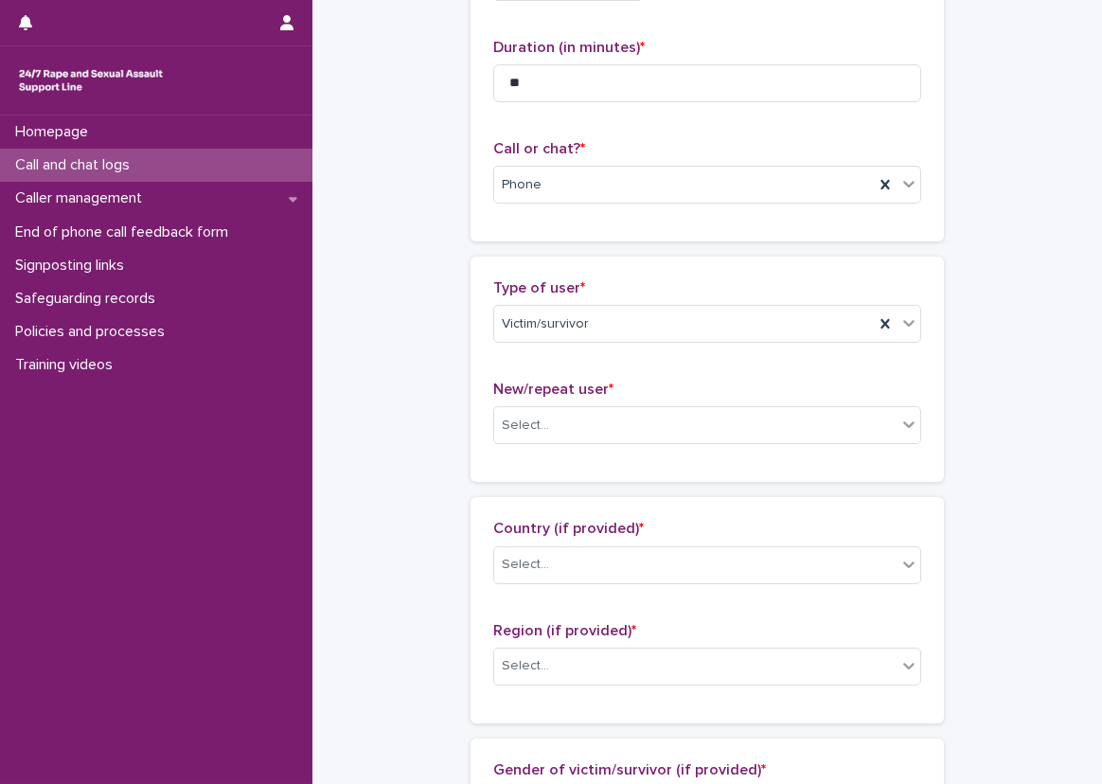
click at [471, 379] on div "Type of user * Victim/survivor New/repeat user * Select..." at bounding box center [708, 369] width 474 height 225
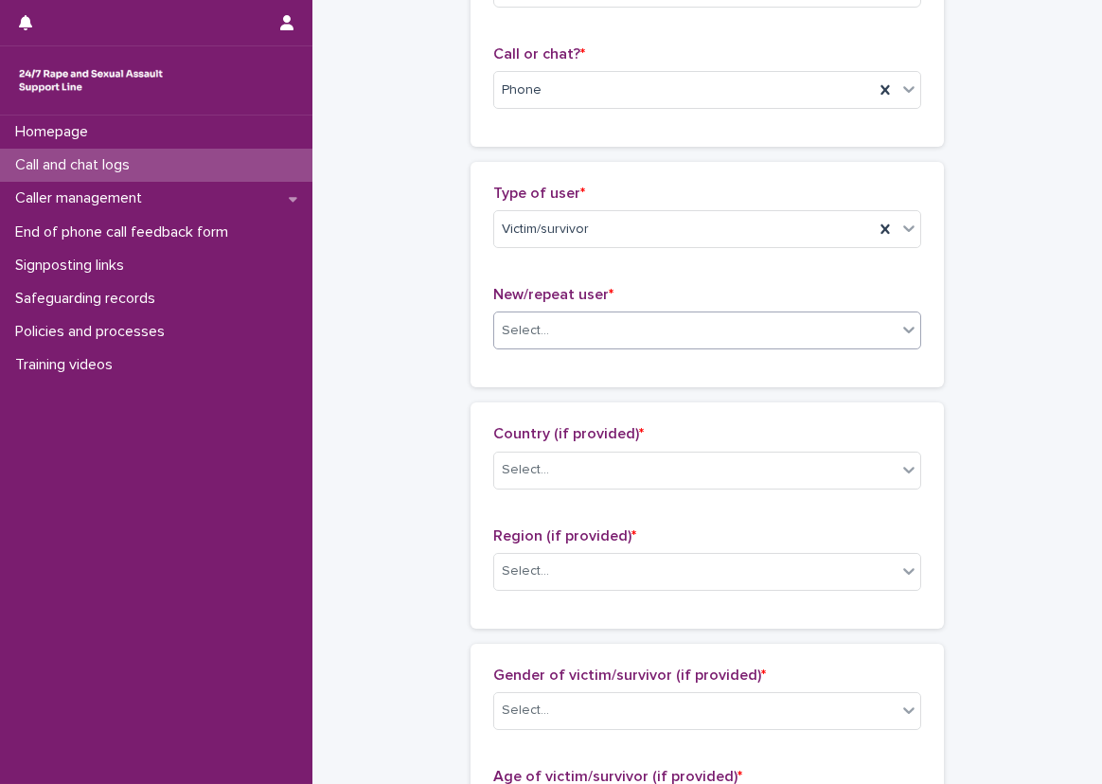
scroll to position [379, 0]
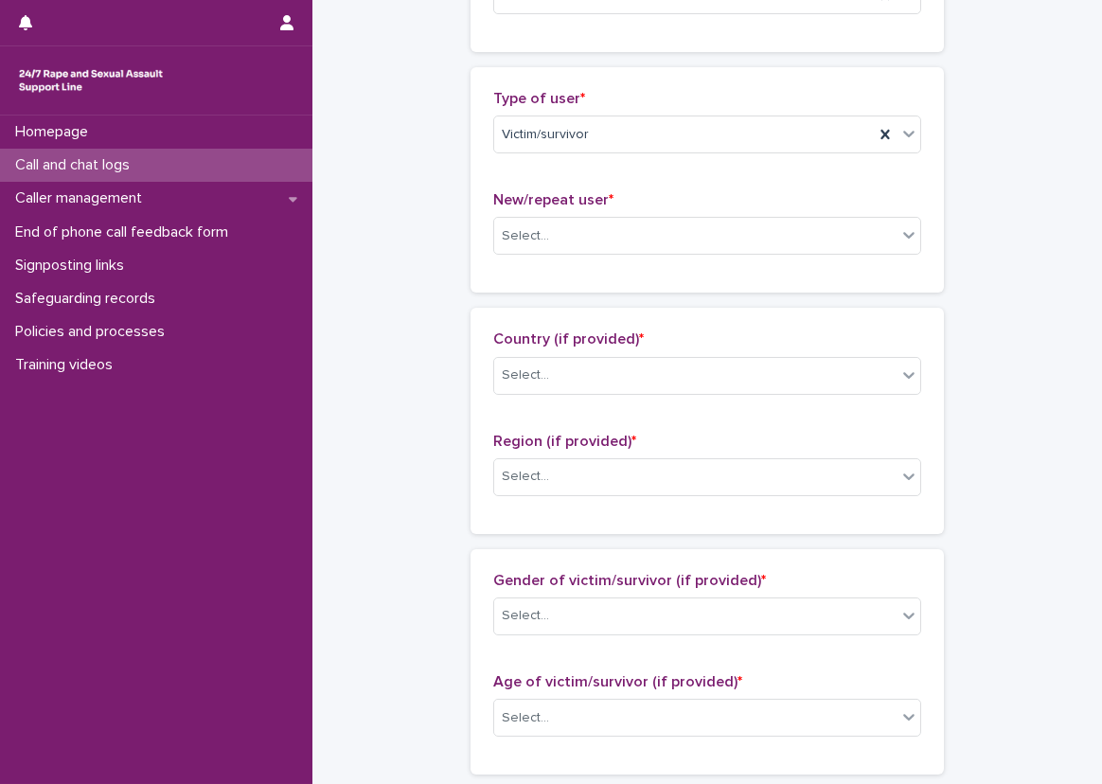
click at [471, 266] on div "Type of user * Victim/survivor New/repeat user * Select..." at bounding box center [708, 179] width 474 height 225
click at [563, 237] on div "Select..." at bounding box center [695, 236] width 402 height 31
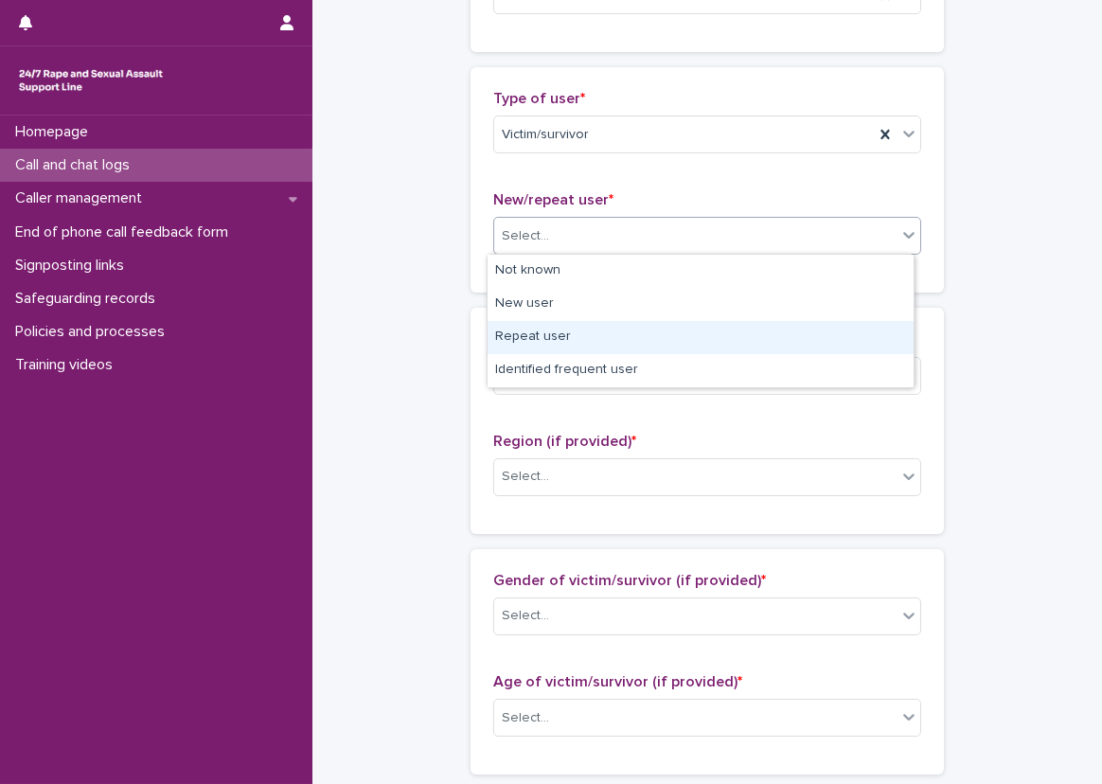
click at [571, 343] on div "Repeat user" at bounding box center [701, 337] width 426 height 33
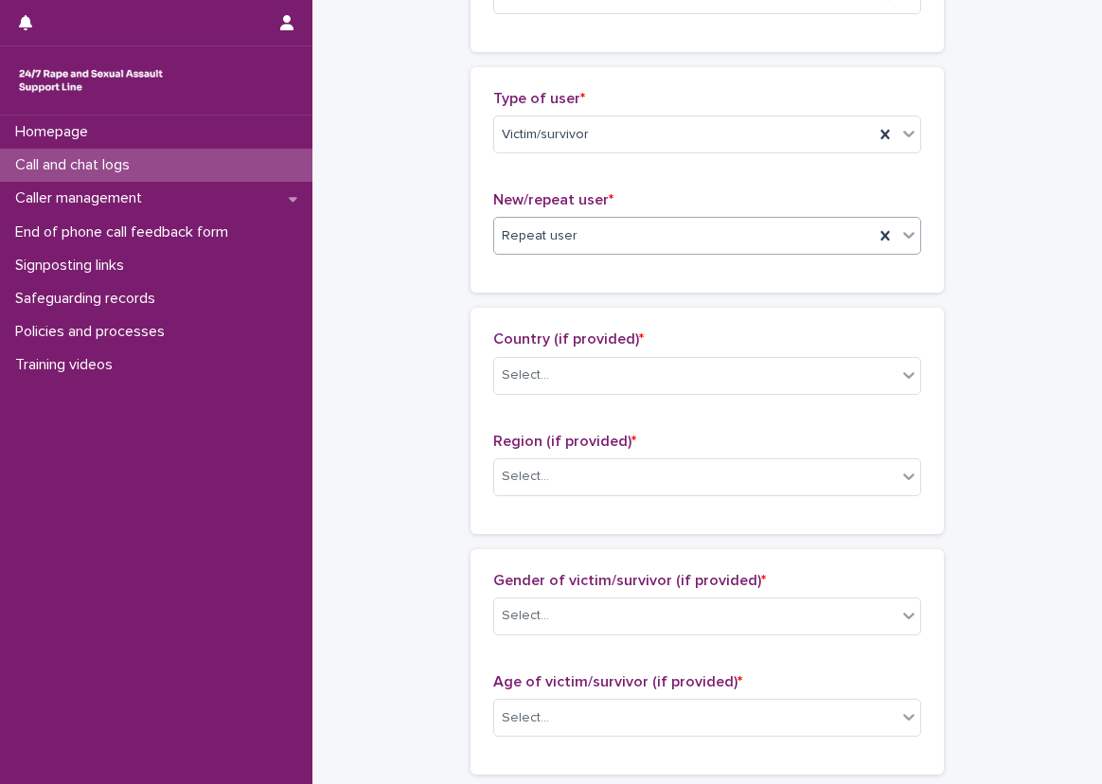
click at [571, 287] on div "Type of user * Victim/survivor New/repeat user * option Repeat user, selected. …" at bounding box center [708, 179] width 474 height 225
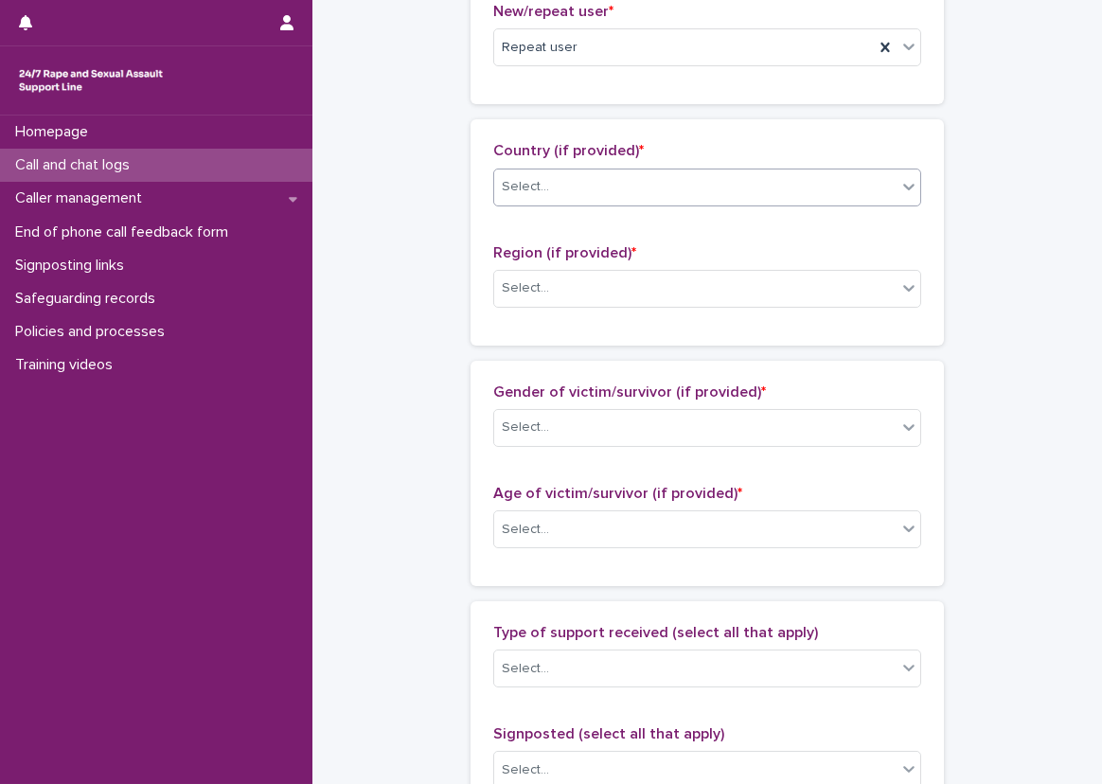
scroll to position [568, 0]
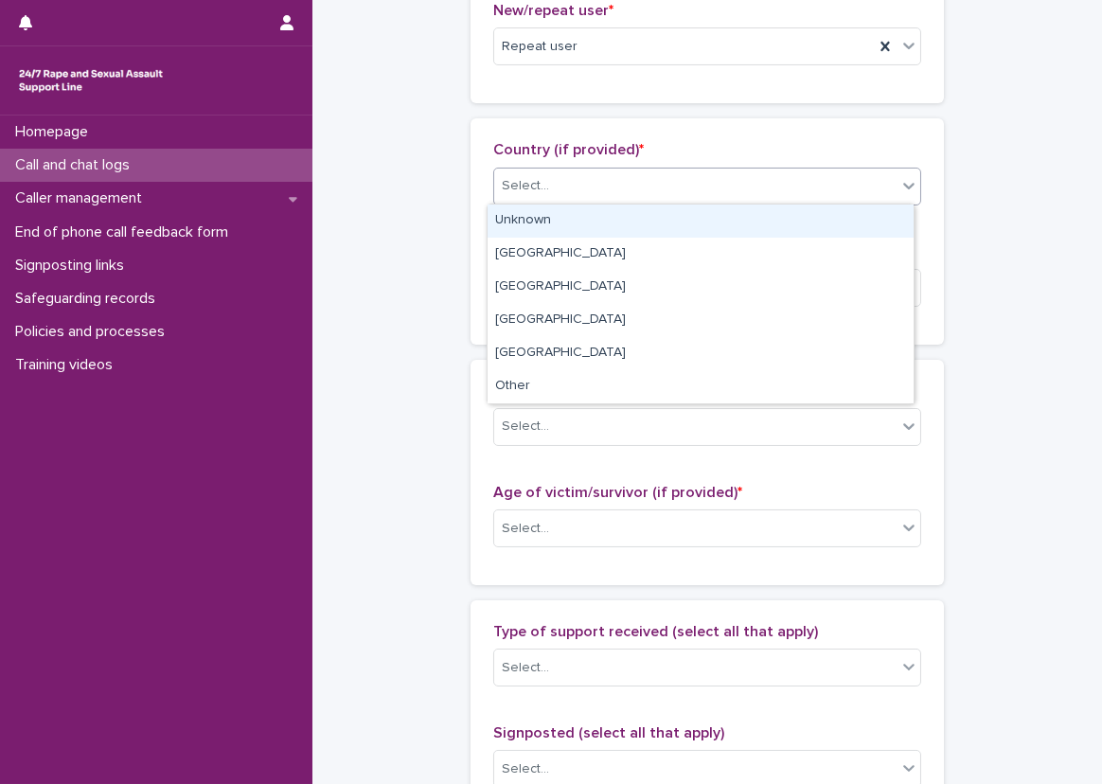
click at [562, 188] on div "Select..." at bounding box center [695, 185] width 402 height 31
click at [562, 206] on div "Unknown" at bounding box center [701, 221] width 426 height 33
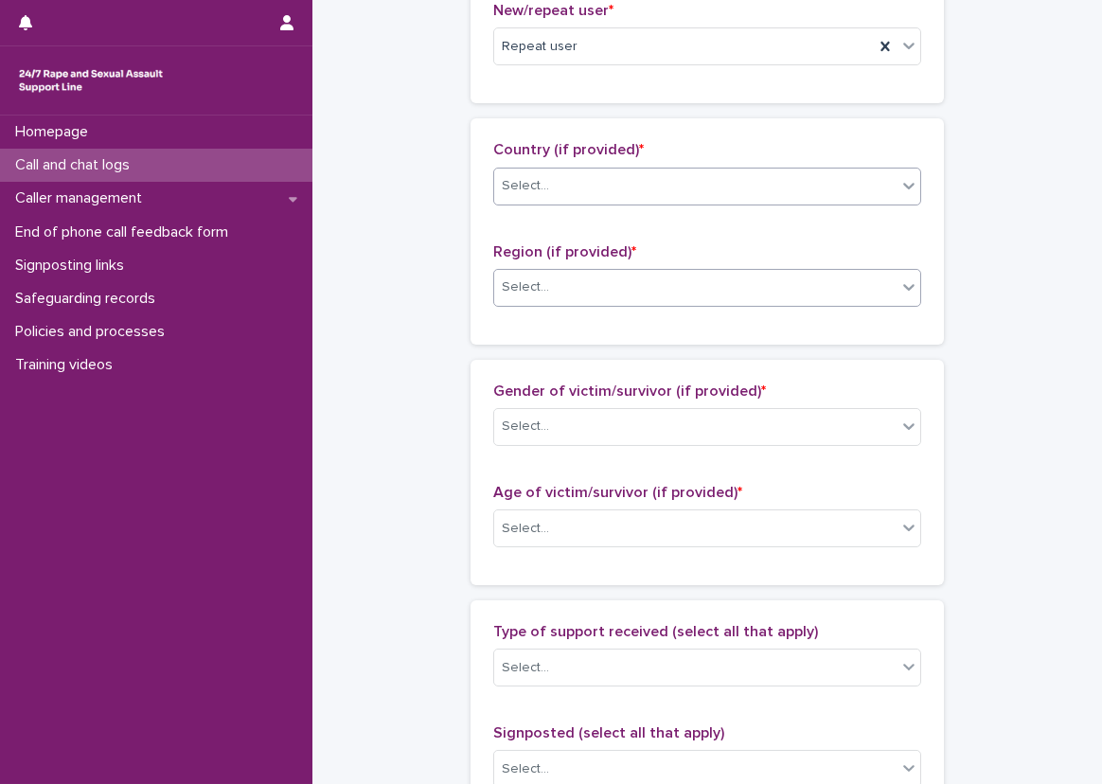
click at [553, 269] on div "Select..." at bounding box center [707, 288] width 428 height 38
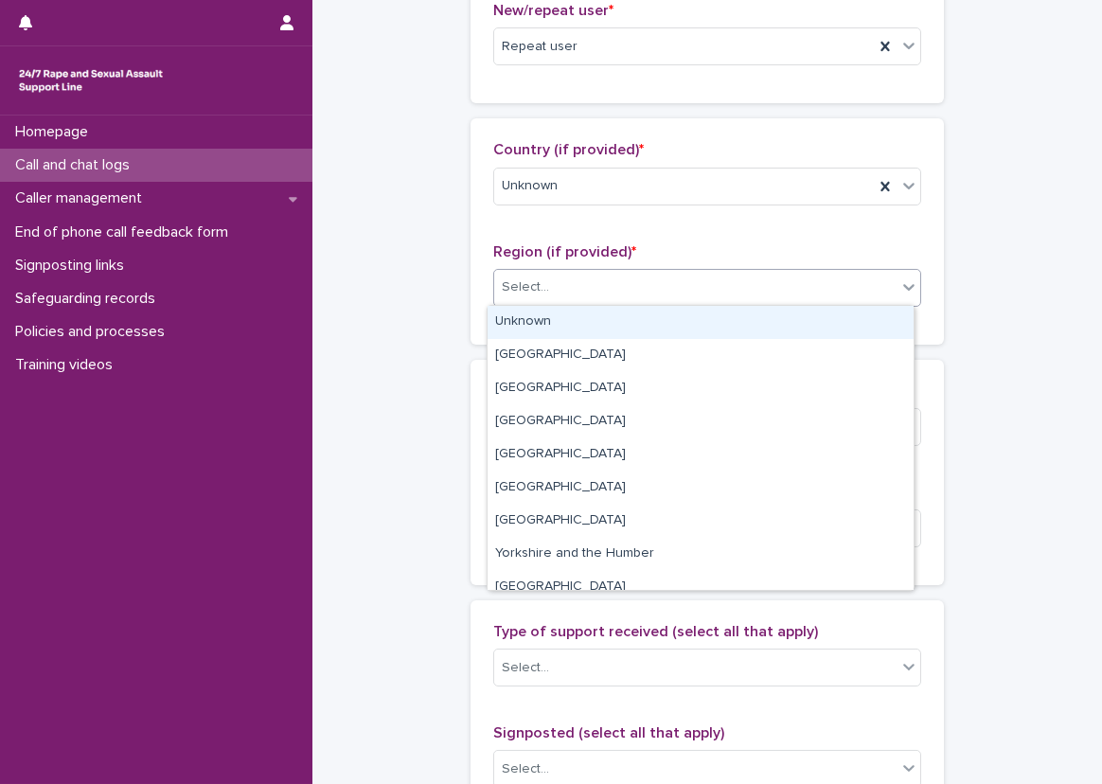
click at [545, 305] on div "Unknown [GEOGRAPHIC_DATA] [GEOGRAPHIC_DATA] [GEOGRAPHIC_DATA] and the [GEOGRAPH…" at bounding box center [701, 448] width 428 height 286
click at [531, 319] on div "Unknown" at bounding box center [701, 322] width 426 height 33
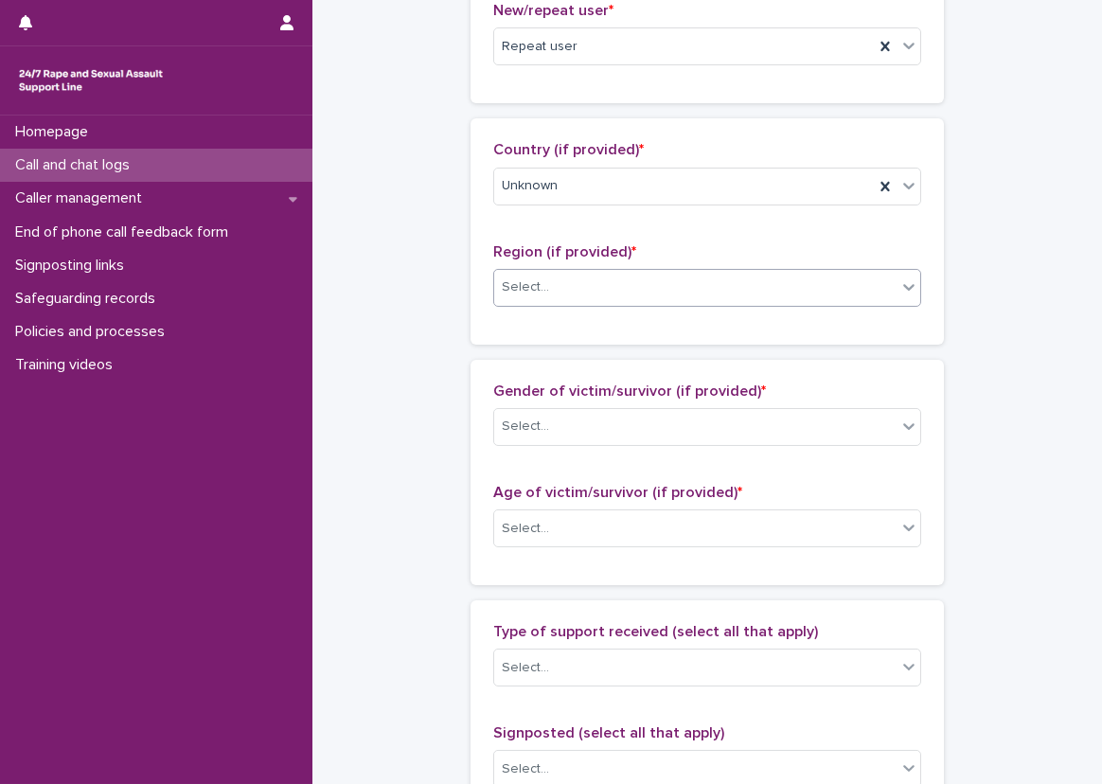
click at [471, 307] on div "Country (if provided) * Unknown Region (if provided) * option Unknown, selected…" at bounding box center [708, 230] width 474 height 225
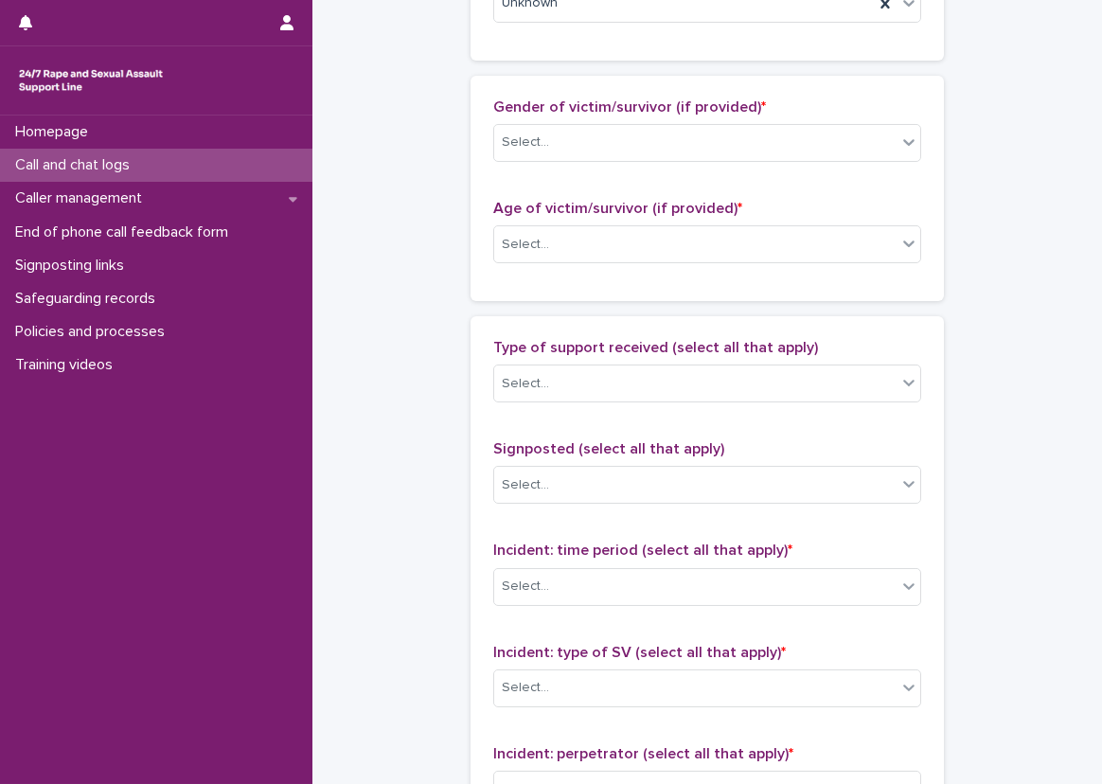
click at [567, 165] on div "Gender of victim/survivor (if provided) * Select..." at bounding box center [707, 137] width 428 height 79
click at [568, 148] on div "Select..." at bounding box center [695, 142] width 402 height 31
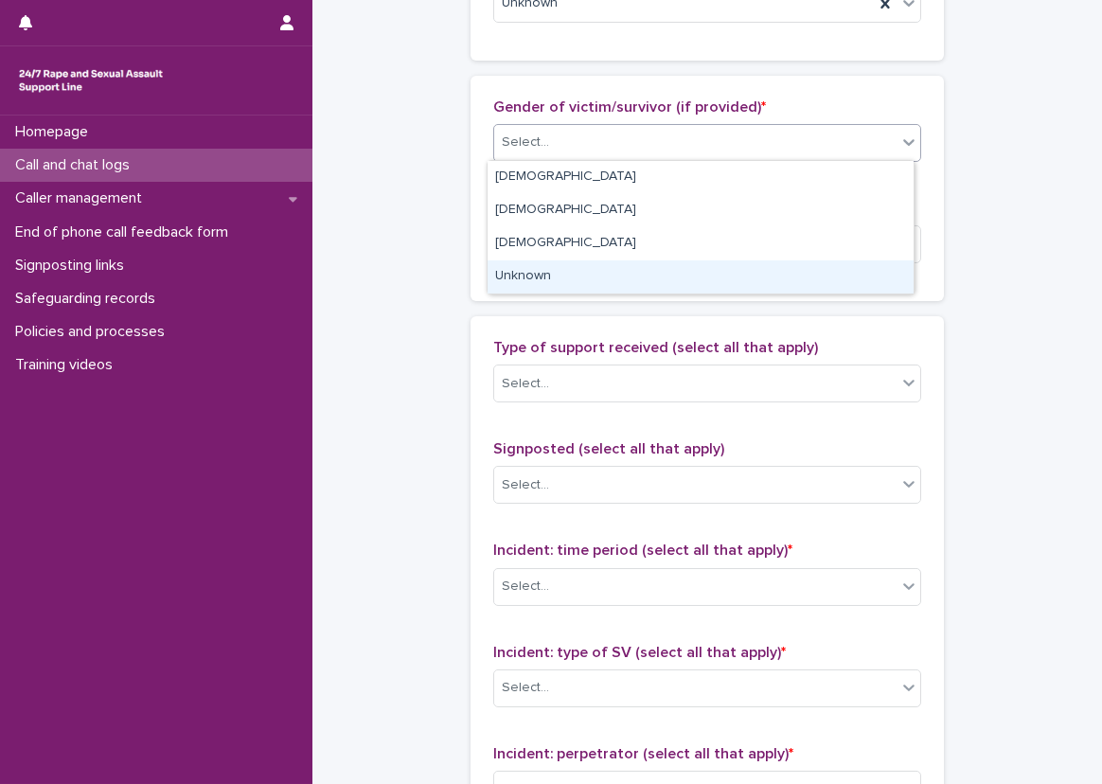
click at [557, 269] on div "Unknown" at bounding box center [701, 276] width 426 height 33
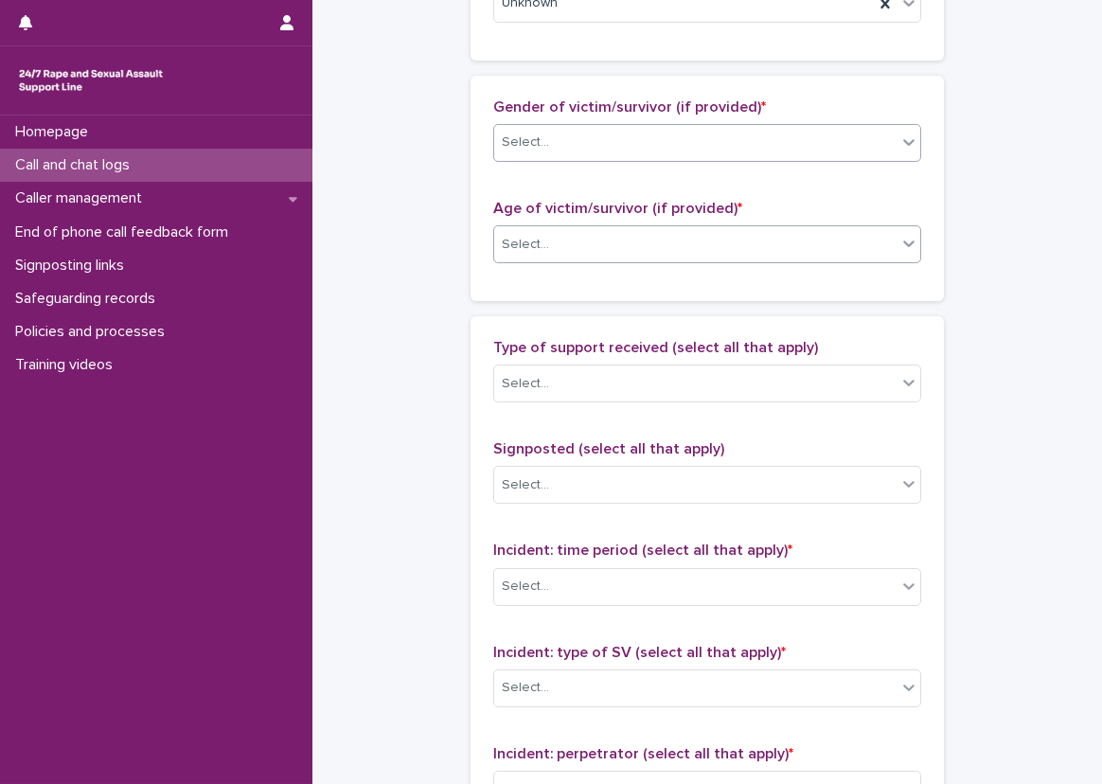
click at [563, 250] on div "Select..." at bounding box center [695, 244] width 402 height 31
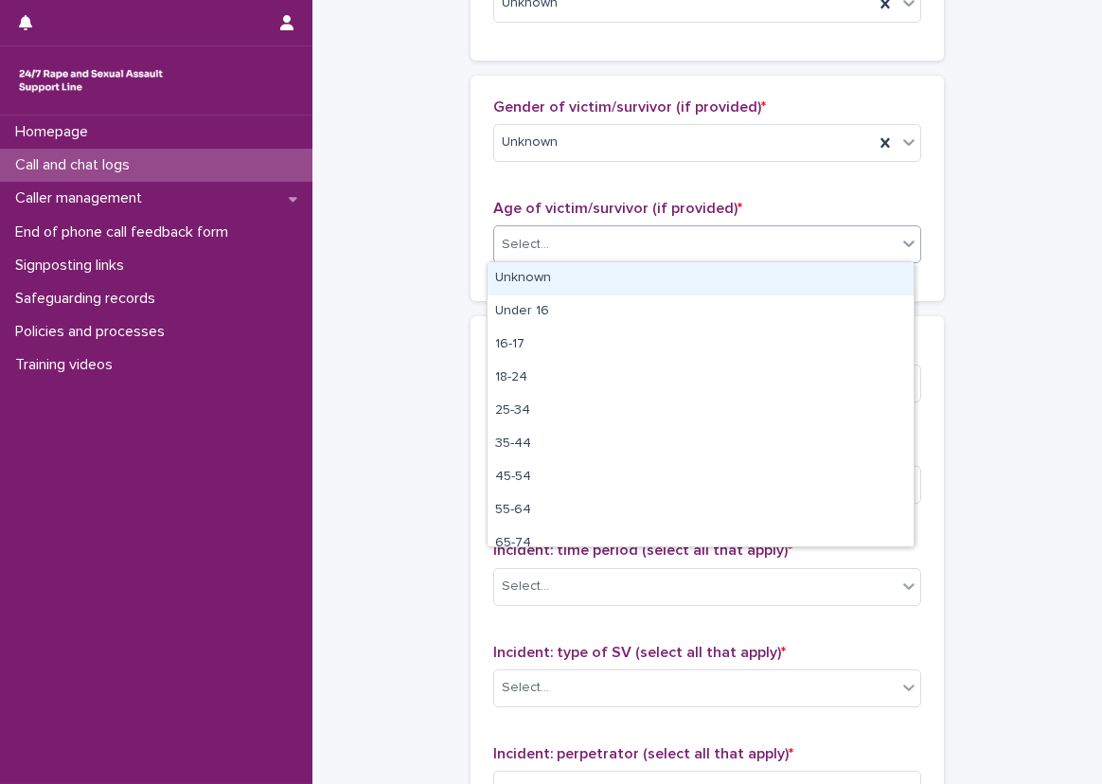
click at [551, 288] on div "Unknown" at bounding box center [701, 278] width 426 height 33
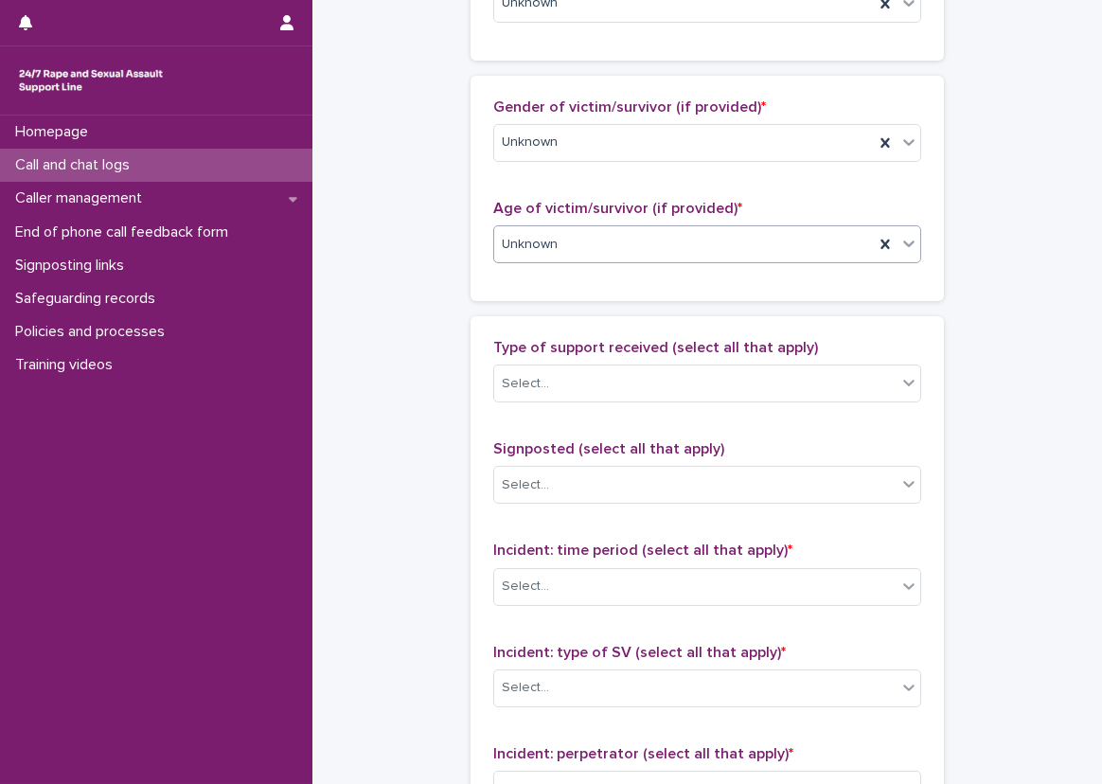
click at [425, 307] on div "**********" at bounding box center [707, 175] width 752 height 2050
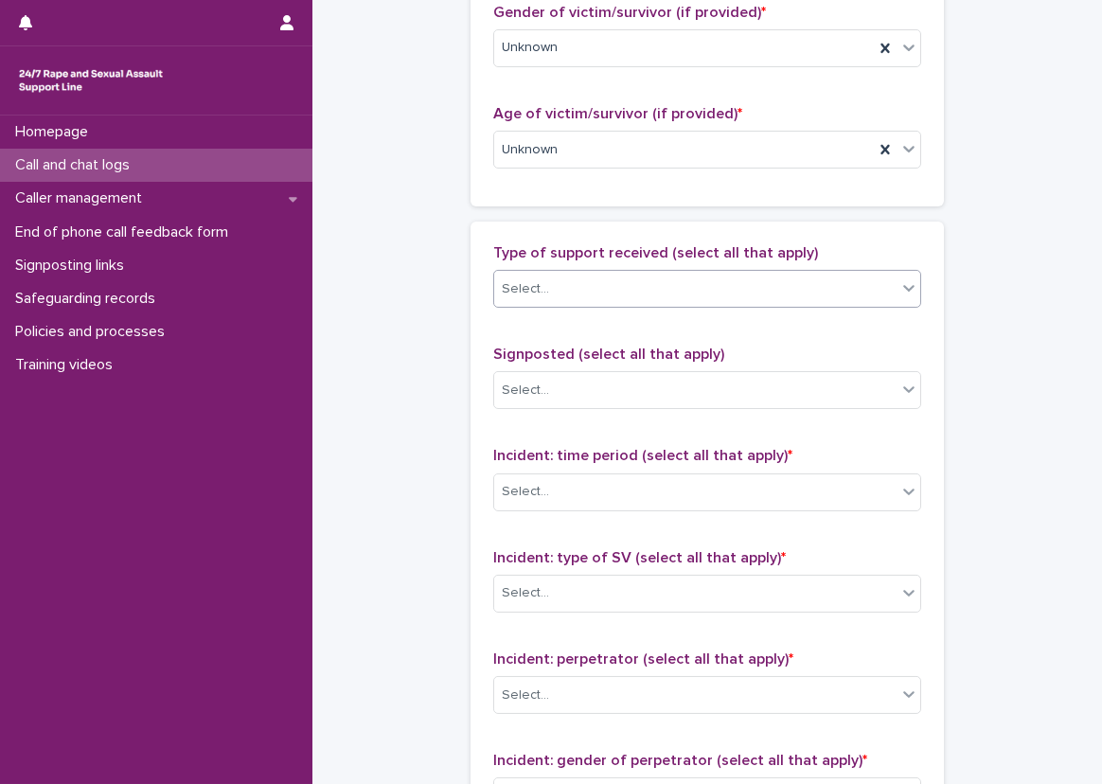
click at [494, 281] on div "Select..." at bounding box center [695, 289] width 402 height 31
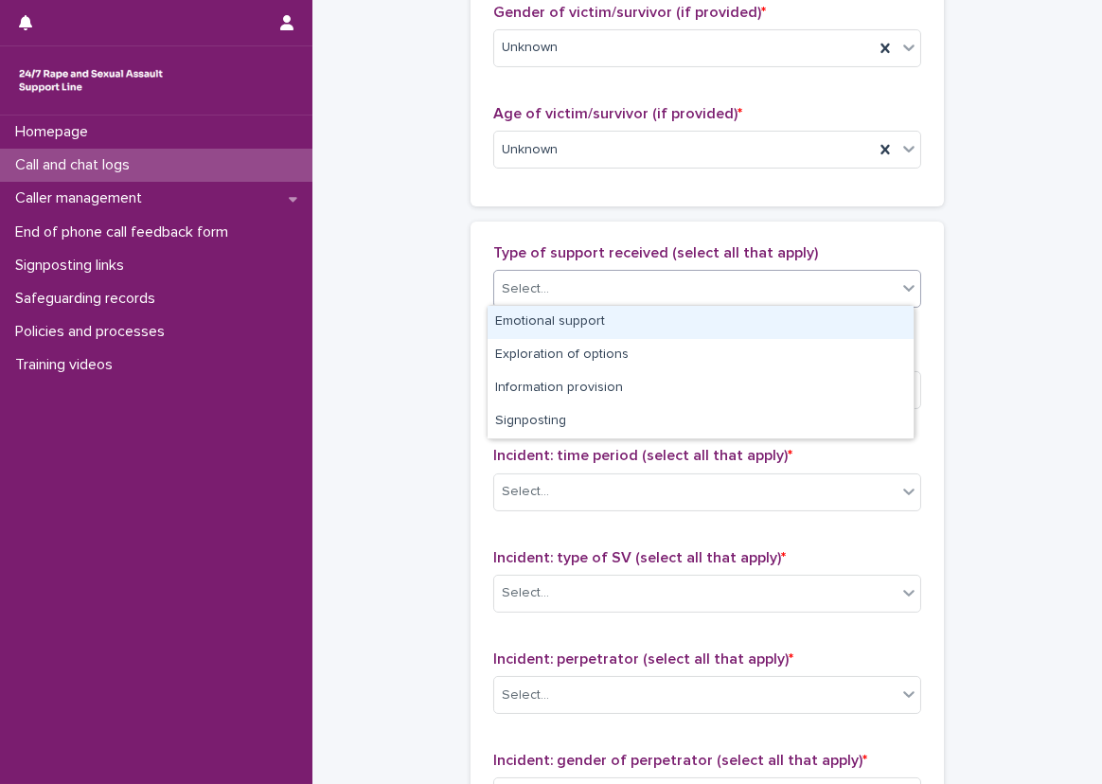
click at [599, 312] on div "Emotional support" at bounding box center [701, 322] width 426 height 33
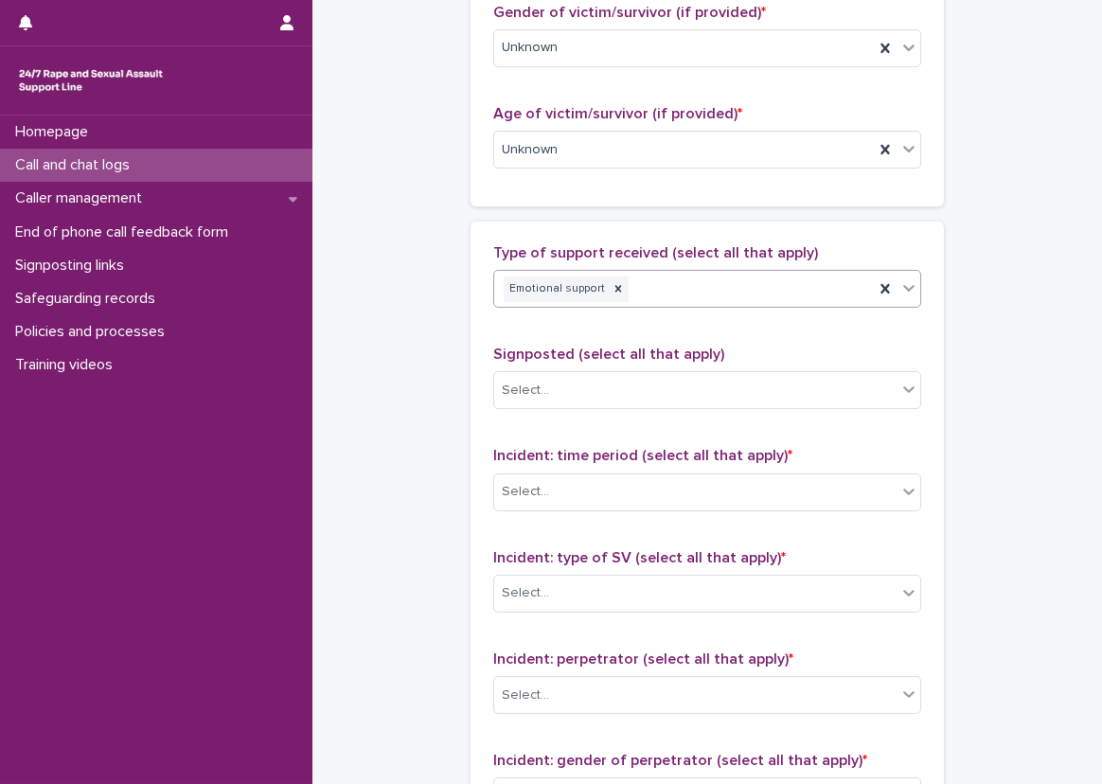
click at [614, 333] on div "Type of support received (select all that apply) option Emotional support, sele…" at bounding box center [707, 640] width 428 height 792
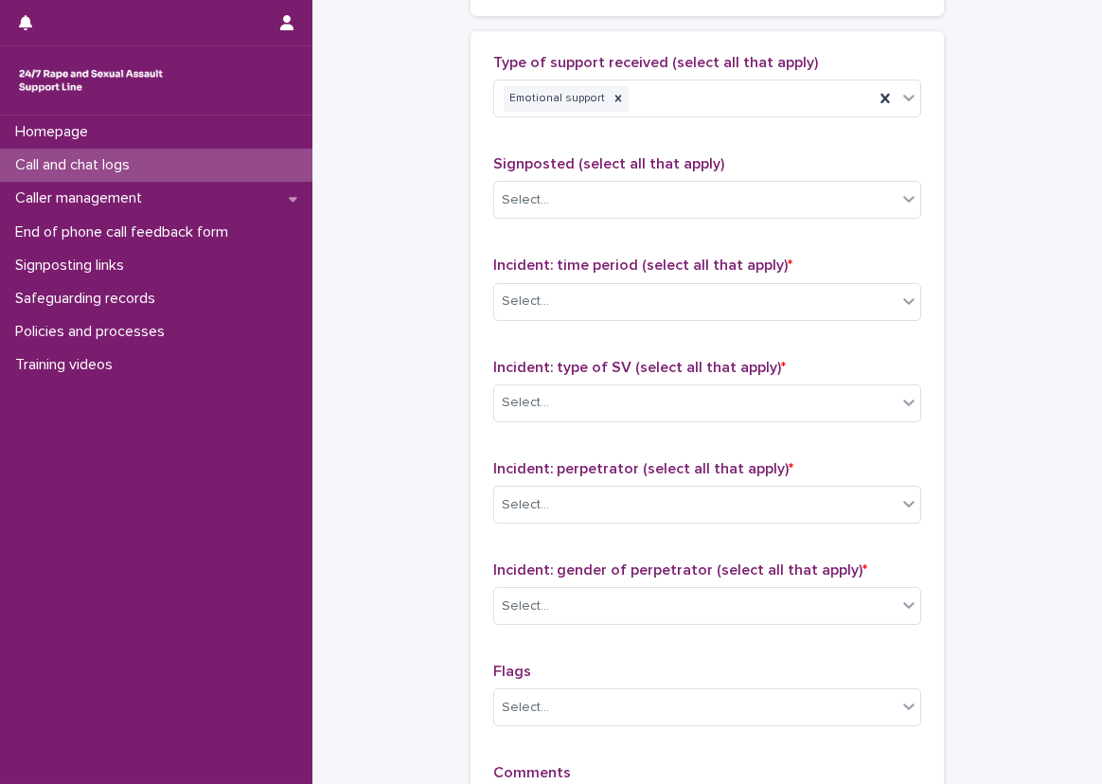
scroll to position [1231, 0]
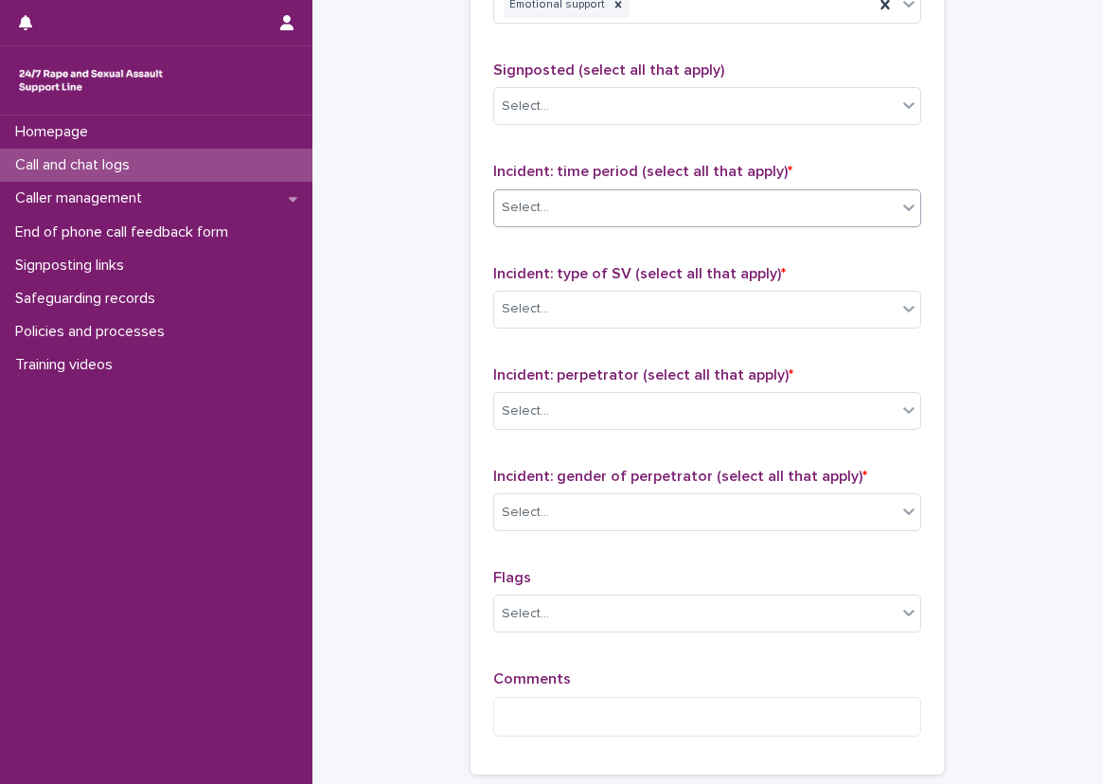
click at [571, 199] on div "Select..." at bounding box center [695, 207] width 402 height 31
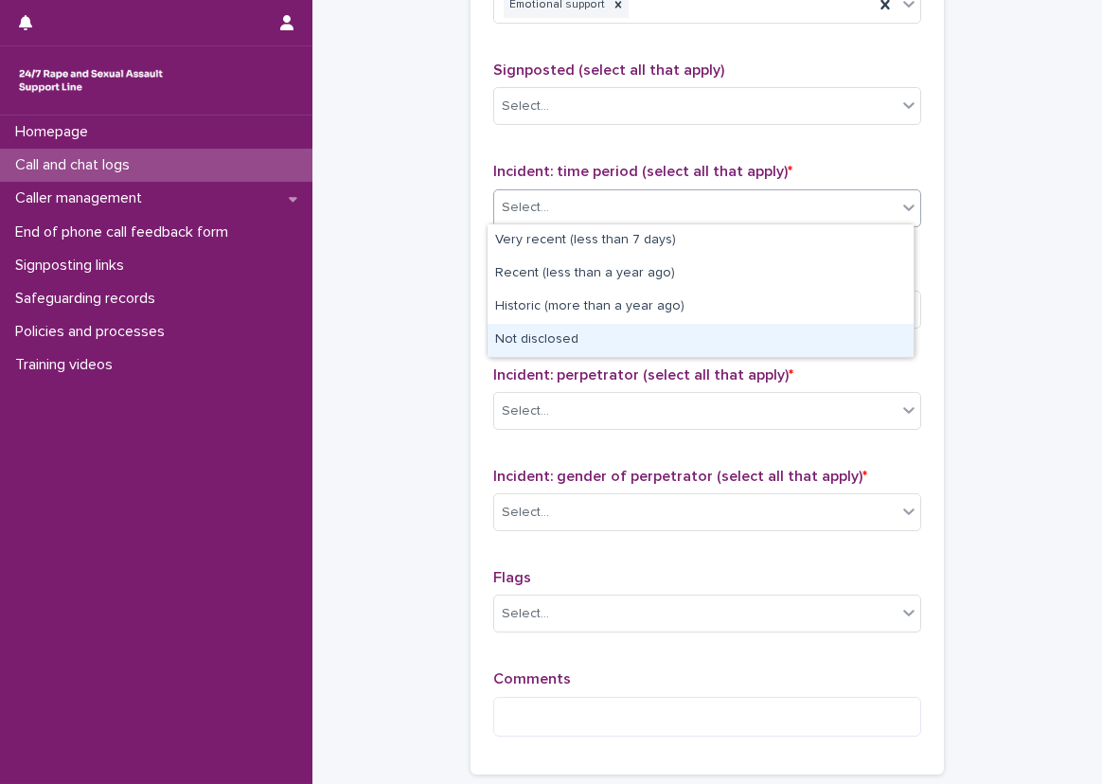
click at [599, 337] on div "Not disclosed" at bounding box center [701, 340] width 426 height 33
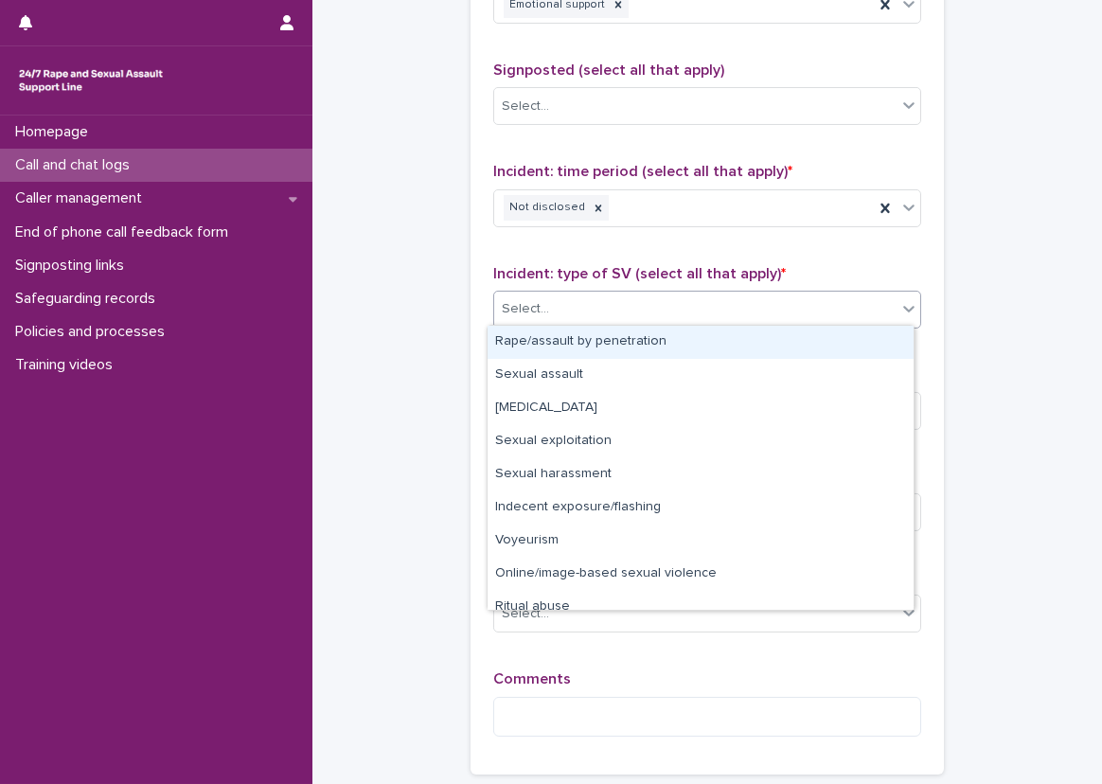
click at [609, 294] on div "Select..." at bounding box center [695, 309] width 402 height 31
click at [585, 349] on div "Rape/assault by penetration" at bounding box center [701, 342] width 426 height 33
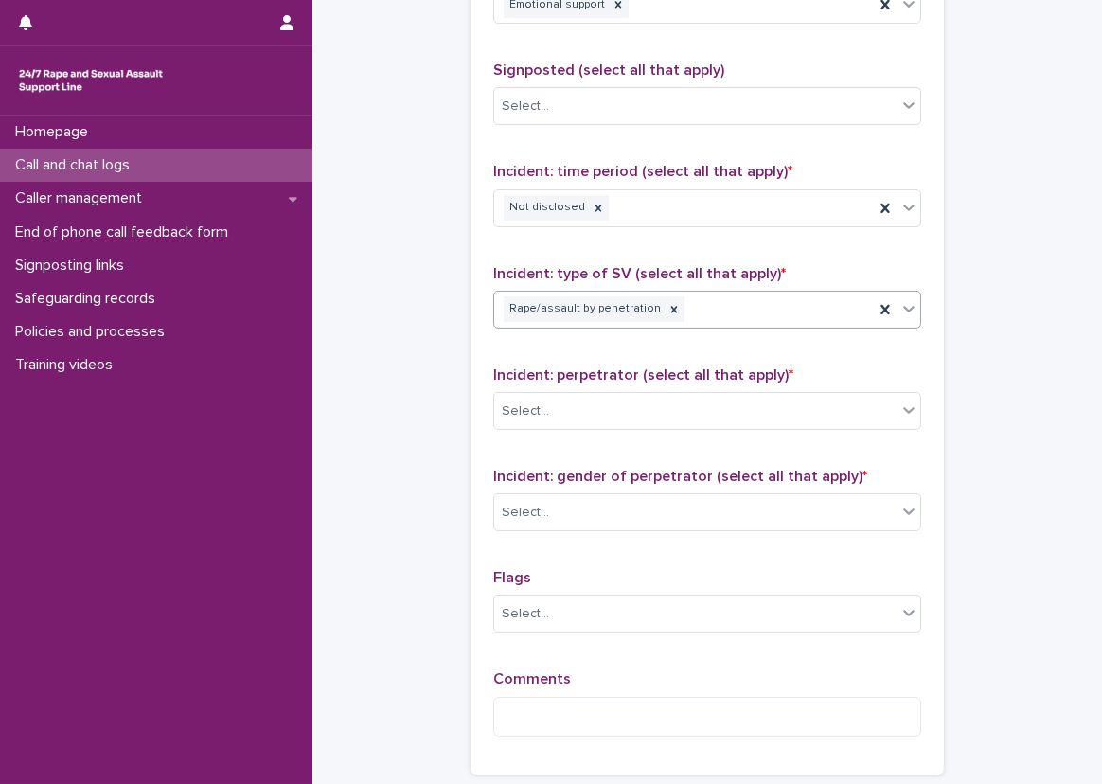
click at [691, 311] on div "Rape/assault by penetration" at bounding box center [684, 309] width 380 height 33
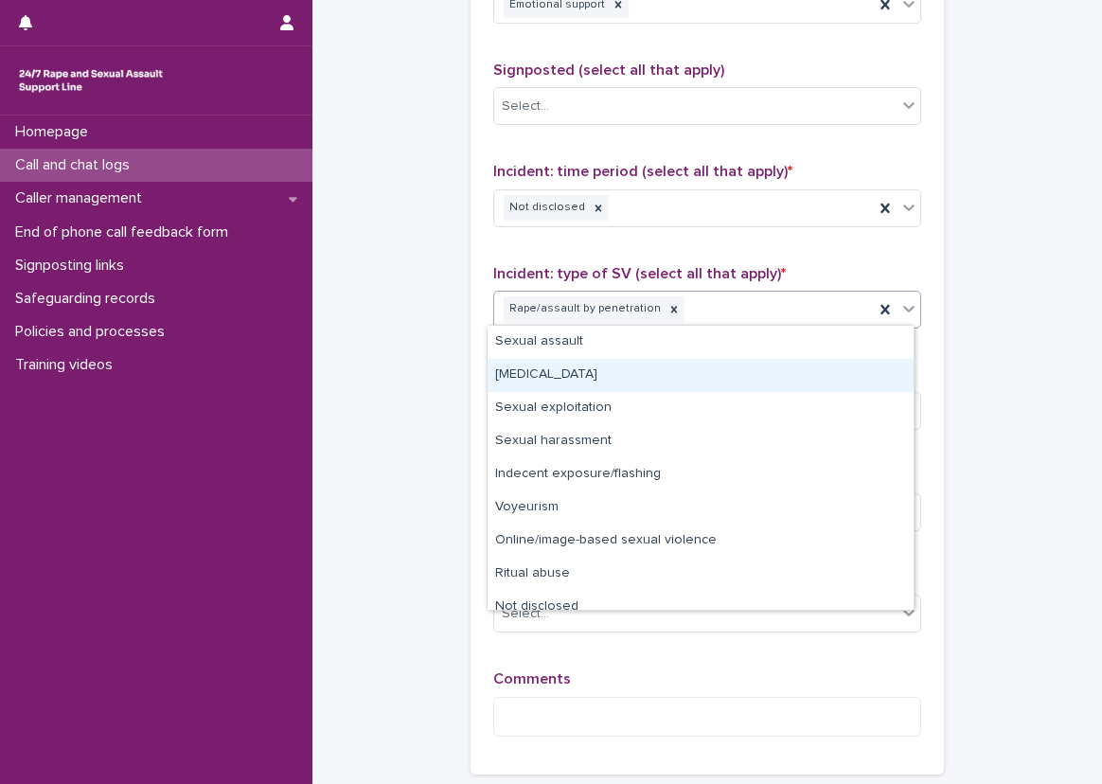
click at [696, 360] on div "[MEDICAL_DATA]" at bounding box center [701, 375] width 426 height 33
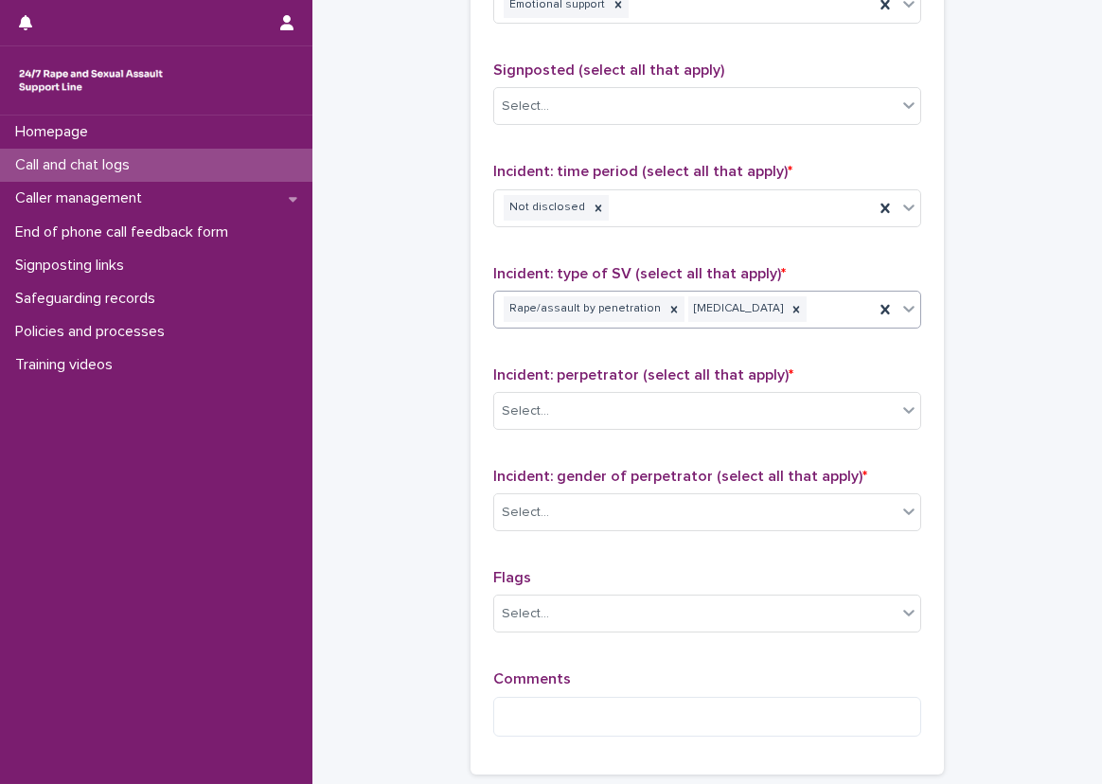
click at [691, 349] on div "Type of support received (select all that apply) Emotional support Signposted (…" at bounding box center [707, 356] width 428 height 792
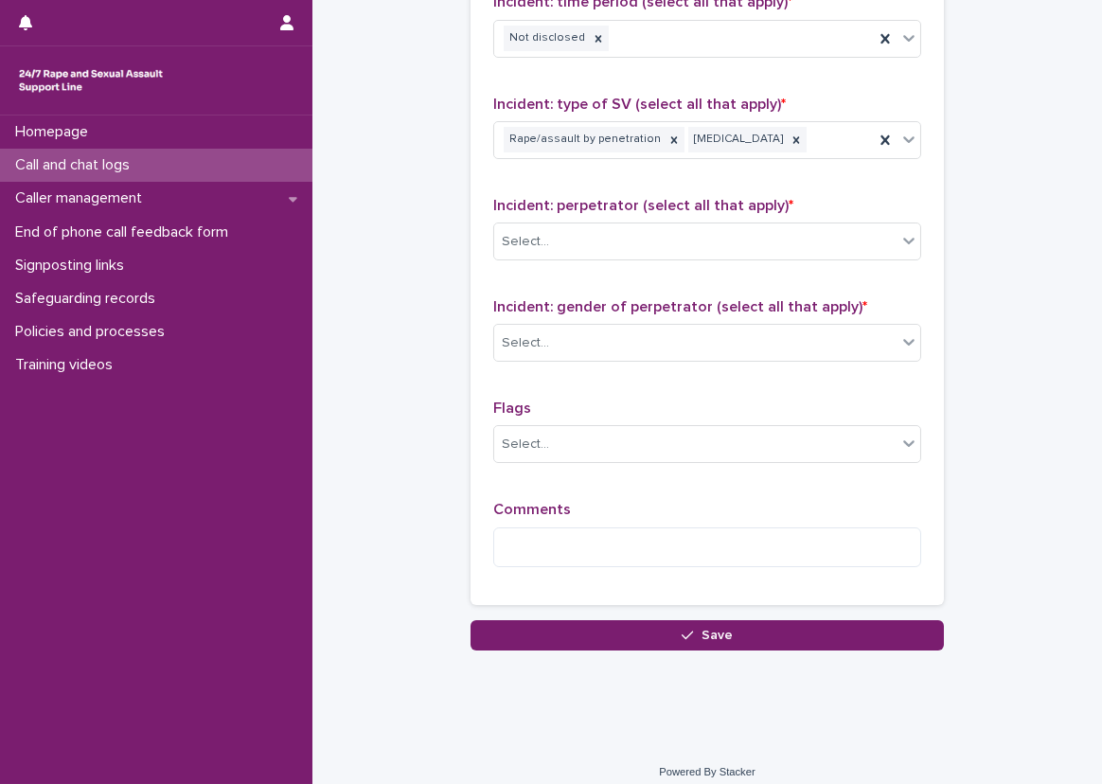
scroll to position [1411, 0]
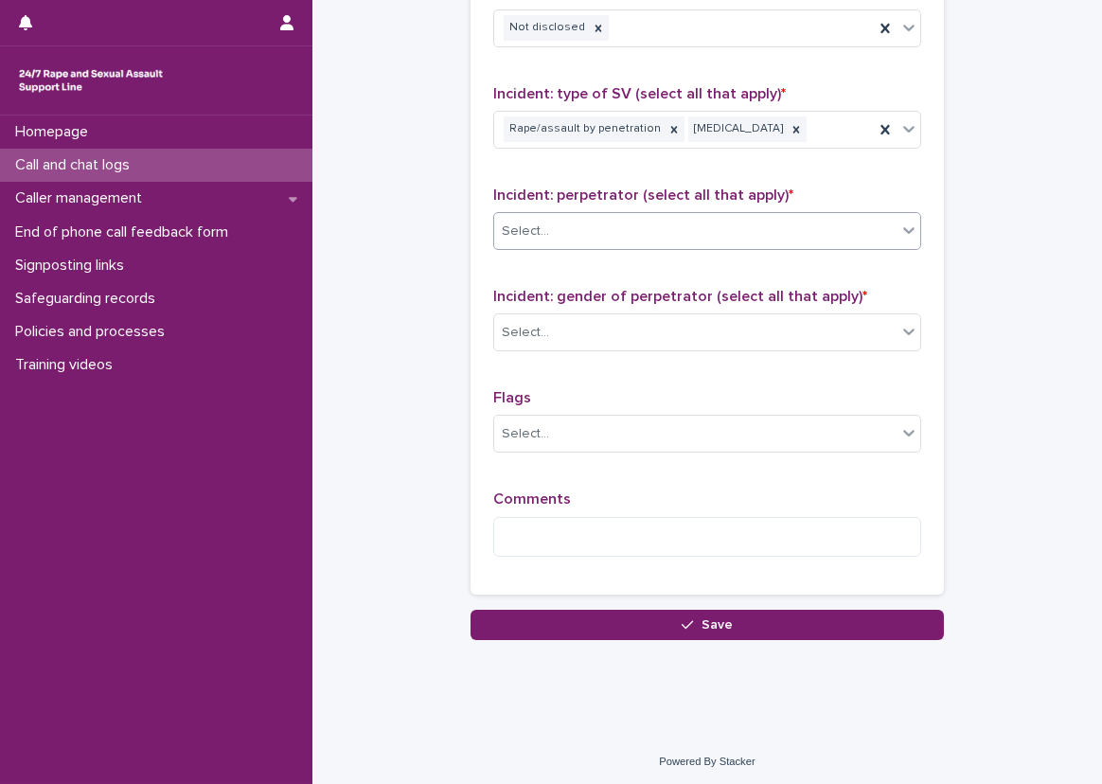
click at [639, 224] on div "Select..." at bounding box center [695, 231] width 402 height 31
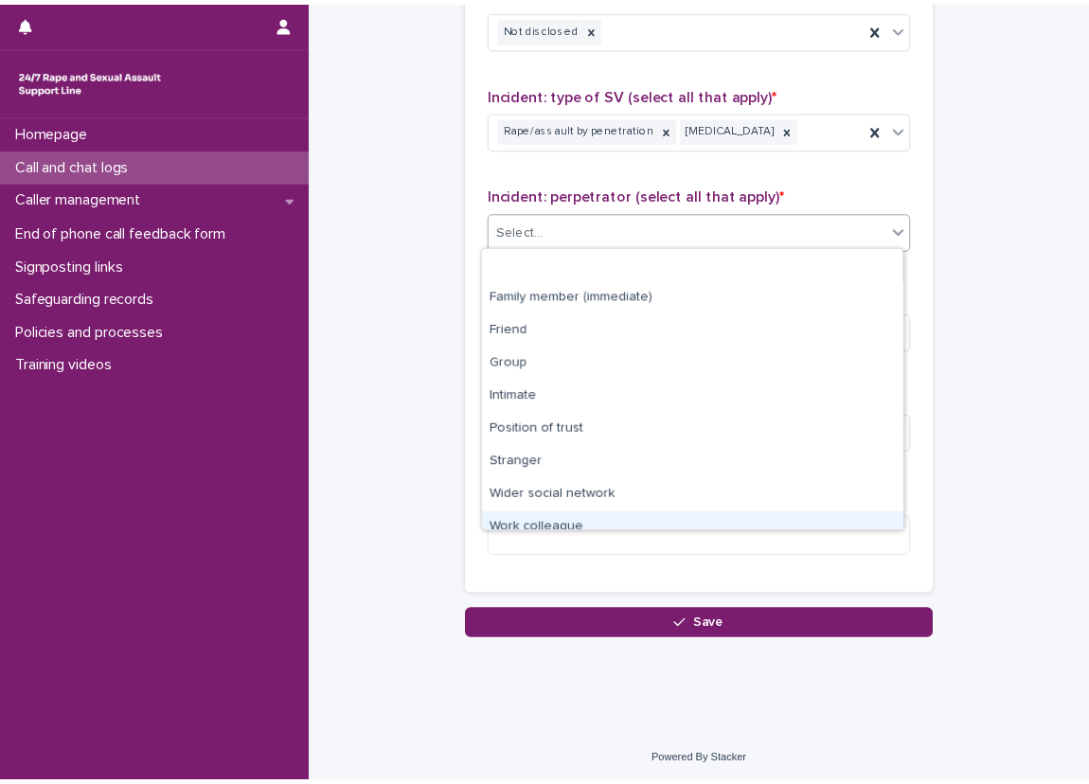
scroll to position [80, 0]
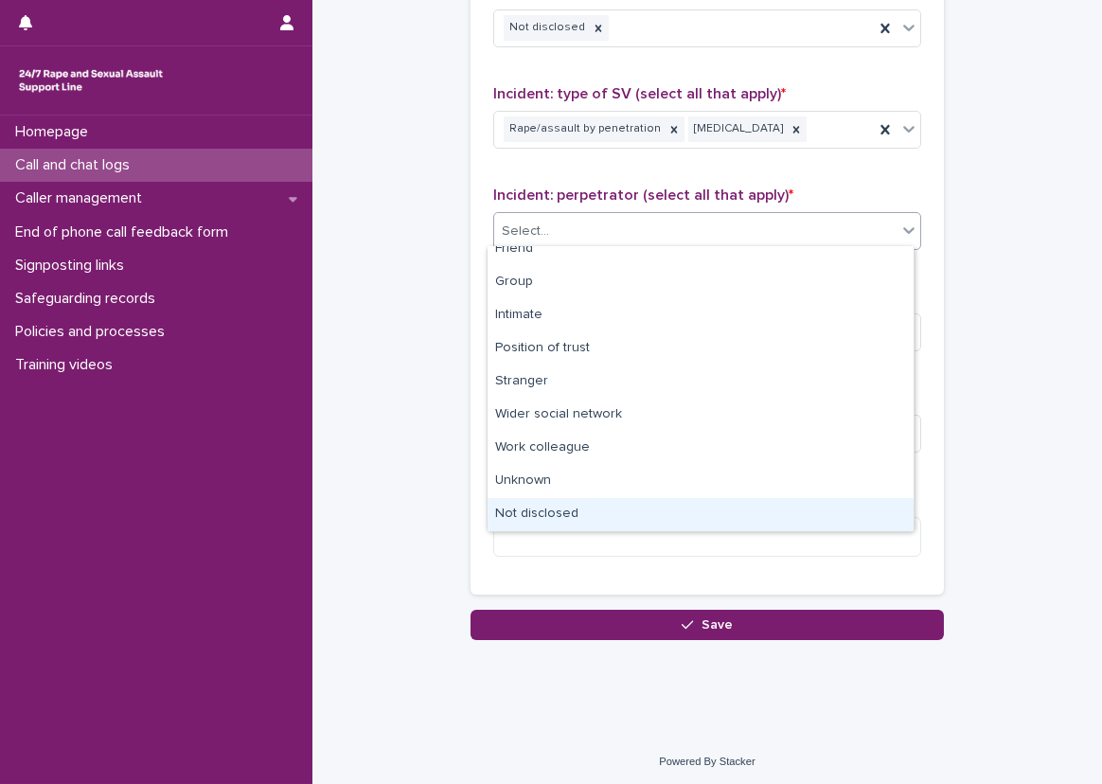
click at [576, 511] on div "Not disclosed" at bounding box center [701, 514] width 426 height 33
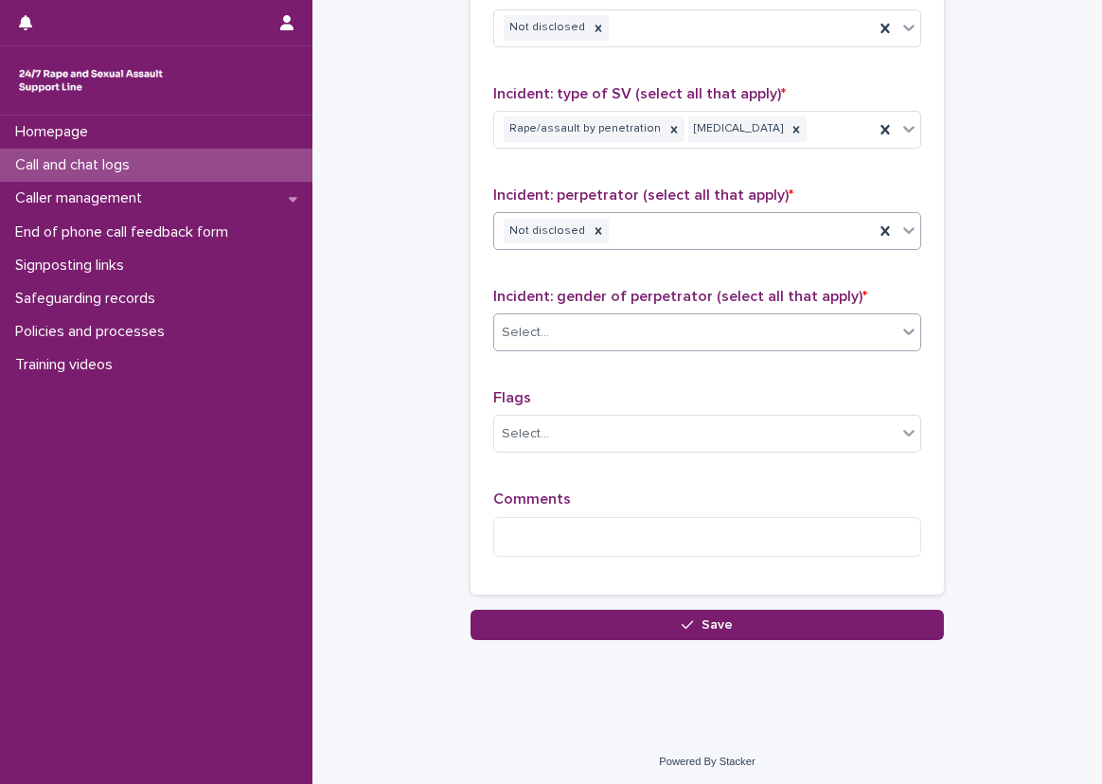
click at [581, 324] on div "Select..." at bounding box center [695, 332] width 402 height 31
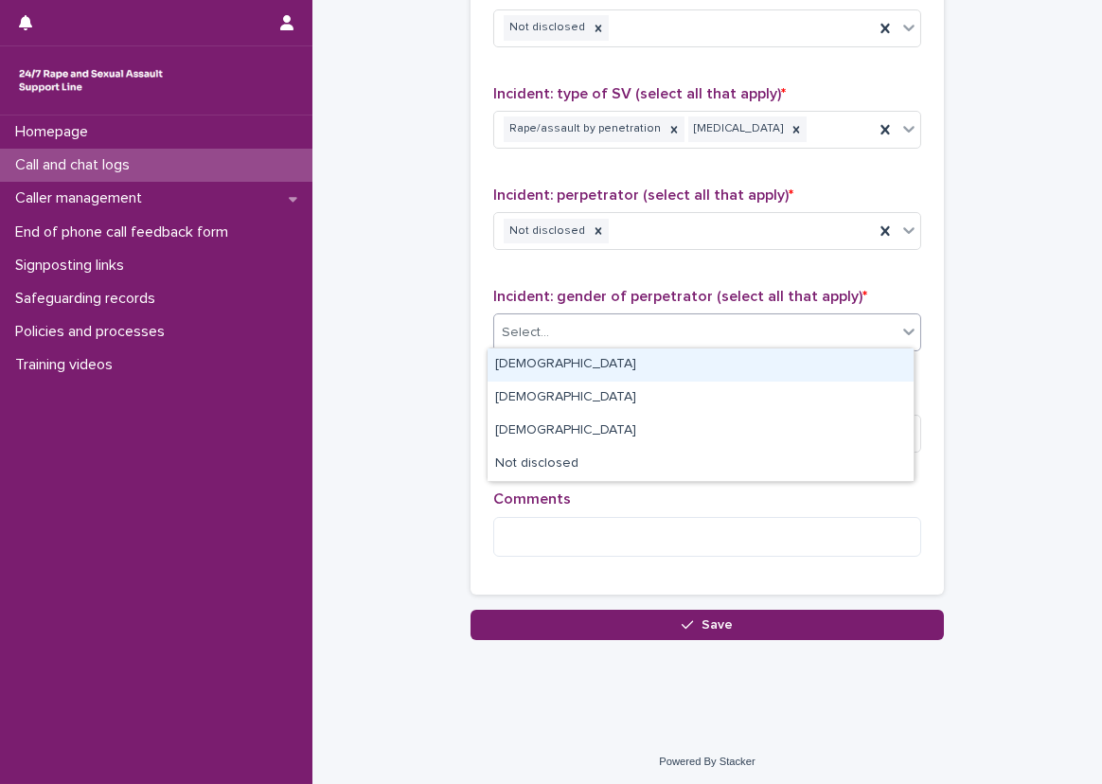
click at [573, 355] on div "[DEMOGRAPHIC_DATA]" at bounding box center [701, 365] width 426 height 33
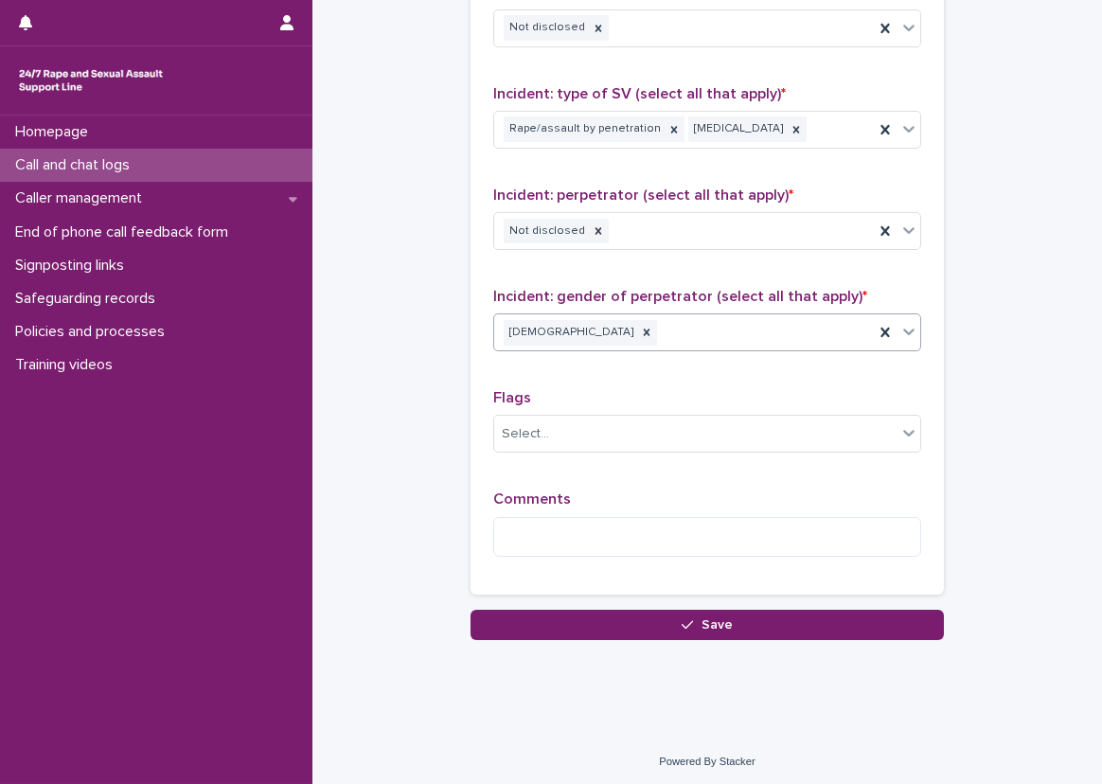
click at [689, 316] on div "[DEMOGRAPHIC_DATA]" at bounding box center [684, 332] width 380 height 33
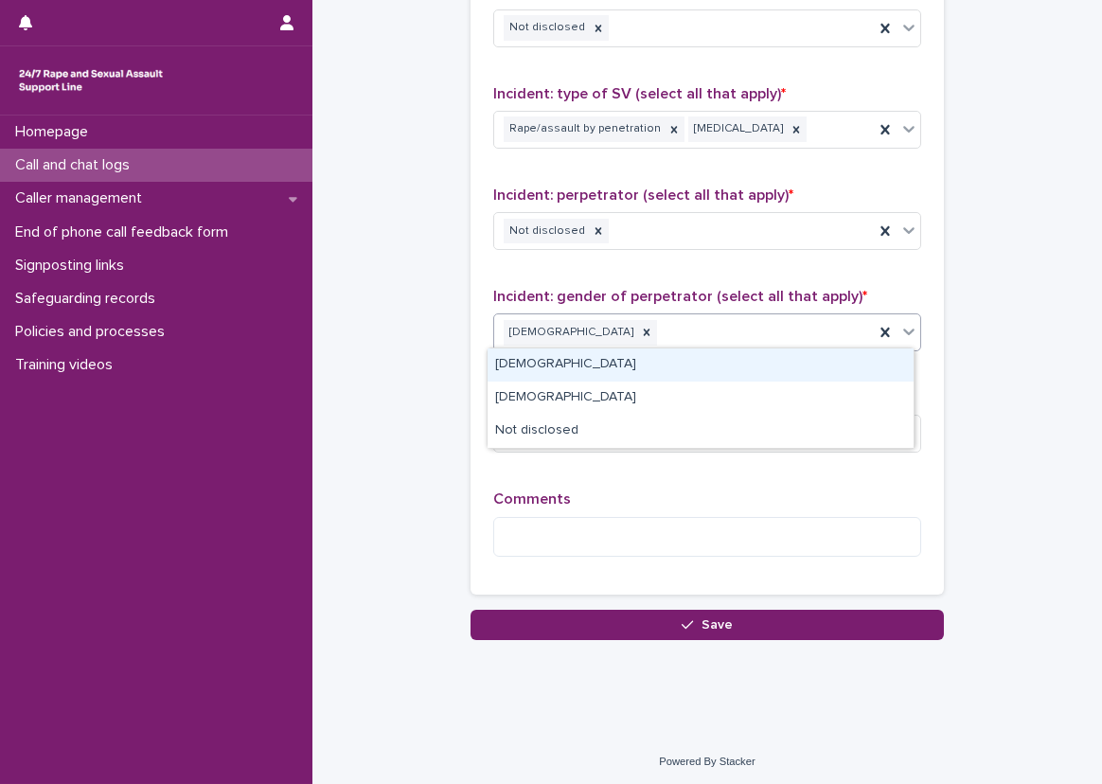
click at [651, 362] on div "[DEMOGRAPHIC_DATA]" at bounding box center [701, 365] width 426 height 33
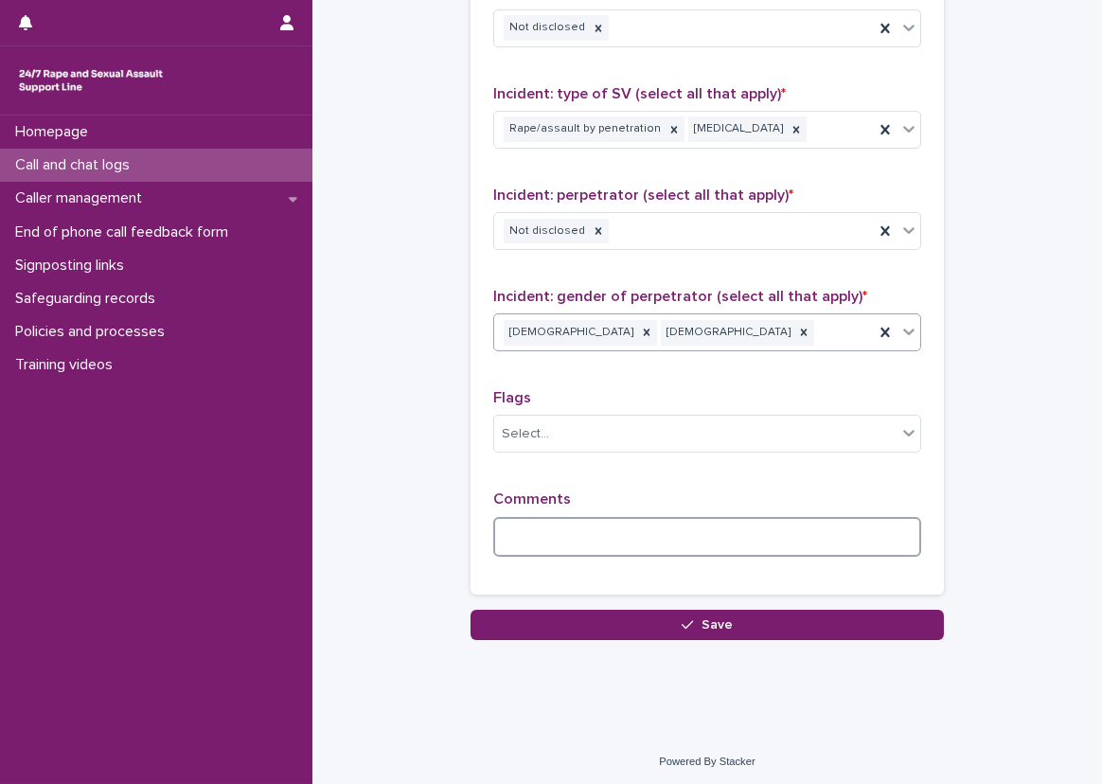
click at [573, 518] on textarea at bounding box center [707, 537] width 428 height 41
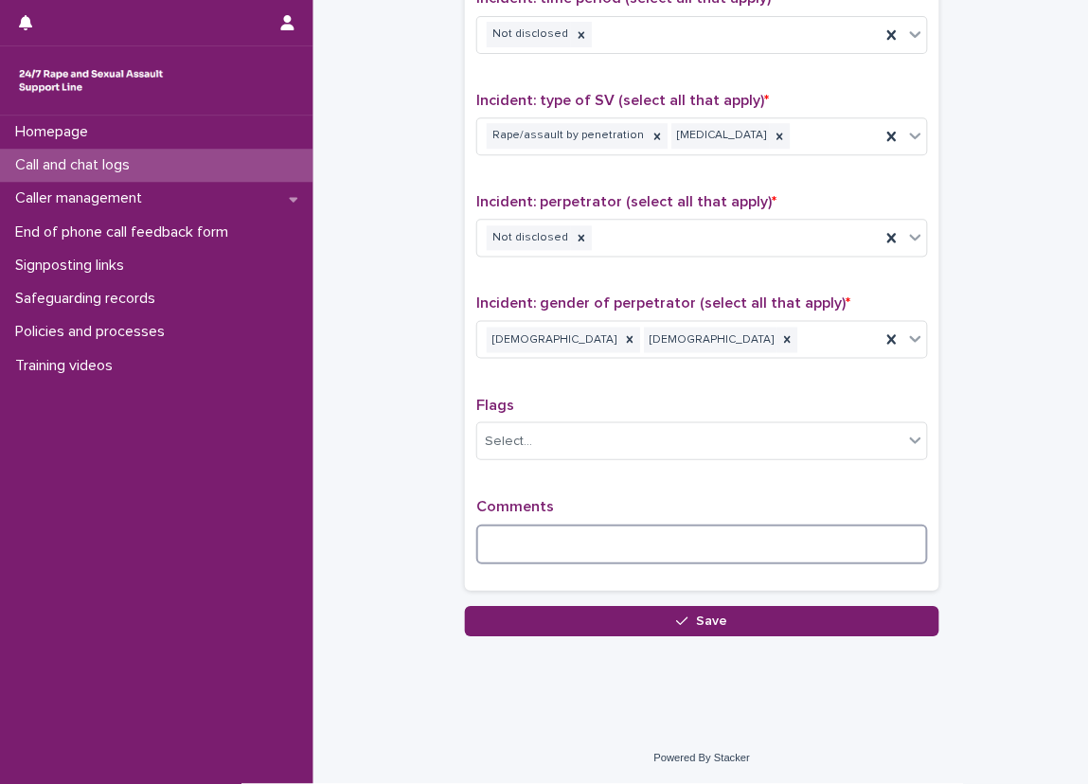
scroll to position [1307, 0]
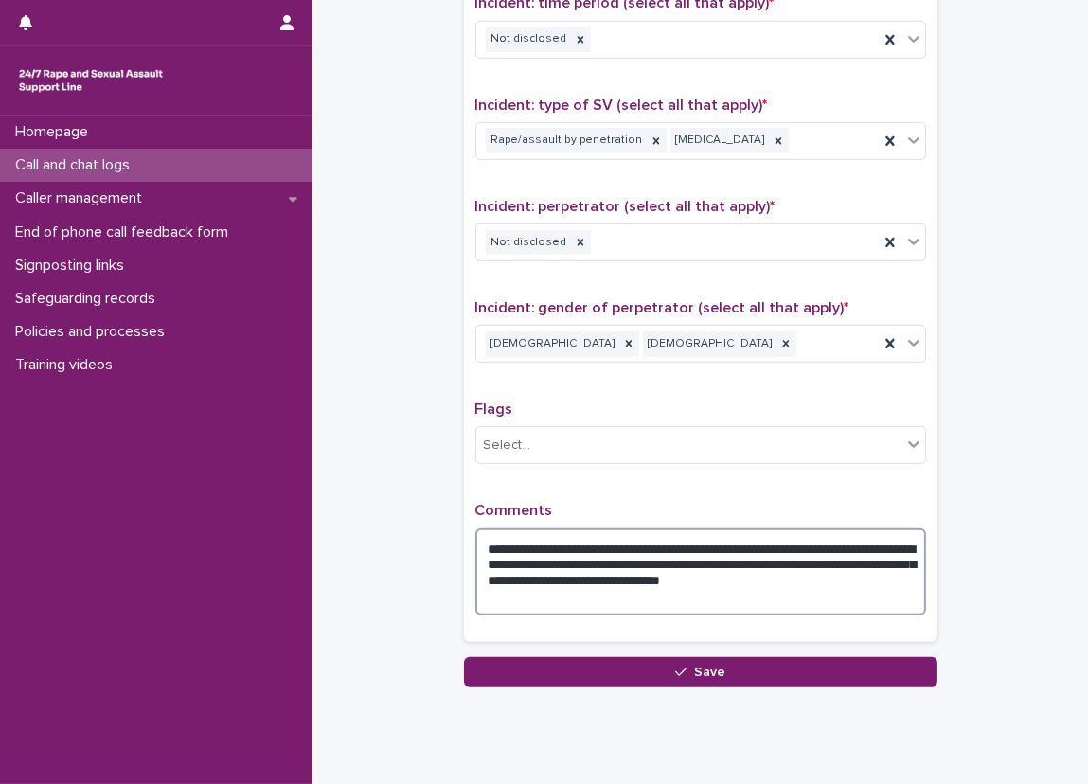
drag, startPoint x: 824, startPoint y: 559, endPoint x: 530, endPoint y: 569, distance: 293.8
click at [530, 569] on textarea "**********" at bounding box center [700, 572] width 451 height 88
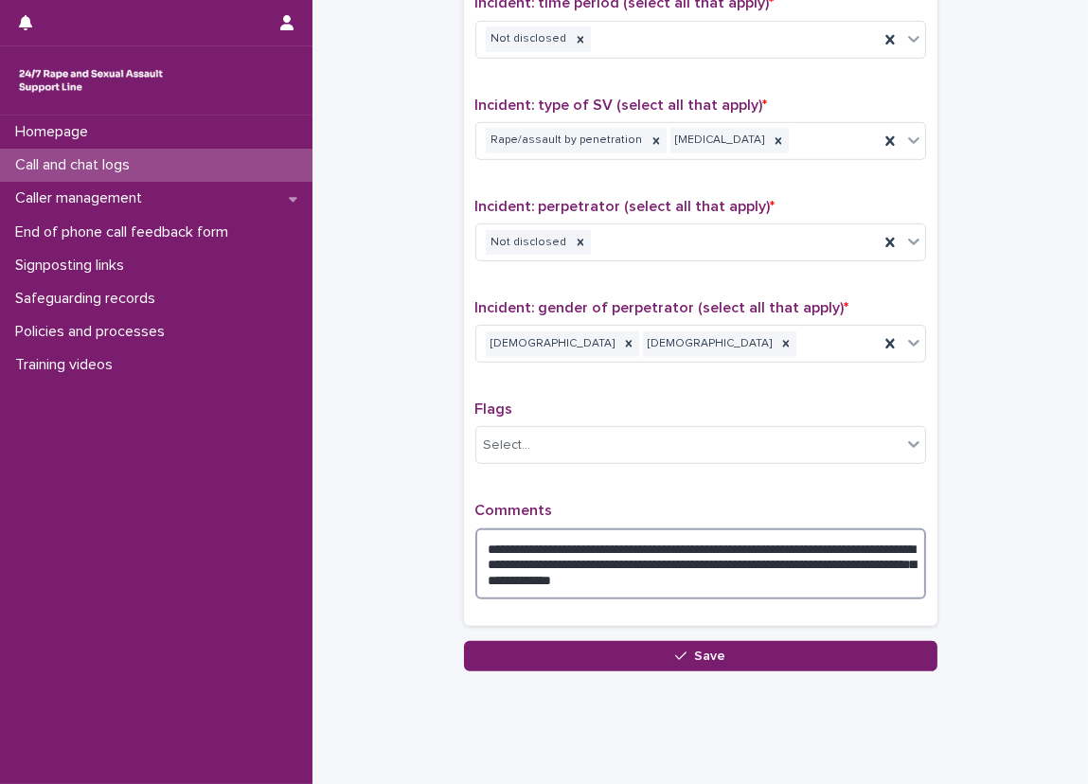
type textarea "**********"
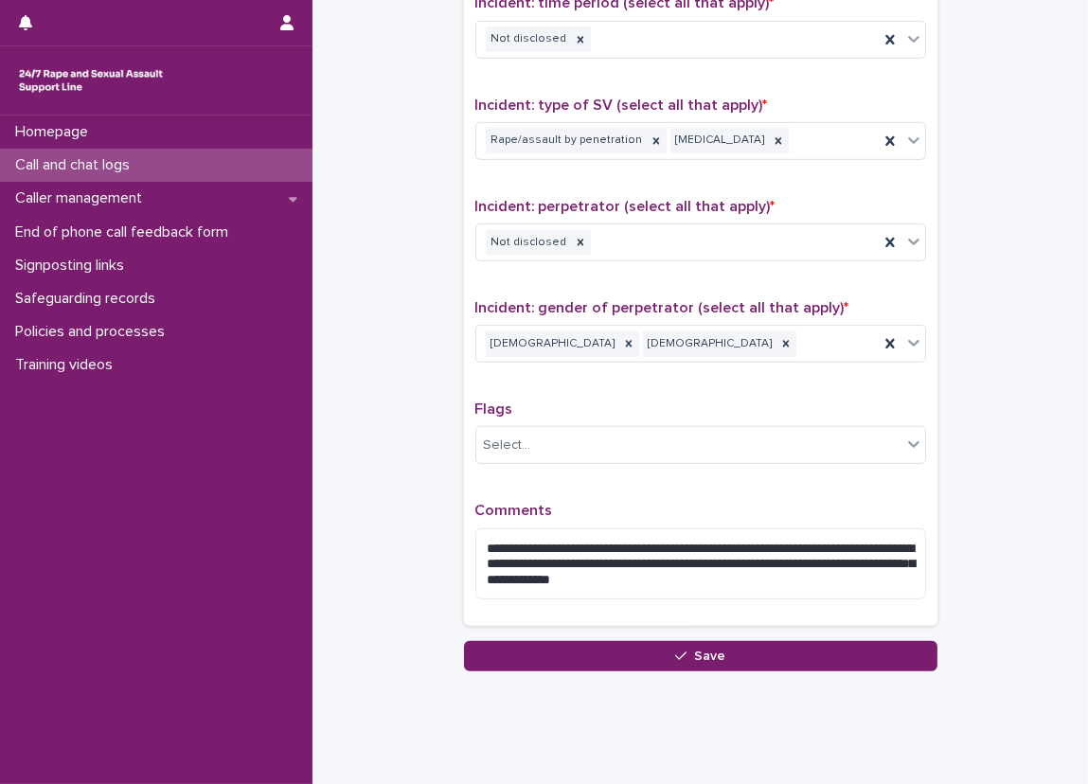
click at [506, 478] on div "**********" at bounding box center [700, 203] width 451 height 823
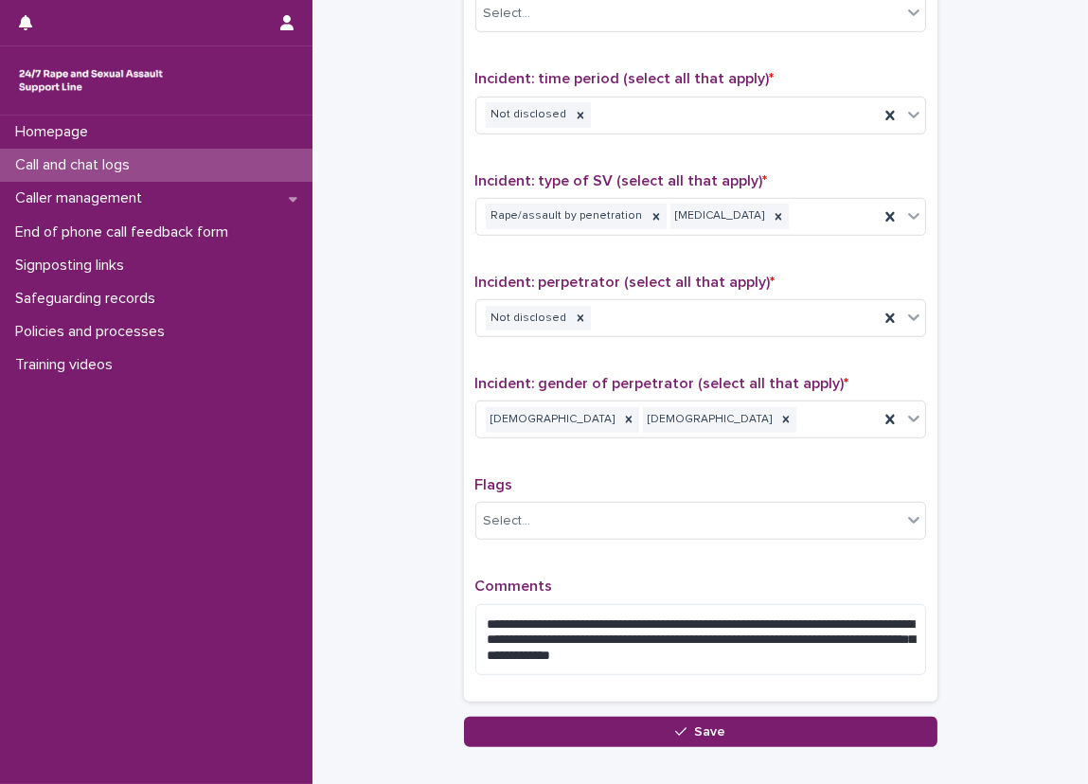
scroll to position [1326, 0]
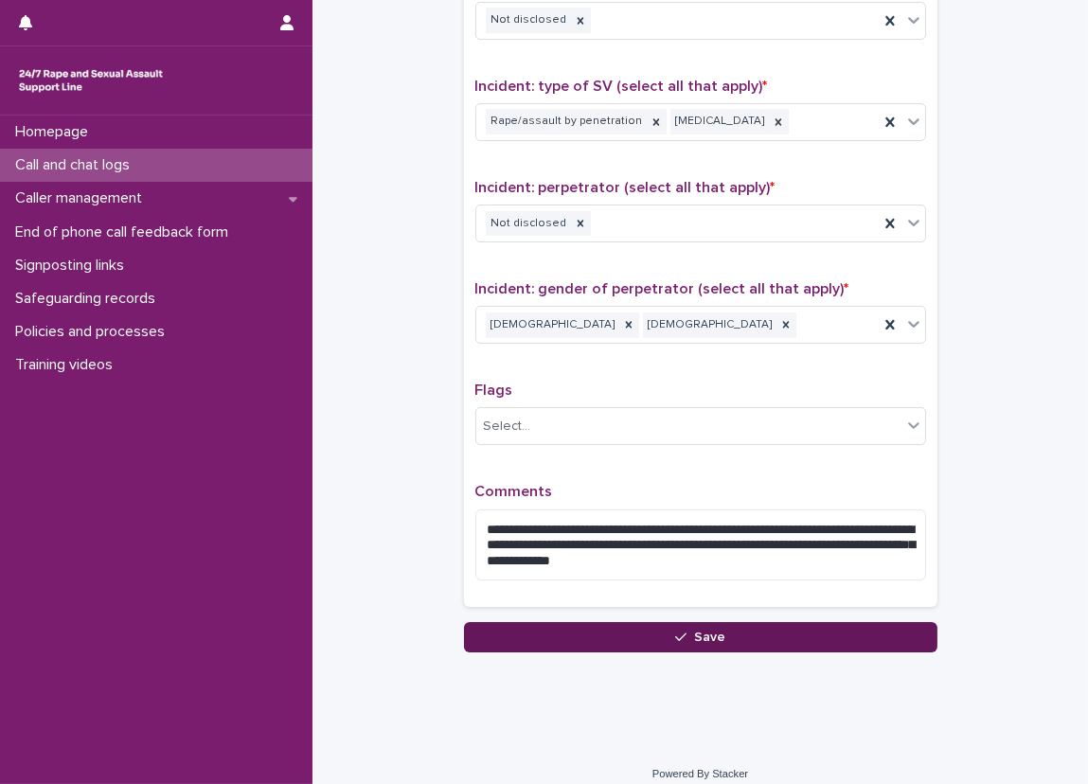
click at [814, 637] on button "Save" at bounding box center [701, 637] width 474 height 30
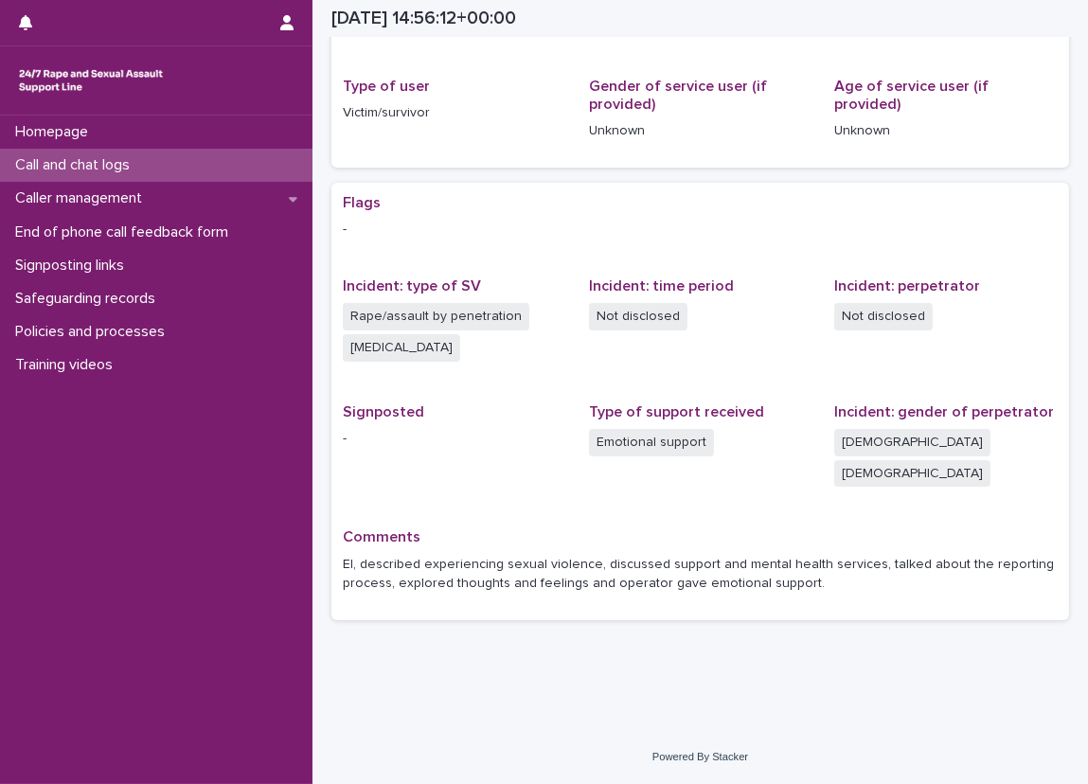
scroll to position [197, 0]
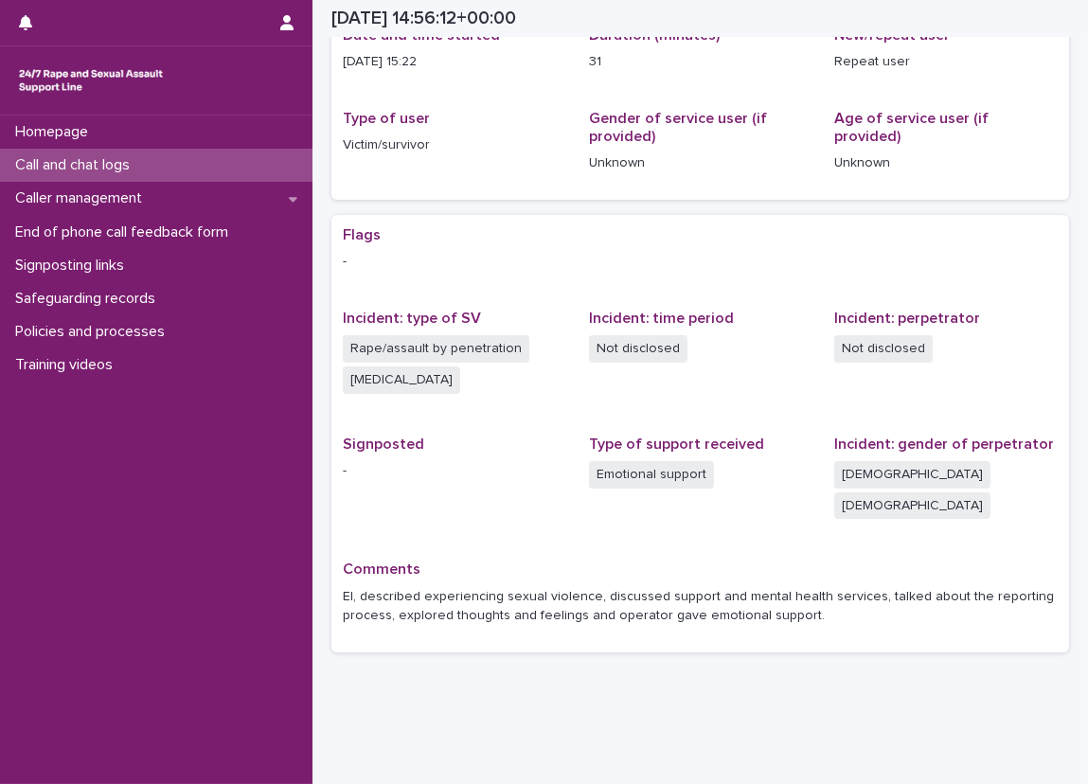
click at [455, 195] on div "Date and time started [DATE] 15:22 Duration (minutes) 31 New/repeat user Repeat…" at bounding box center [700, 107] width 738 height 185
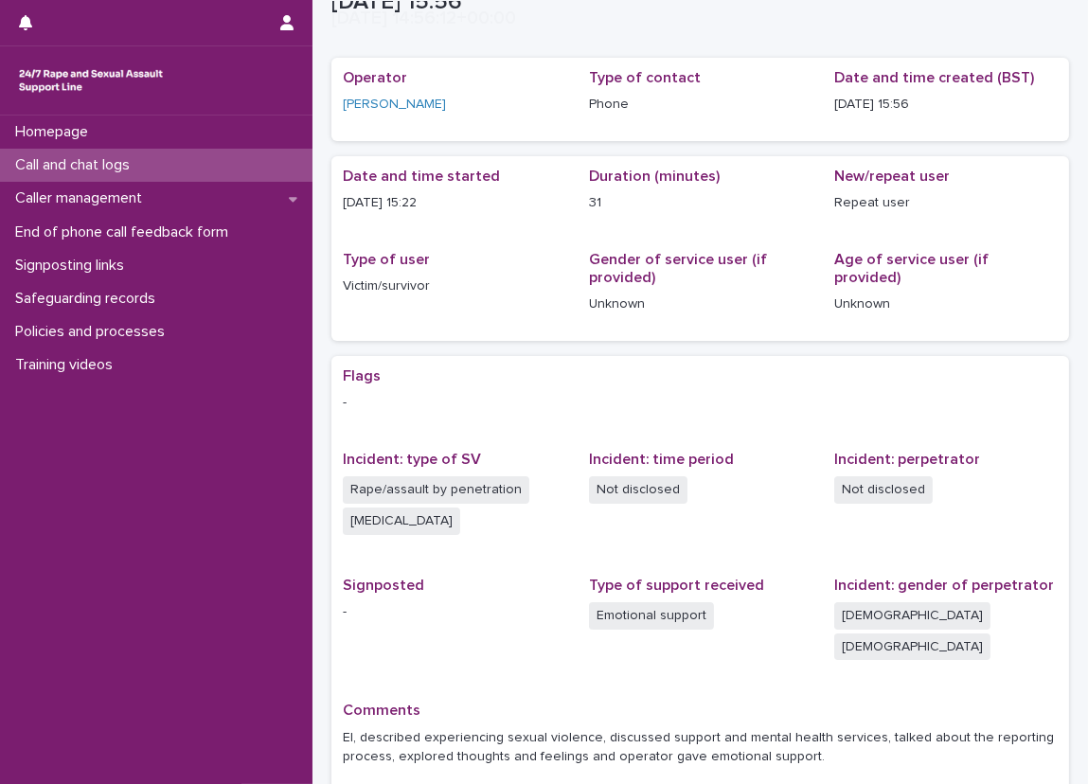
scroll to position [102, 0]
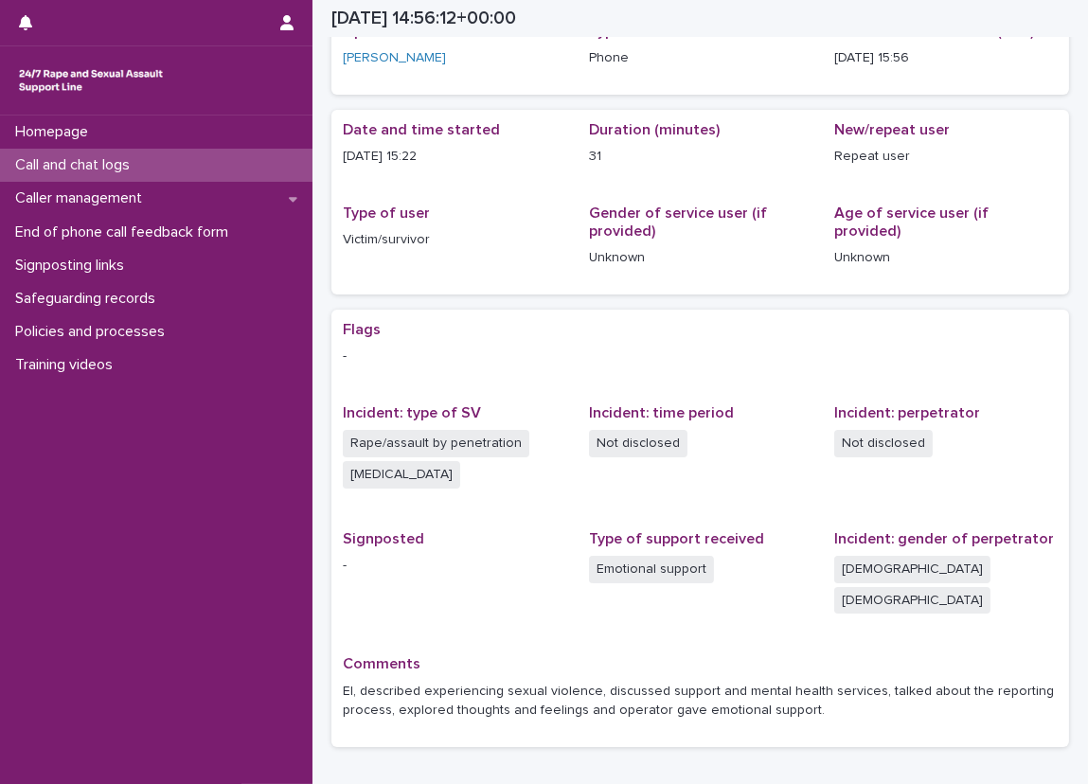
click at [367, 143] on div "[DATE] 15:22" at bounding box center [455, 155] width 224 height 24
click at [524, 116] on div "Date and time started [DATE] 15:22 Duration (minutes) 31 New/repeat user Repeat…" at bounding box center [700, 202] width 738 height 185
click at [506, 68] on div "Operator [PERSON_NAME]" at bounding box center [455, 53] width 224 height 61
click at [441, 513] on div "Flags - Incident: type of SV Rape/assault by penetration [MEDICAL_DATA] Inciden…" at bounding box center [700, 528] width 715 height 415
click at [274, 151] on div "Call and chat logs" at bounding box center [156, 165] width 313 height 33
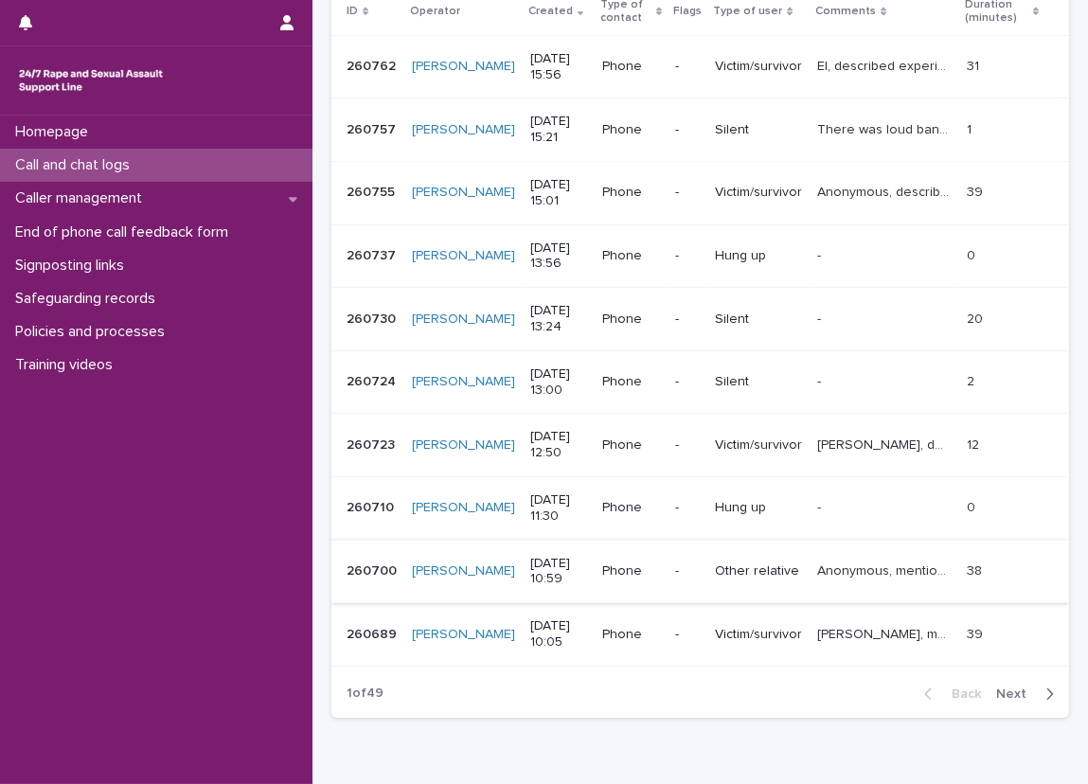
scroll to position [372, 0]
click at [997, 690] on span "Next" at bounding box center [1017, 695] width 42 height 13
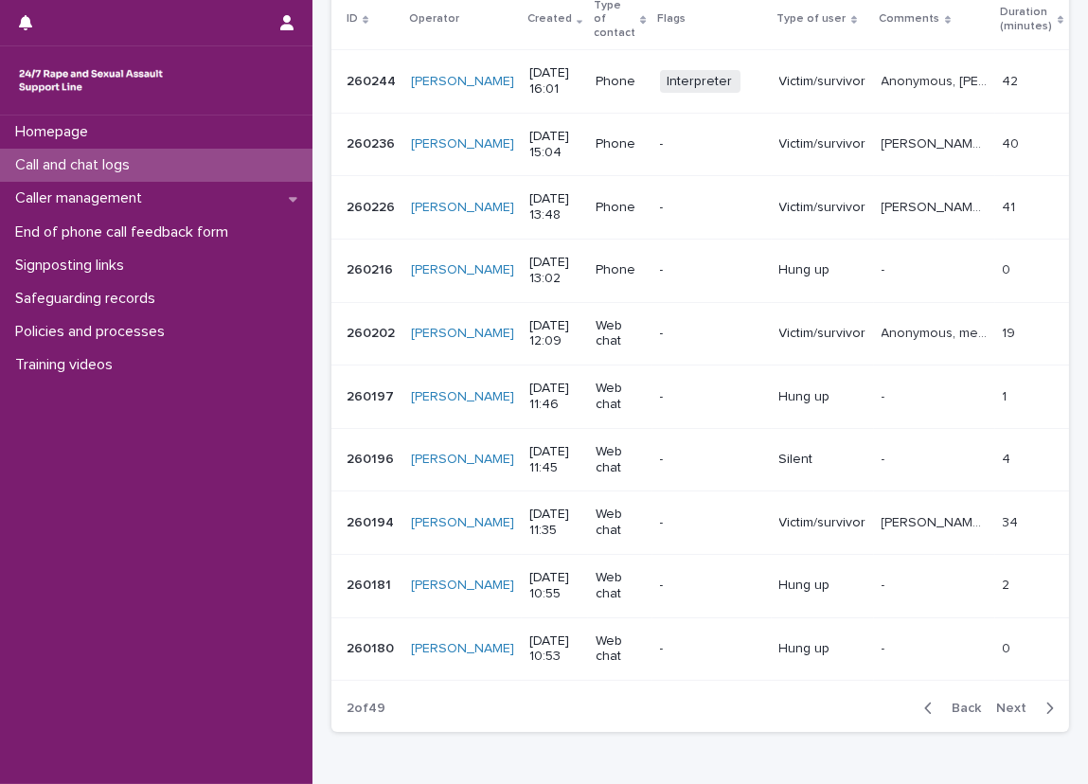
click at [955, 702] on span "Back" at bounding box center [960, 708] width 41 height 13
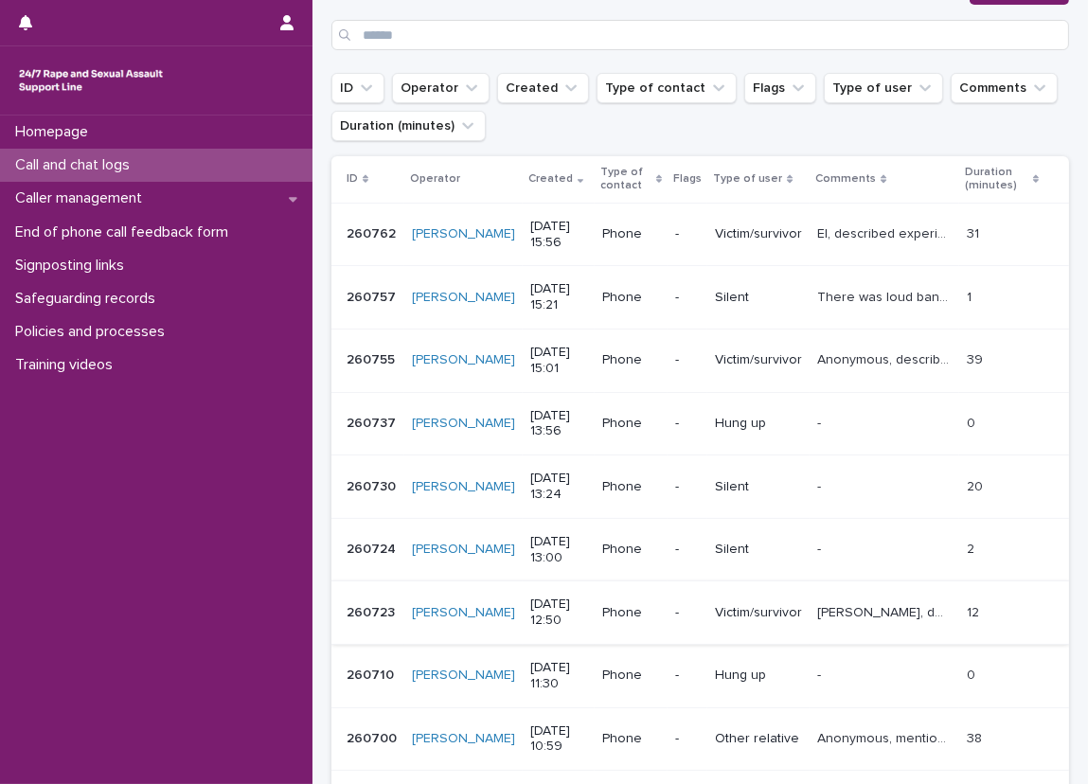
scroll to position [183, 0]
